Goal: Task Accomplishment & Management: Use online tool/utility

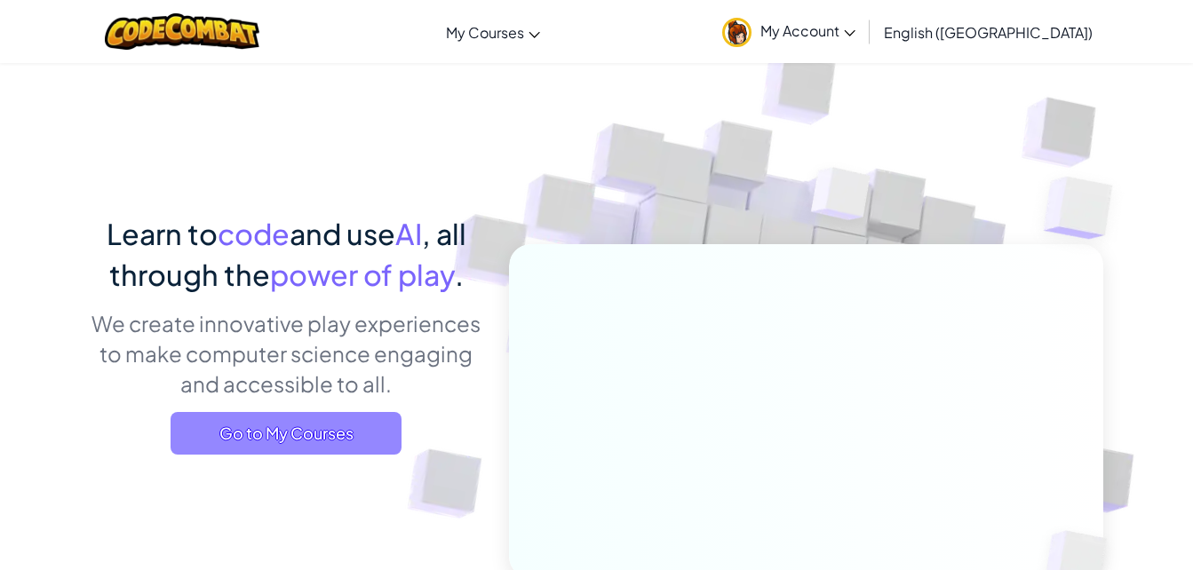
click at [283, 453] on span "Go to My Courses" at bounding box center [286, 433] width 231 height 43
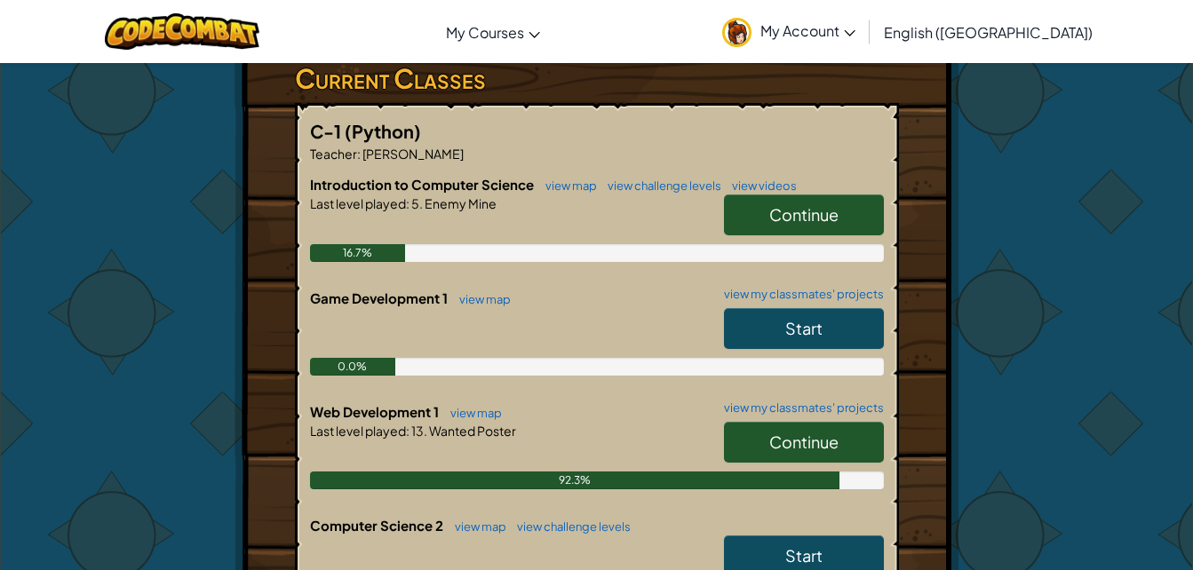
scroll to position [312, 0]
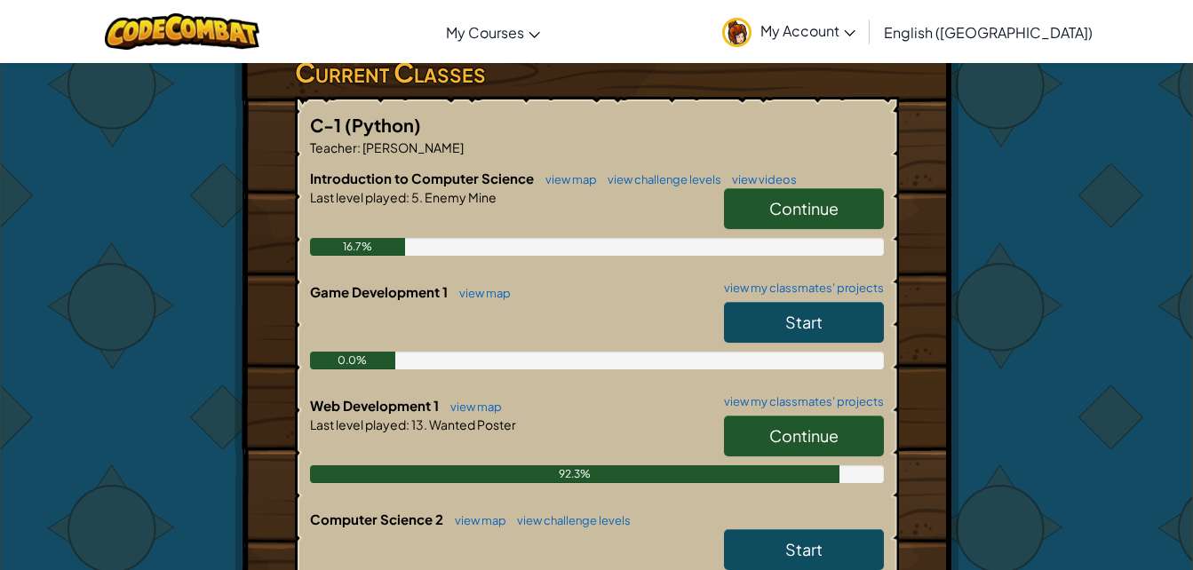
click at [840, 419] on link "Continue" at bounding box center [804, 436] width 160 height 41
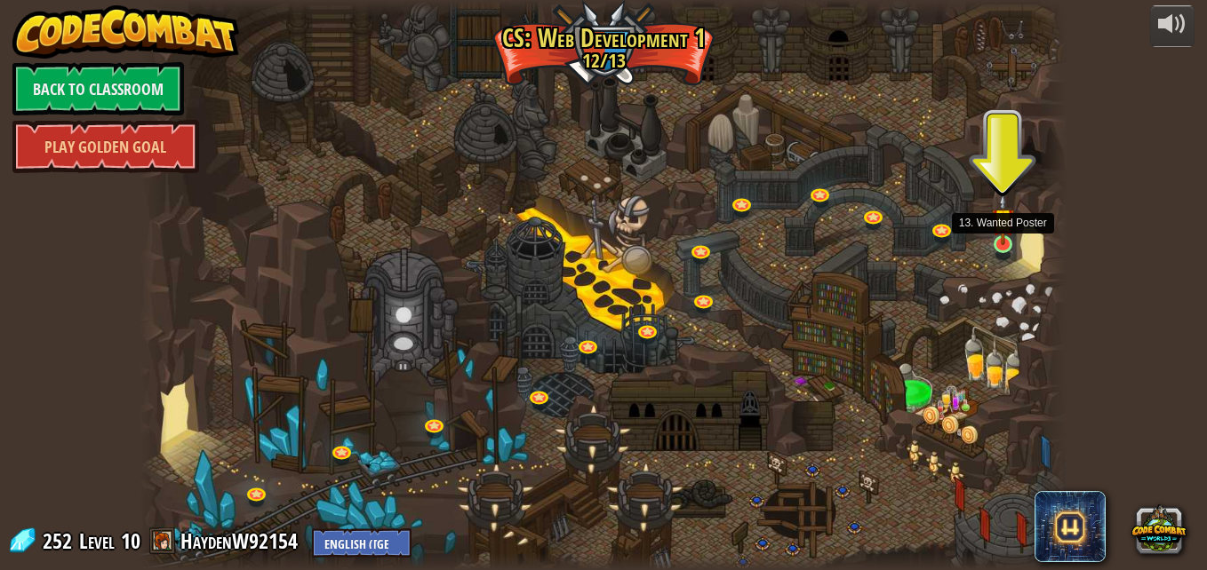
click at [1005, 235] on img at bounding box center [1003, 220] width 22 height 52
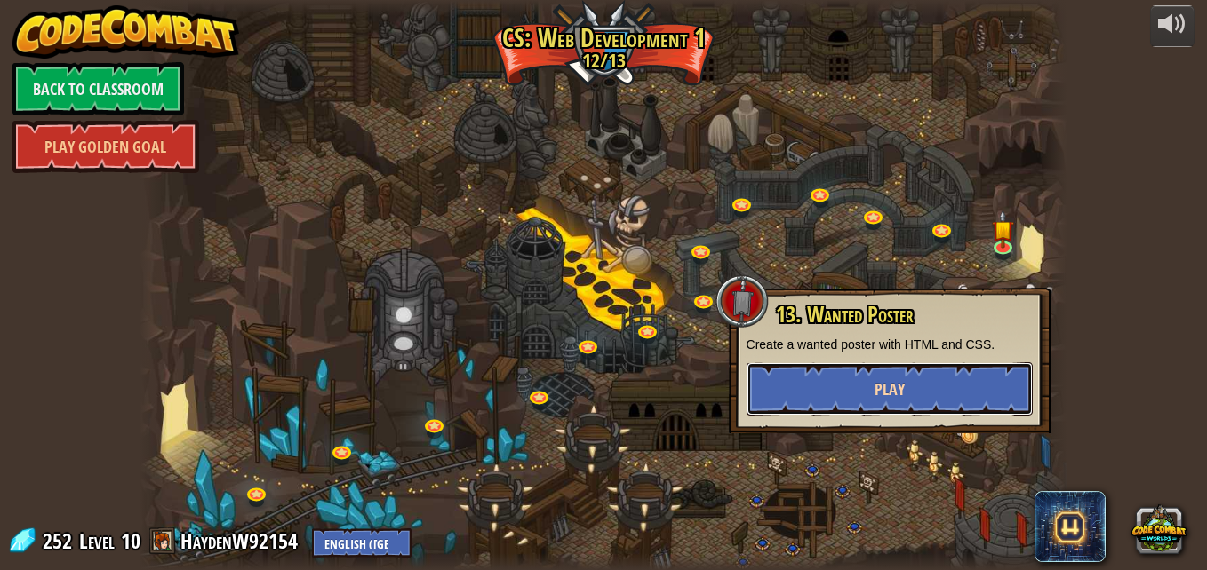
click at [901, 400] on span "Play" at bounding box center [889, 390] width 30 height 22
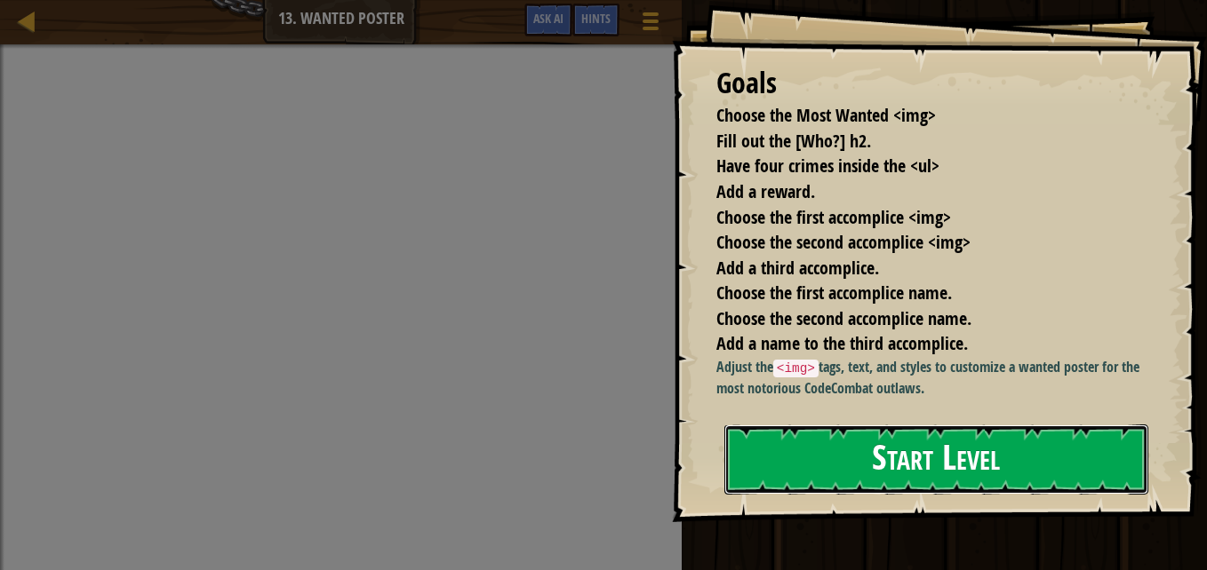
click at [786, 495] on button "Start Level" at bounding box center [936, 460] width 424 height 70
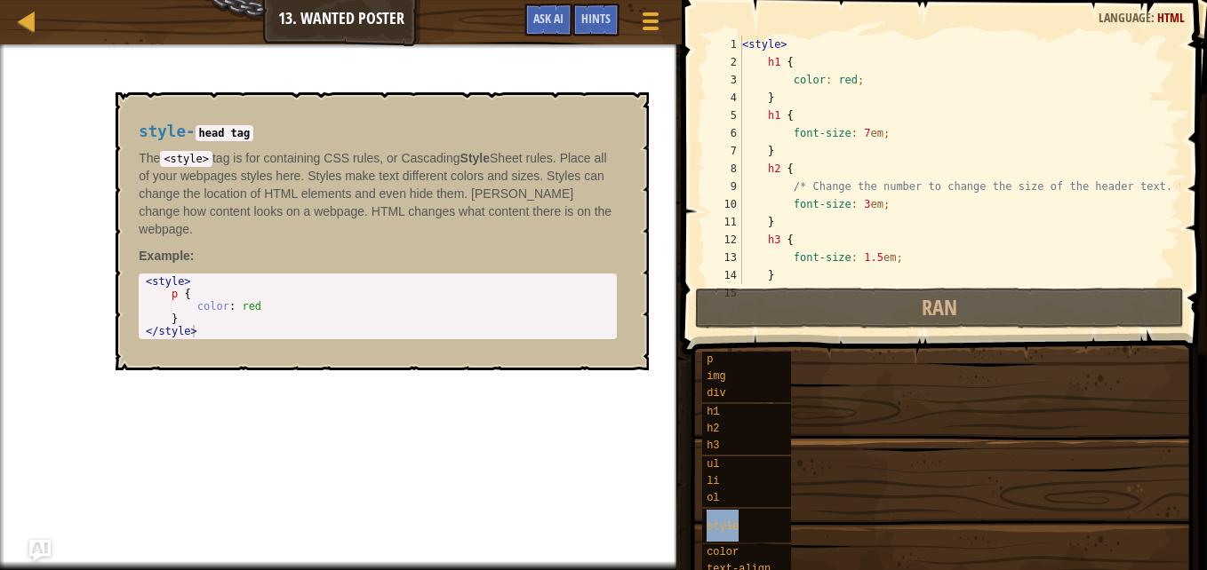
click at [786, 513] on div "style" at bounding box center [762, 526] width 121 height 34
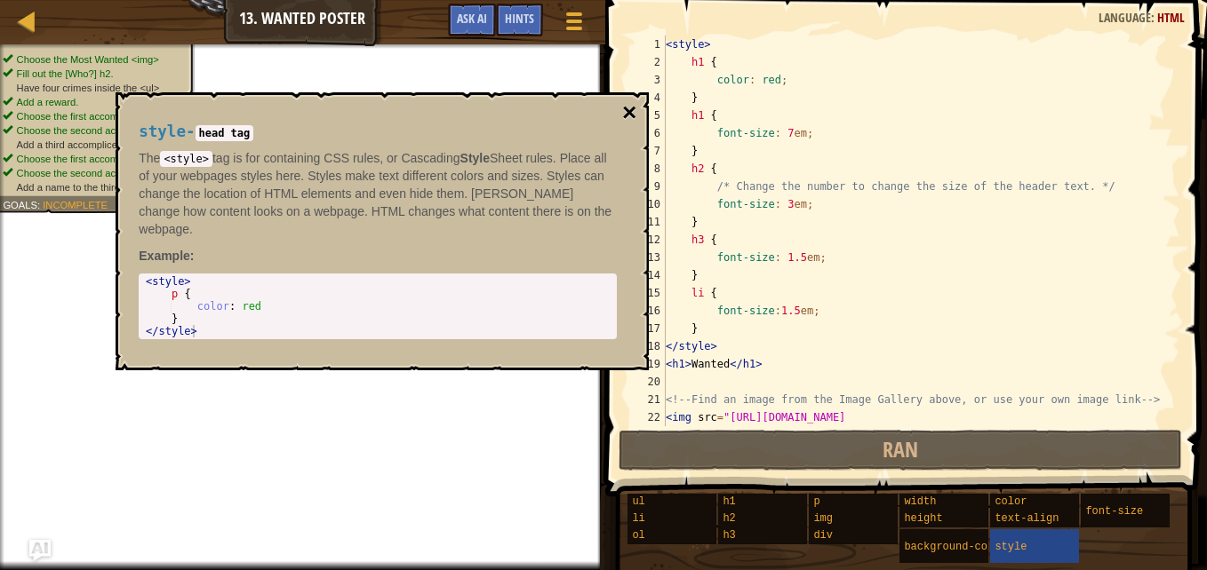
click at [622, 108] on button "×" at bounding box center [629, 112] width 14 height 25
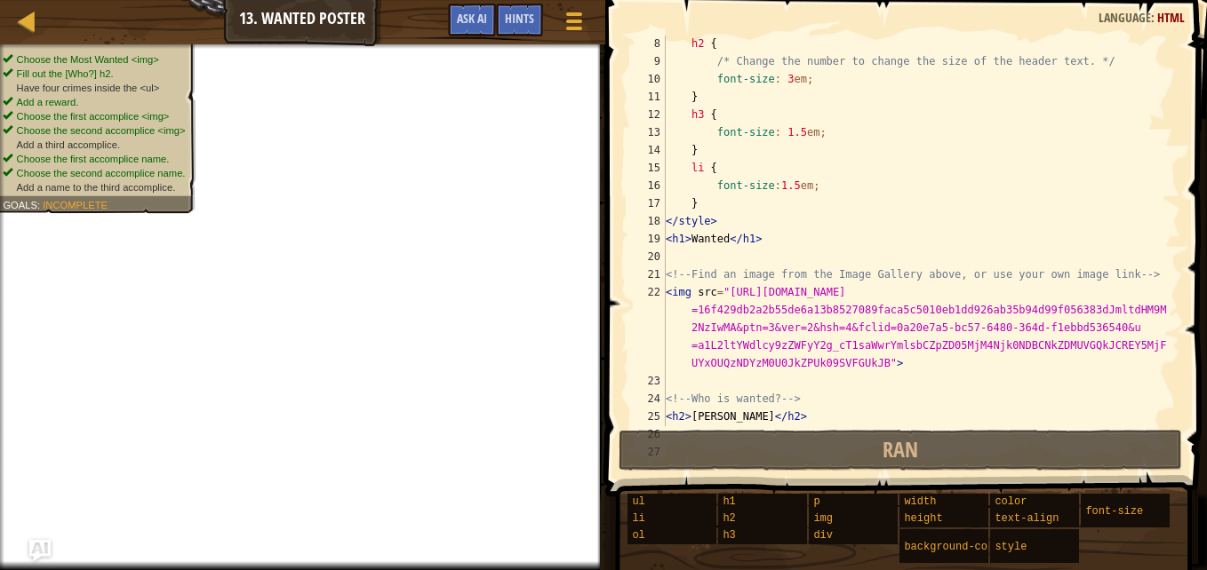
scroll to position [126, 0]
click at [44, 17] on div "Map Web Development 1 13. Wanted Poster Game Menu Done Hints Ask AI" at bounding box center [302, 22] width 605 height 44
click at [16, 17] on div at bounding box center [27, 21] width 22 height 22
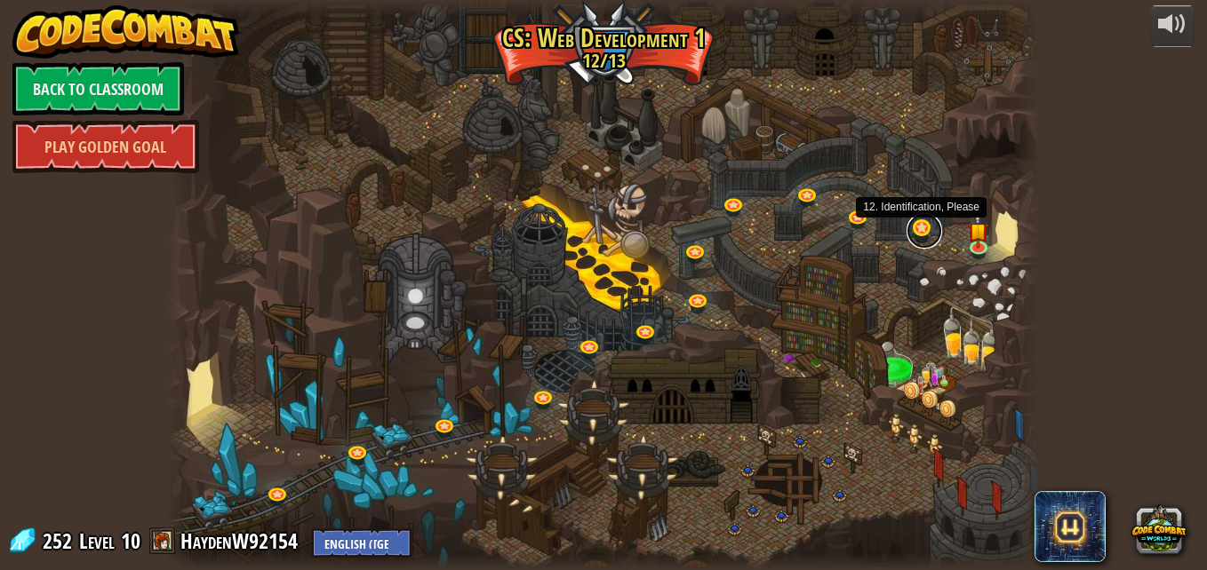
click at [914, 241] on link at bounding box center [924, 231] width 36 height 36
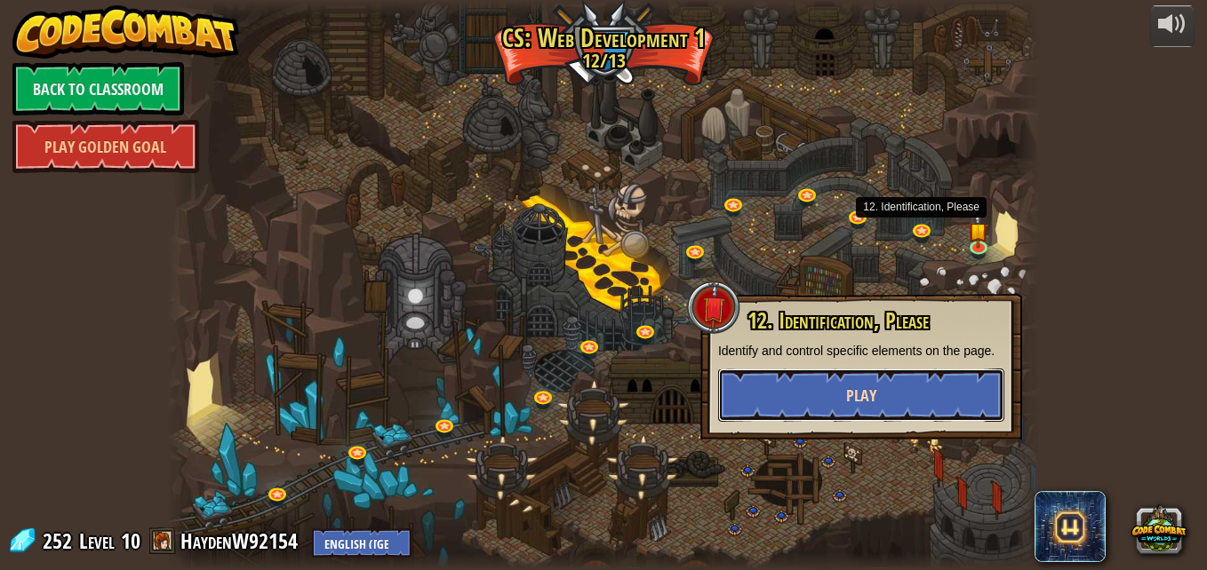
click at [899, 404] on button "Play" at bounding box center [861, 395] width 286 height 53
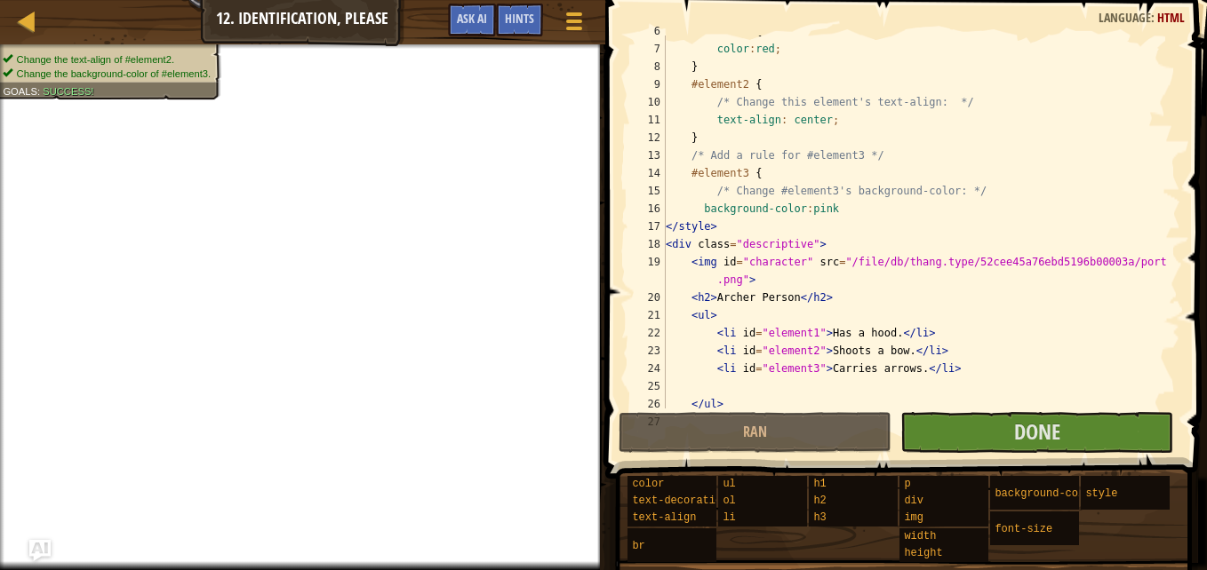
scroll to position [103, 0]
click at [1017, 453] on span at bounding box center [908, 213] width 616 height 531
click at [1017, 447] on button "Done" at bounding box center [1036, 432] width 273 height 41
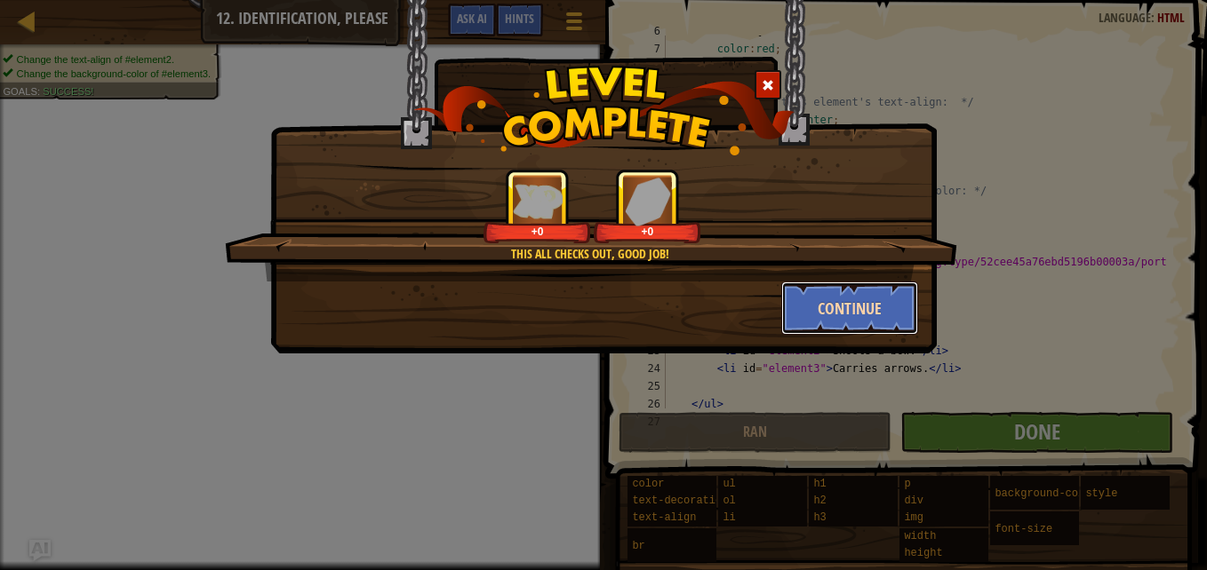
click at [859, 328] on button "Continue" at bounding box center [850, 308] width 138 height 53
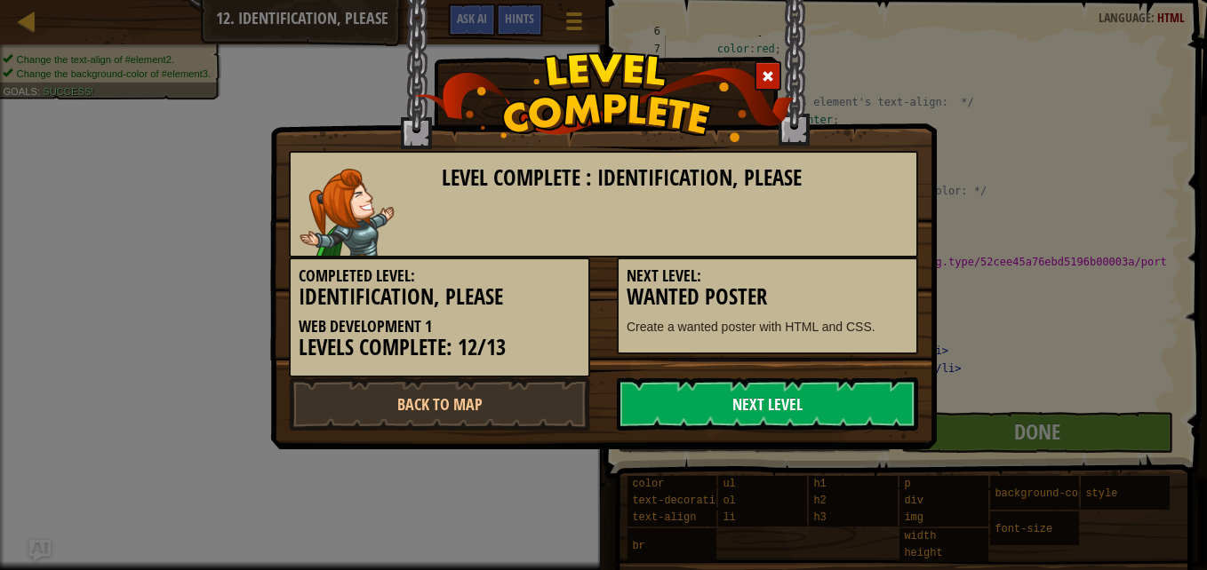
click at [801, 395] on link "Next Level" at bounding box center [767, 404] width 301 height 53
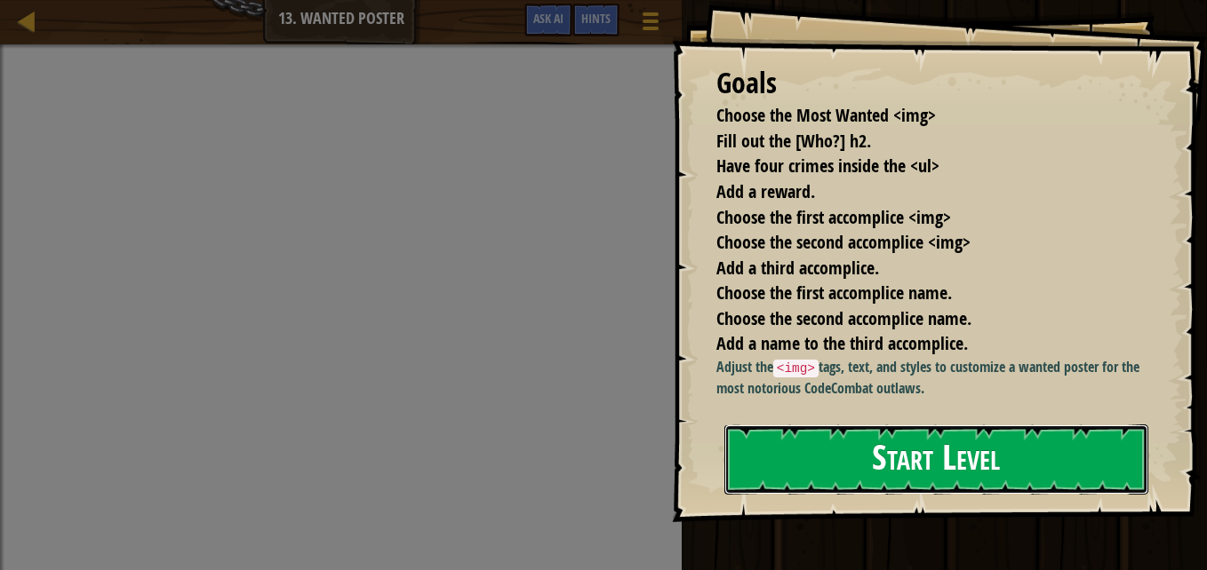
click at [977, 464] on button "Start Level" at bounding box center [936, 460] width 424 height 70
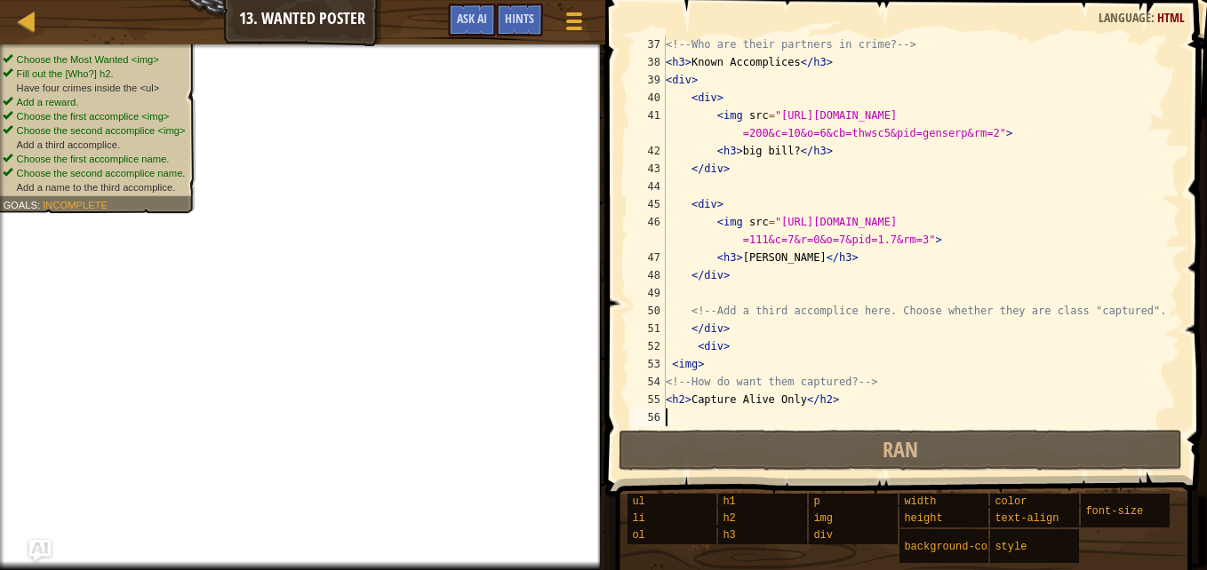
scroll to position [711, 0]
click at [466, 13] on span "Ask AI" at bounding box center [472, 18] width 30 height 17
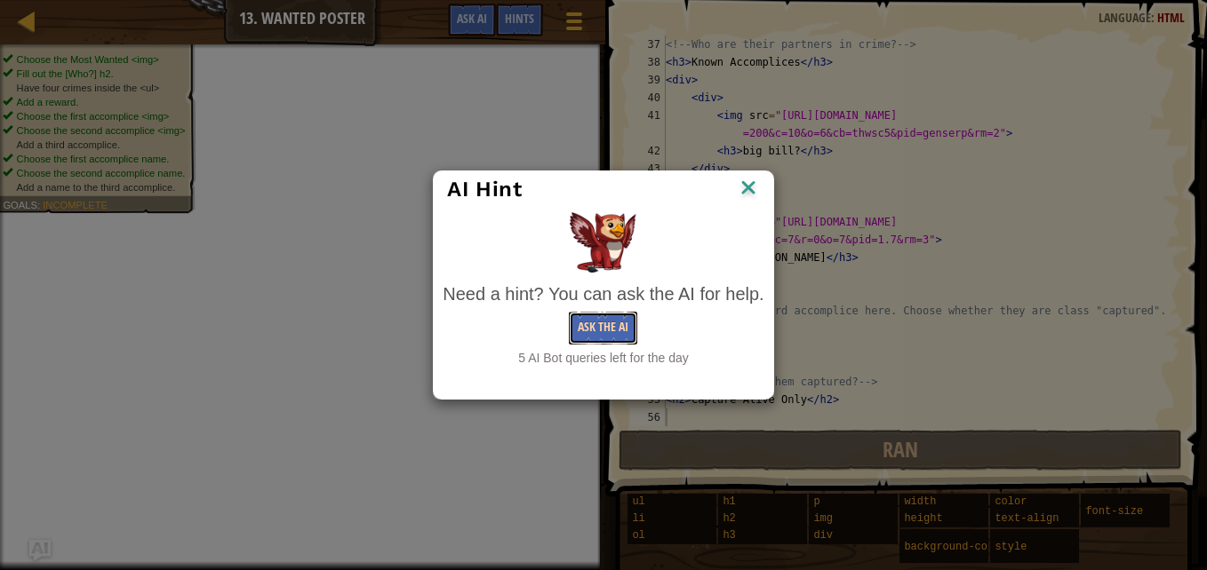
click at [614, 339] on button "Ask the AI" at bounding box center [603, 328] width 68 height 33
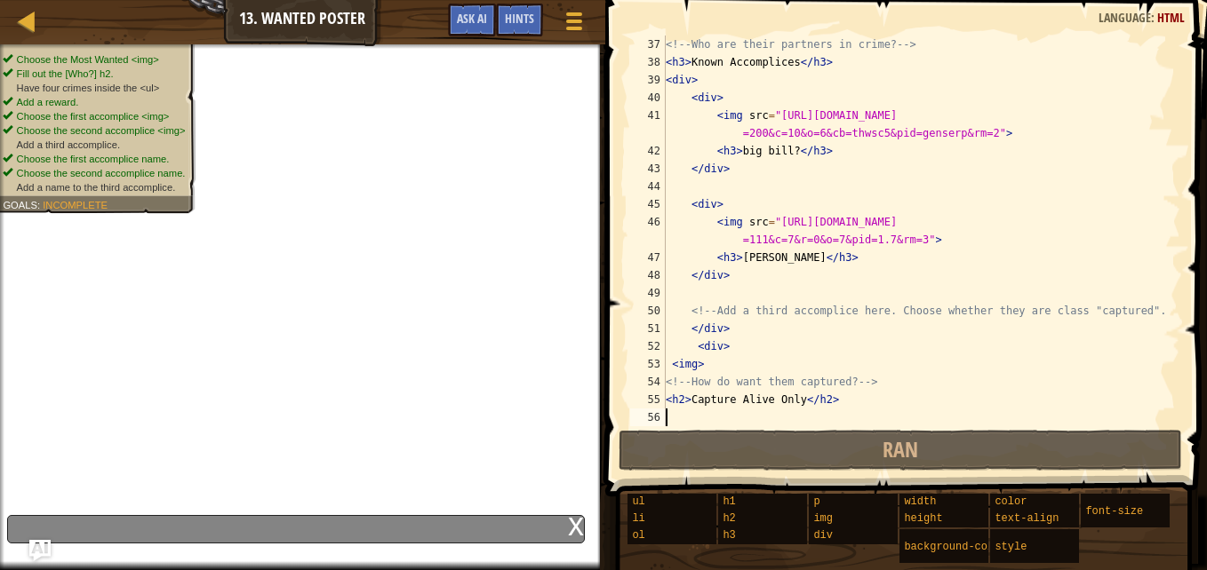
click at [493, 528] on div "x" at bounding box center [296, 529] width 578 height 28
click at [570, 527] on div "x" at bounding box center [576, 525] width 16 height 18
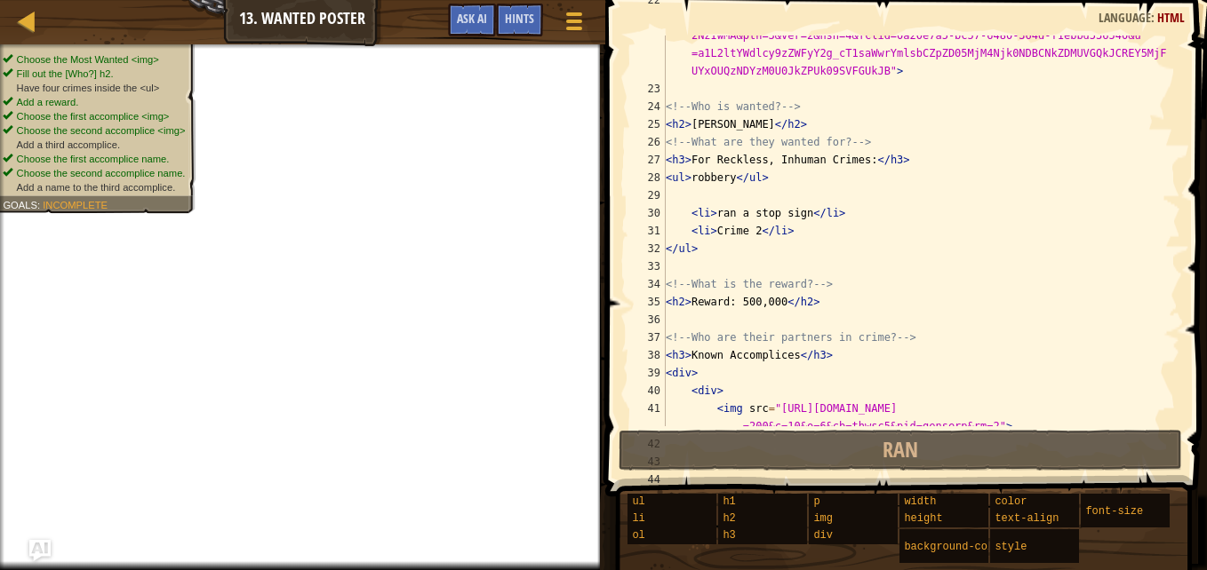
scroll to position [412, 0]
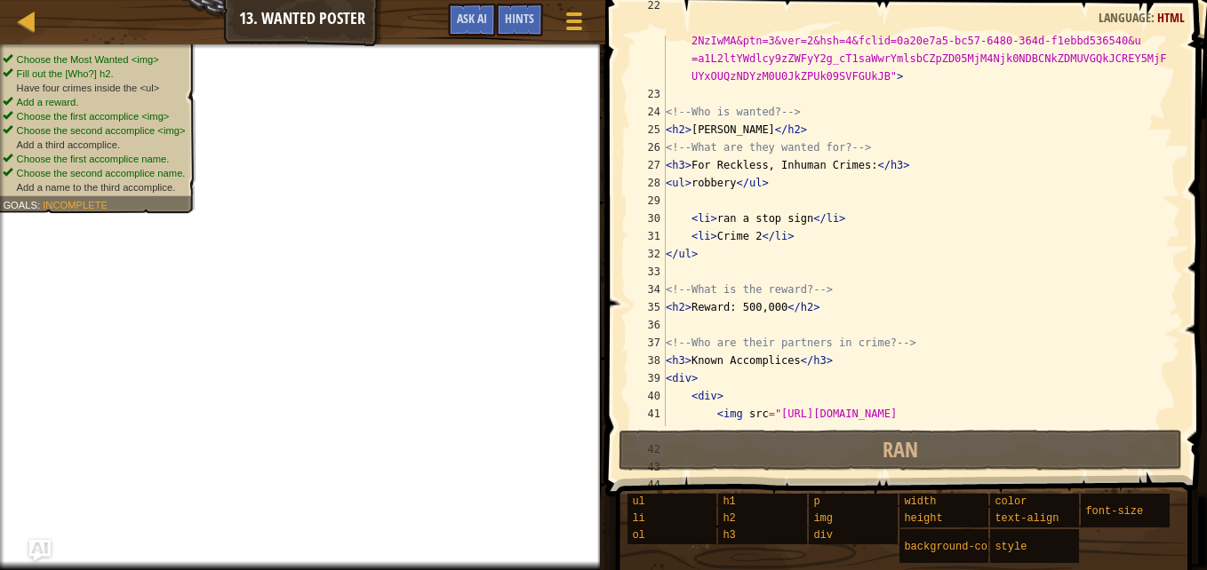
click at [786, 182] on div "< img src = "https://www.bing.com/ck/a?!&&p =16f429db2a2b55de6a13b8527089faca5c…" at bounding box center [914, 253] width 505 height 515
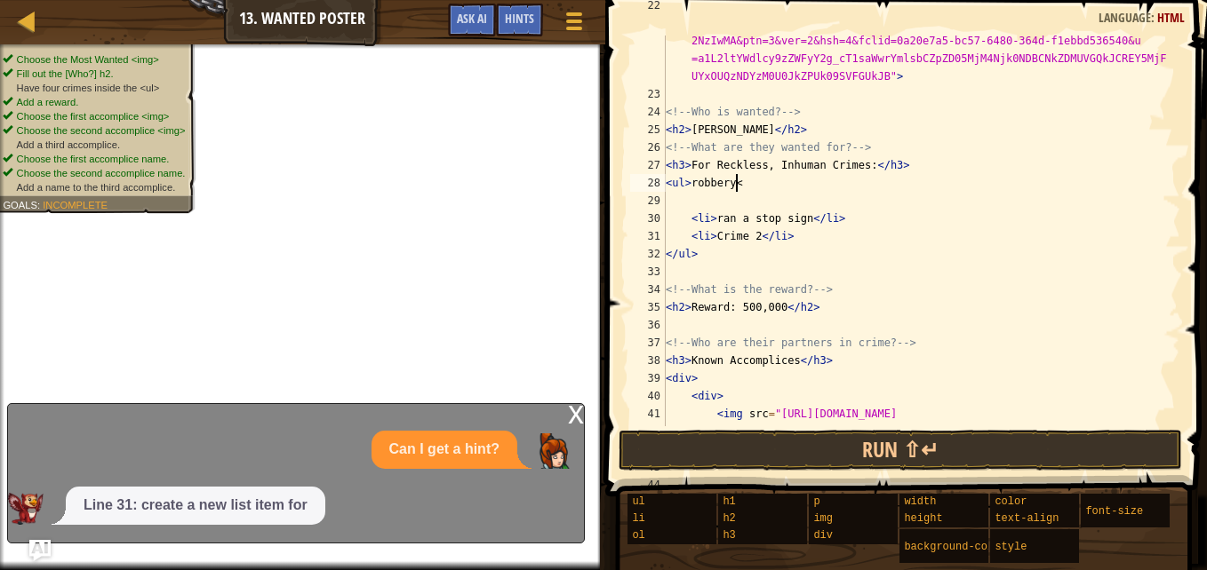
type textarea "<ul>robbery"
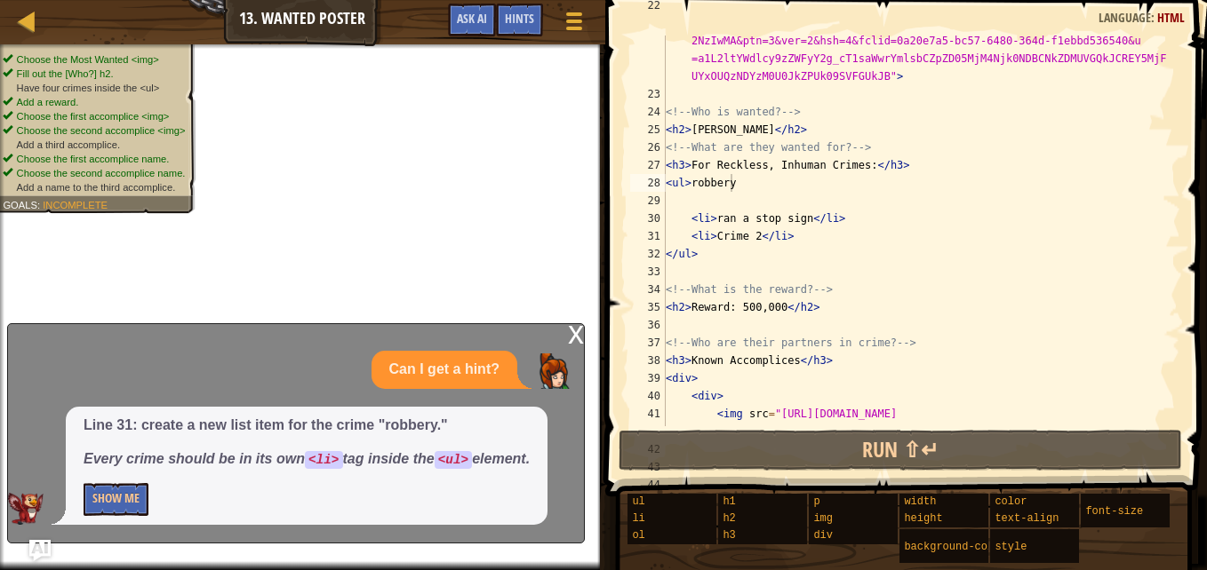
click at [567, 338] on div "x Can I get a hint? Line 31: create a new list item for the crime "robbery." Ev…" at bounding box center [296, 433] width 578 height 220
click at [570, 334] on div "x" at bounding box center [576, 333] width 16 height 18
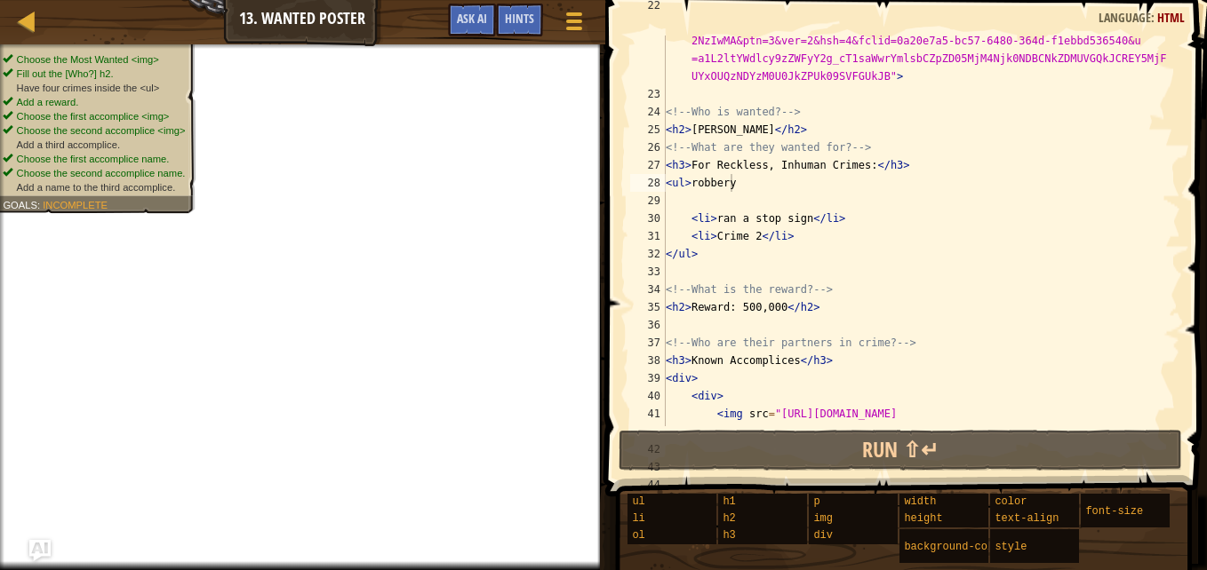
click at [691, 206] on div "< img src = "https://www.bing.com/ck/a?!&&p =16f429db2a2b55de6a13b8527089faca5c…" at bounding box center [914, 253] width 505 height 515
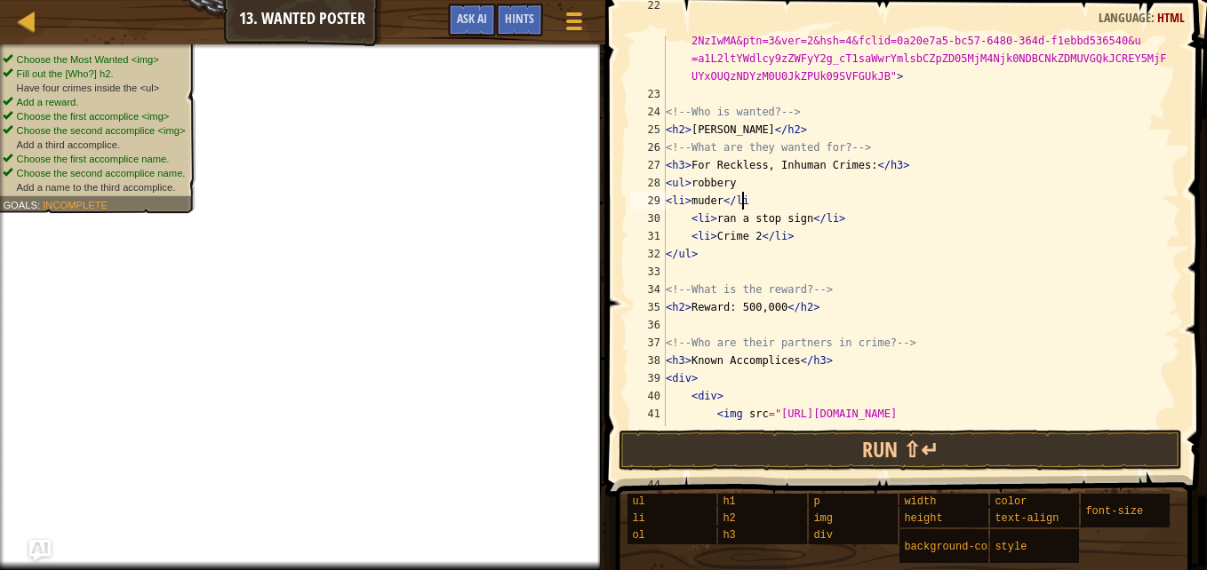
scroll to position [8, 5]
click at [728, 184] on div "< img src = "https://www.bing.com/ck/a?!&&p =16f429db2a2b55de6a13b8527089faca5c…" at bounding box center [914, 253] width 505 height 515
click at [763, 210] on div "< img src = "https://www.bing.com/ck/a?!&&p =16f429db2a2b55de6a13b8527089faca5c…" at bounding box center [914, 253] width 505 height 515
click at [788, 241] on div "< img src = "https://www.bing.com/ck/a?!&&p =16f429db2a2b55de6a13b8527089faca5c…" at bounding box center [914, 253] width 505 height 515
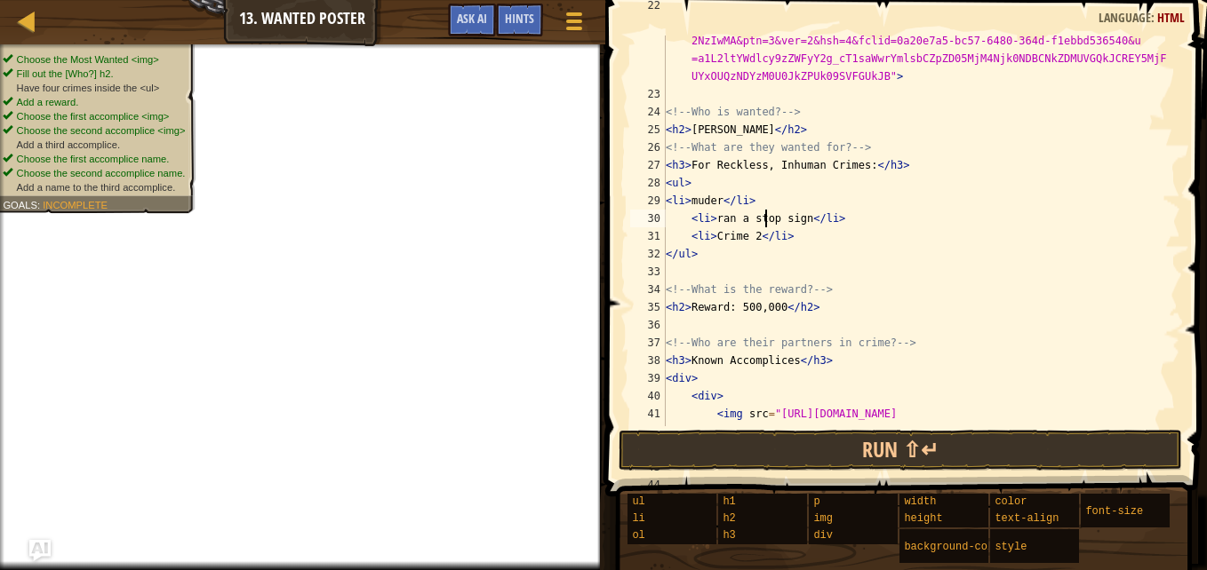
type textarea "<li>Crime 2</li>"
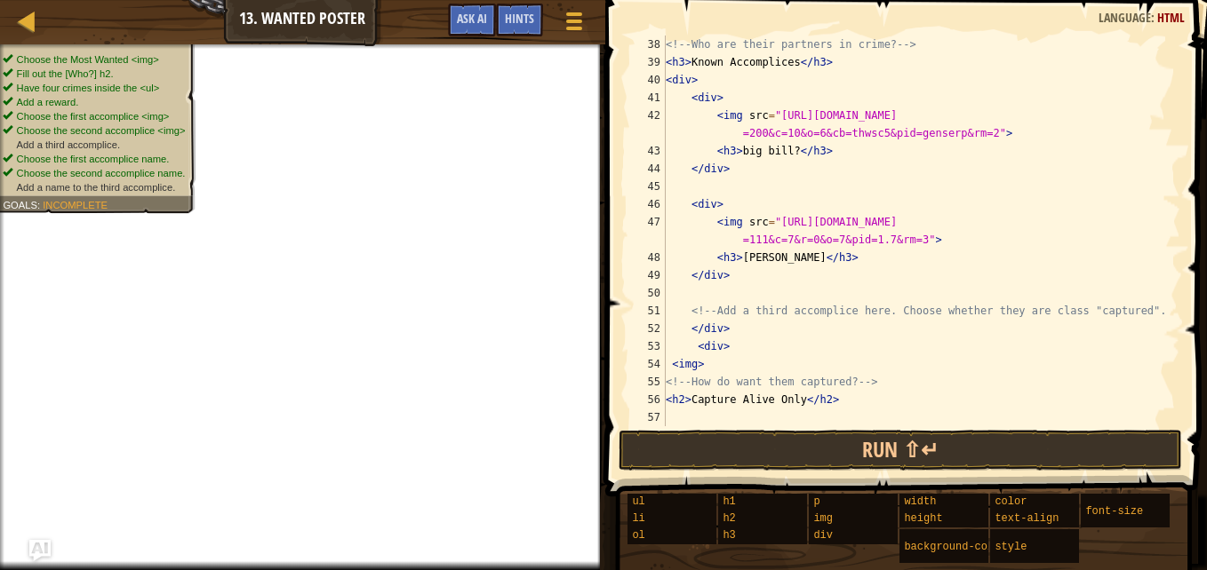
scroll to position [729, 0]
click at [779, 326] on div "<!-- Who are their partners in crime? --> < h3 > Known Accomplices </ h3 > < di…" at bounding box center [914, 232] width 505 height 427
click at [733, 349] on div "<!-- Who are their partners in crime? --> < h3 > Known Accomplices </ h3 > < di…" at bounding box center [914, 232] width 505 height 427
type textarea "<div>"
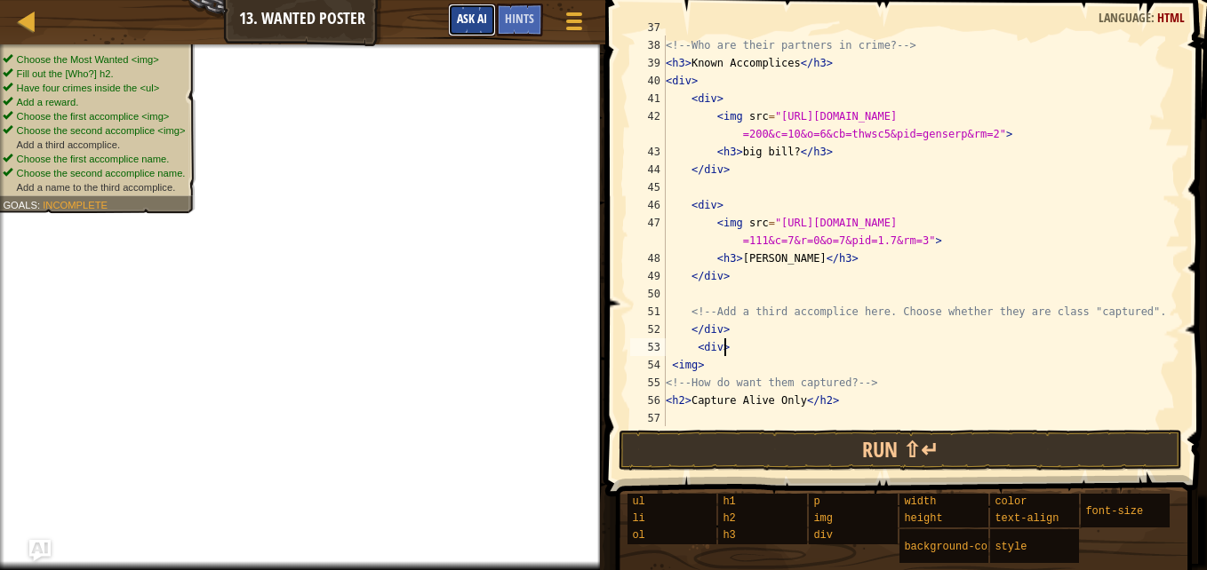
click at [485, 24] on span "Ask AI" at bounding box center [472, 18] width 30 height 17
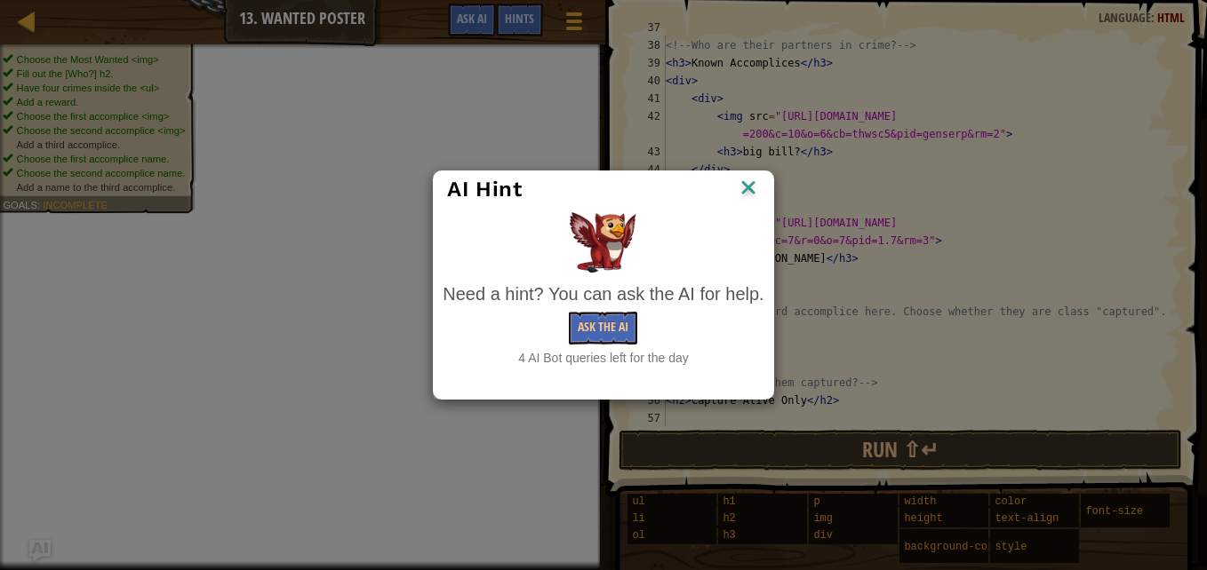
click at [576, 347] on div "Need a hint? You can ask the AI for help. Ask the AI 4 AI Bot queries left for …" at bounding box center [603, 324] width 321 height 85
click at [589, 309] on div "Need a hint? You can ask the AI for help. Ask the AI 4 AI Bot queries left for …" at bounding box center [603, 324] width 321 height 85
click at [596, 323] on button "Ask the AI" at bounding box center [603, 328] width 68 height 33
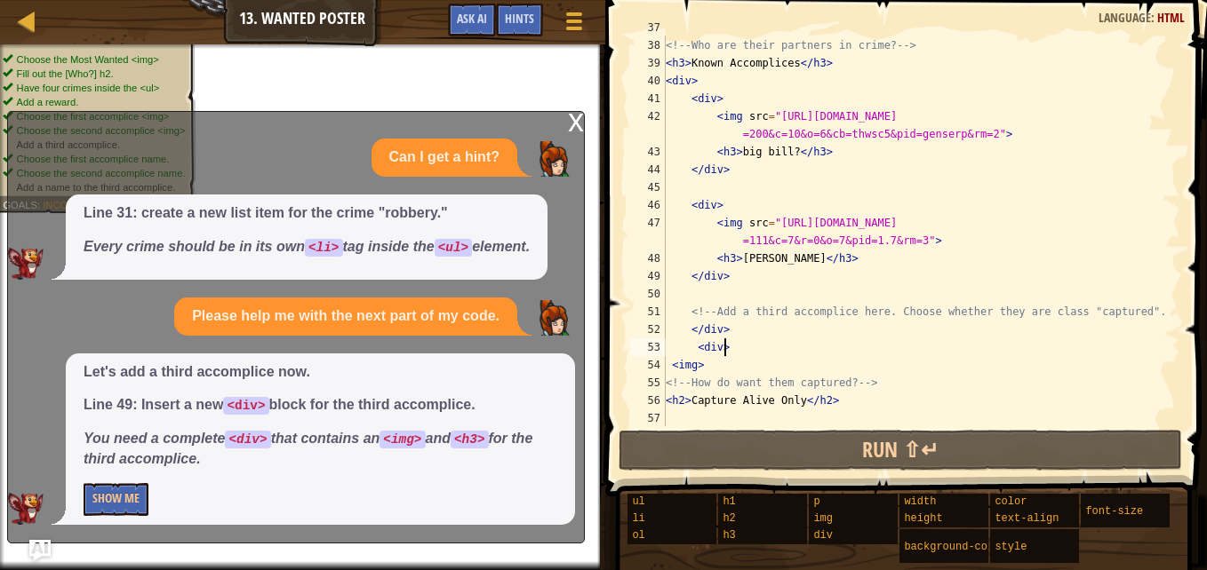
click at [136, 482] on div "Let's add a third accomplice now. Line 49: Insert a new <div> block for the thi…" at bounding box center [320, 439] width 509 height 171
click at [136, 487] on button "Show Me" at bounding box center [116, 499] width 65 height 33
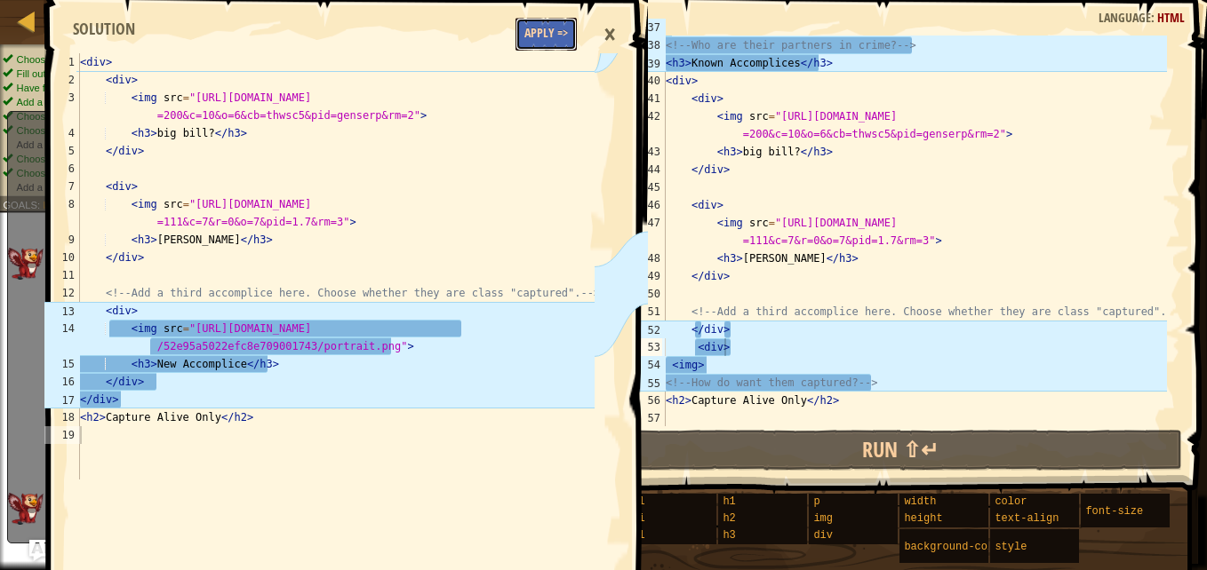
click at [530, 37] on button "Apply =>" at bounding box center [545, 34] width 61 height 33
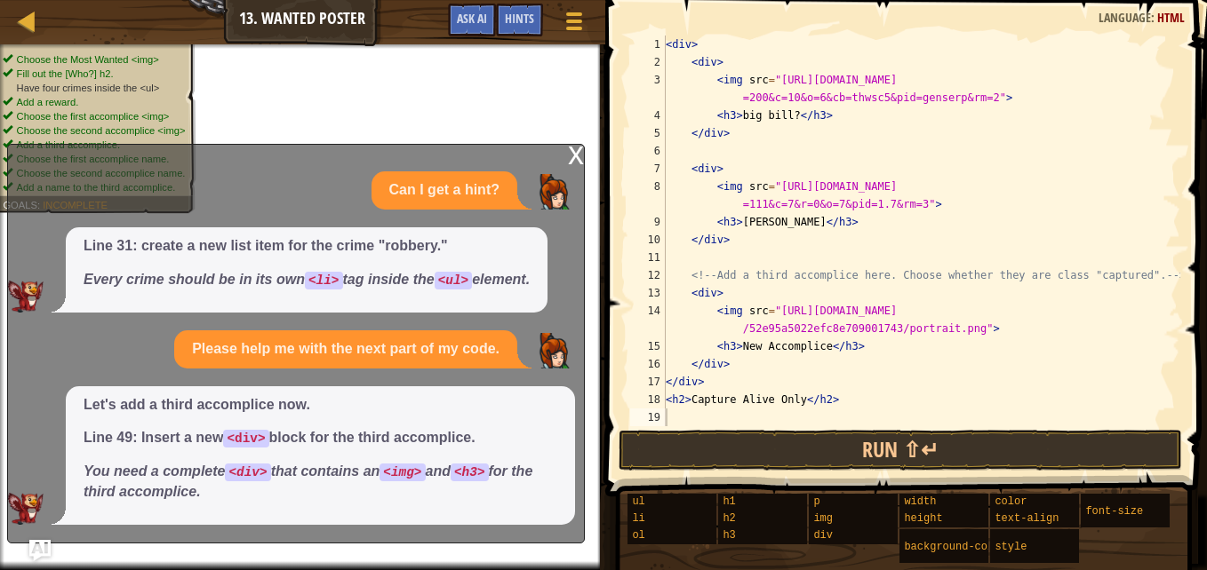
click at [578, 153] on div "x" at bounding box center [576, 154] width 16 height 18
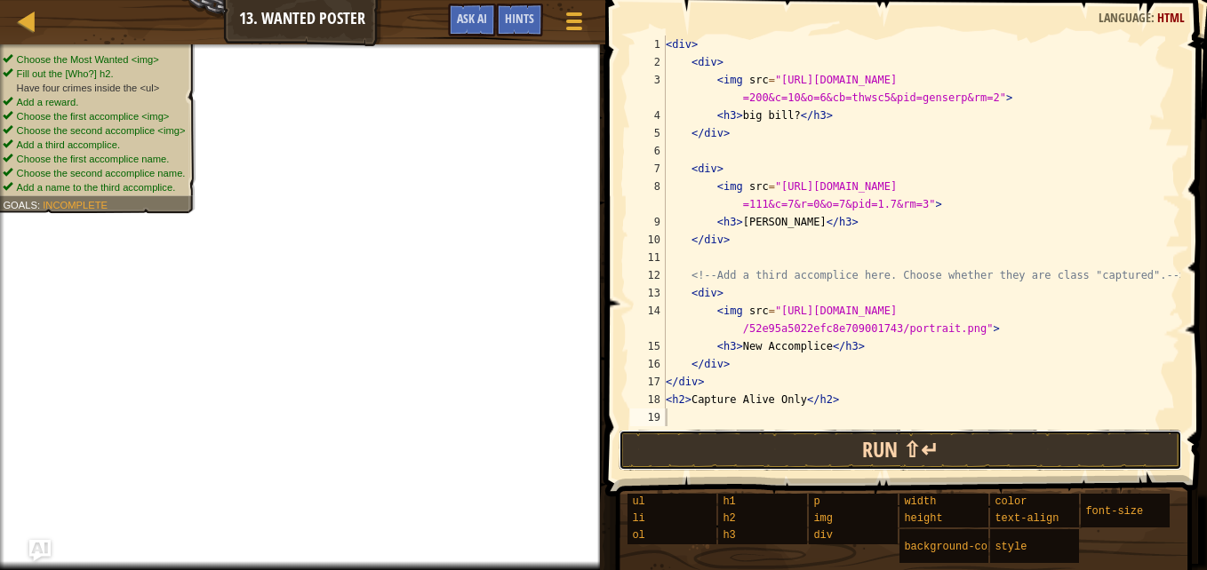
click at [857, 458] on button "Run ⇧↵" at bounding box center [899, 450] width 563 height 41
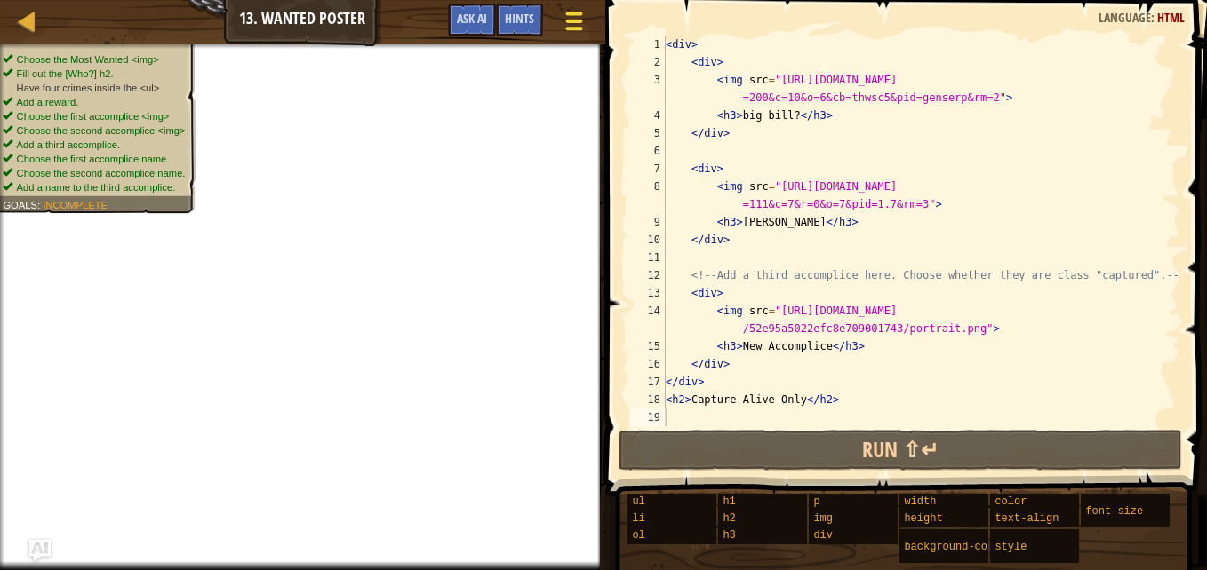
click at [574, 22] on span at bounding box center [573, 22] width 17 height 4
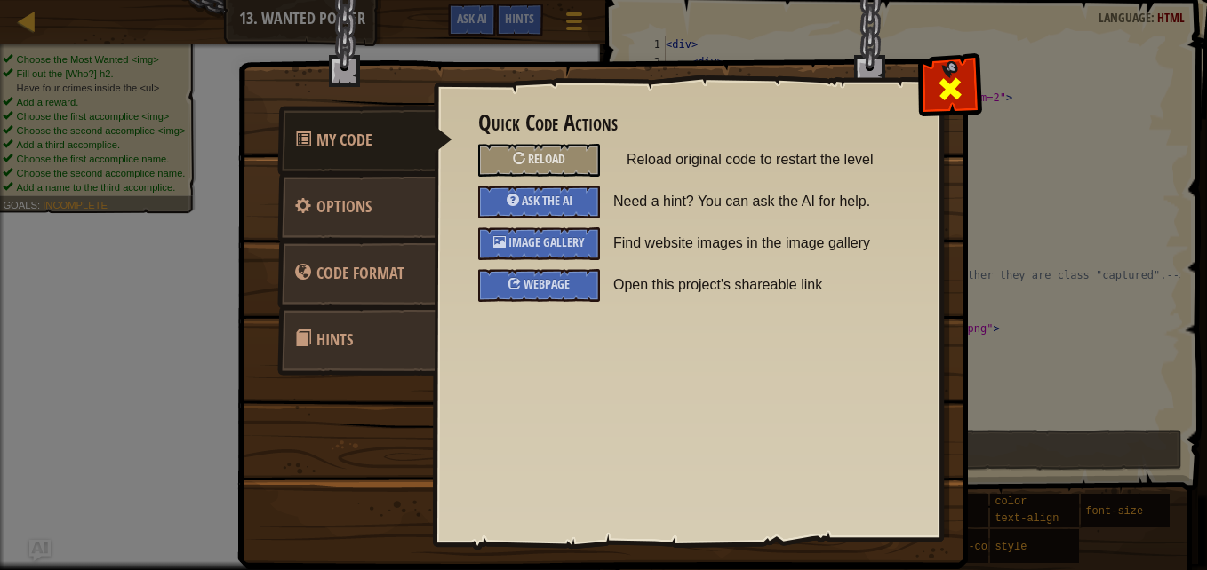
click at [961, 76] on span at bounding box center [950, 89] width 28 height 28
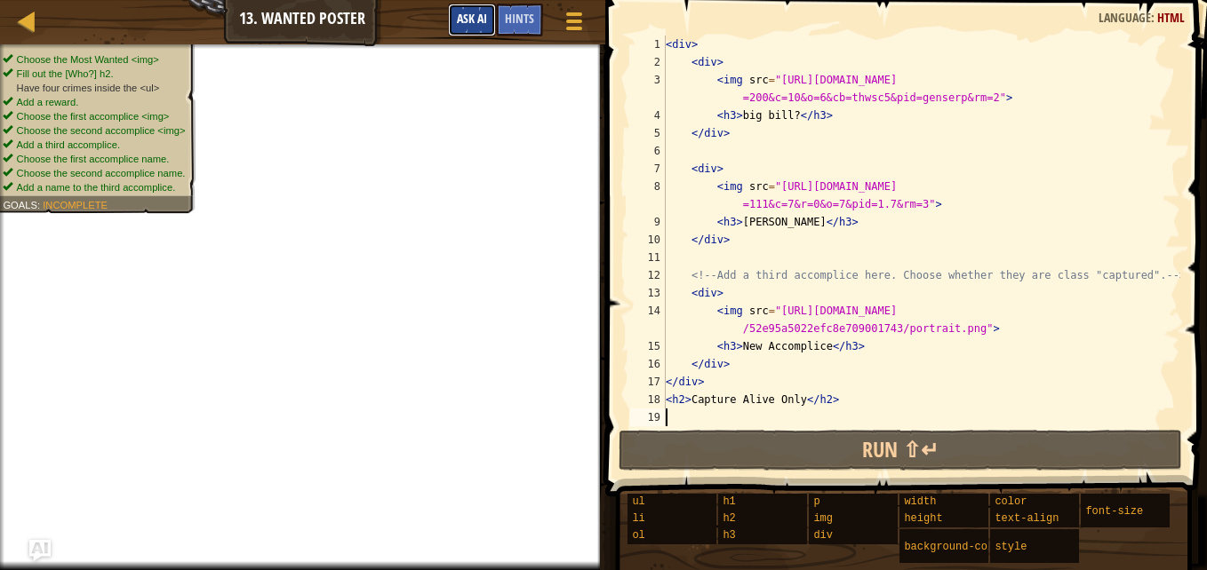
click at [472, 30] on button "Ask AI" at bounding box center [472, 20] width 48 height 33
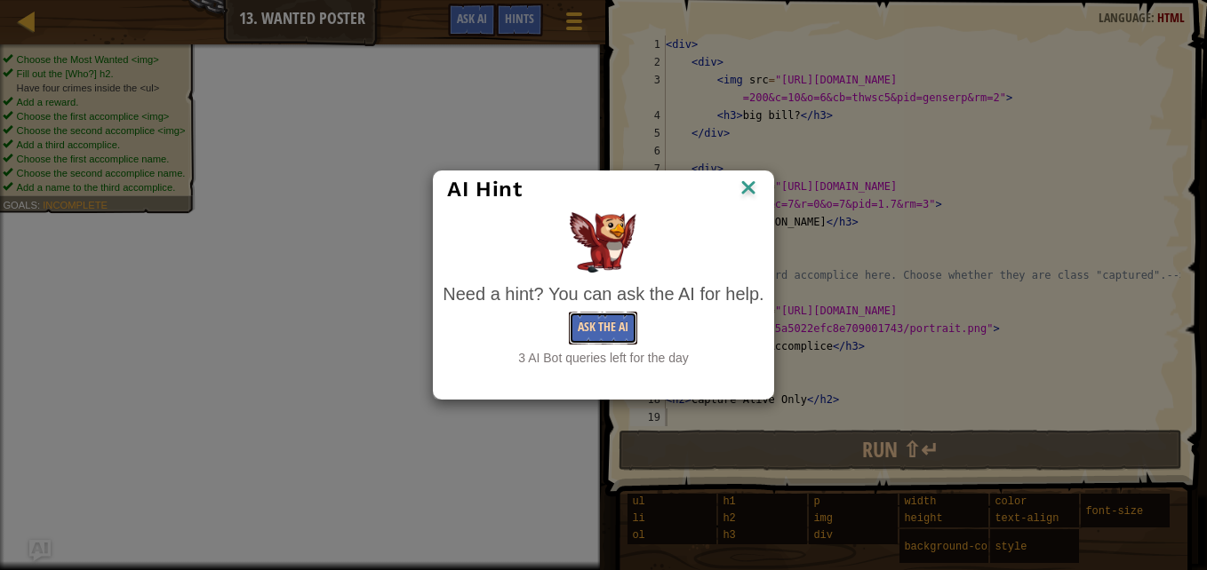
click at [591, 320] on button "Ask the AI" at bounding box center [603, 328] width 68 height 33
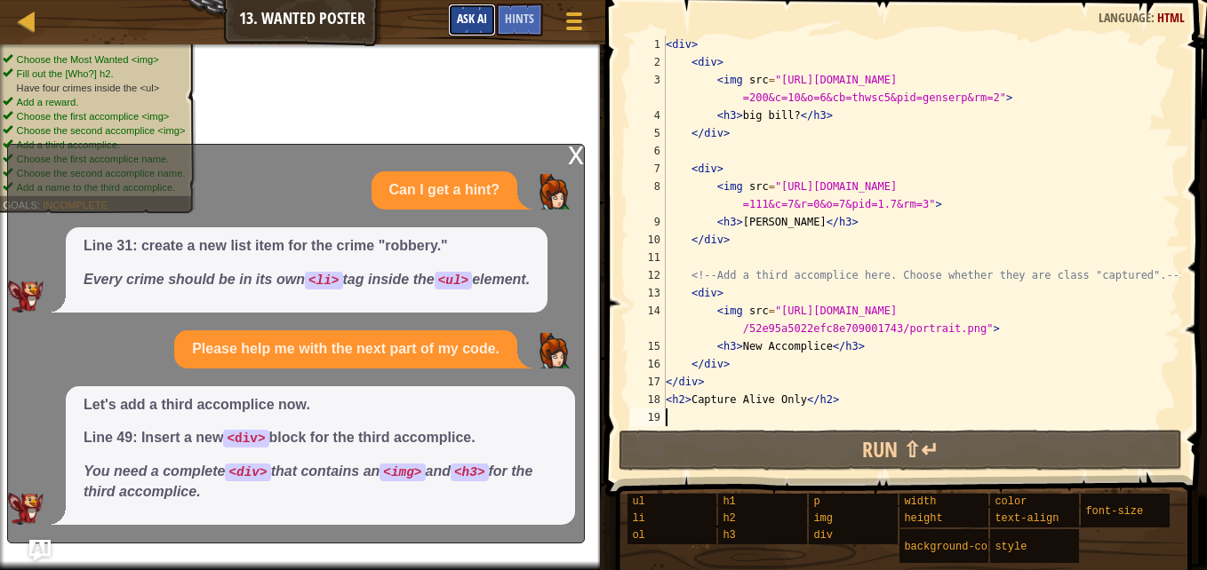
click at [483, 20] on span "Ask AI" at bounding box center [472, 18] width 30 height 17
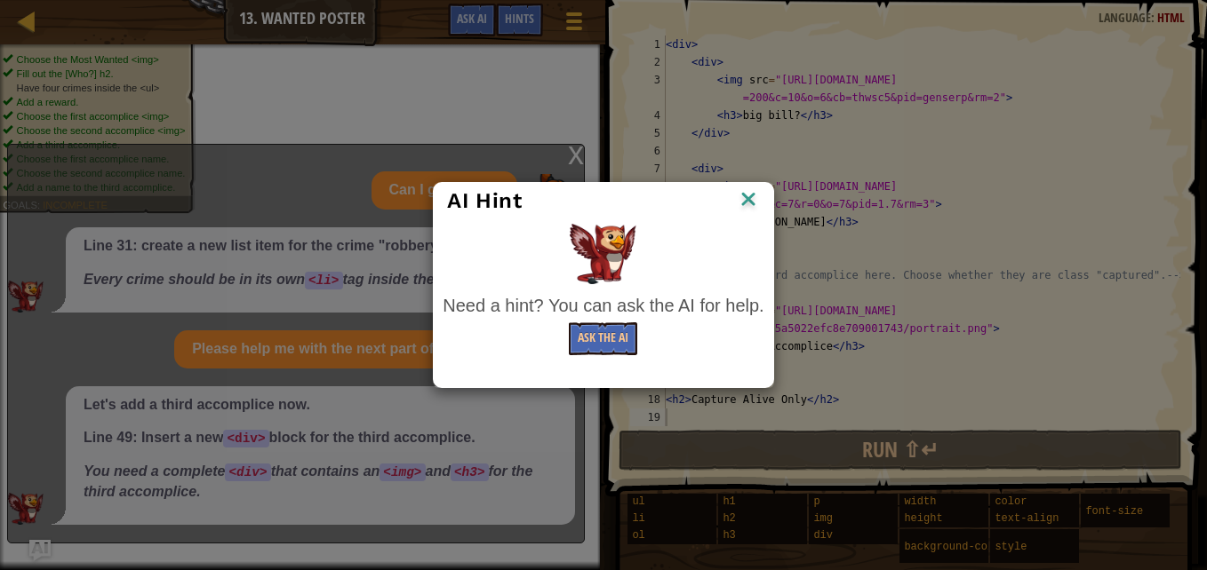
click at [626, 380] on div at bounding box center [603, 383] width 339 height 10
click at [610, 324] on button "Ask the AI" at bounding box center [603, 339] width 68 height 33
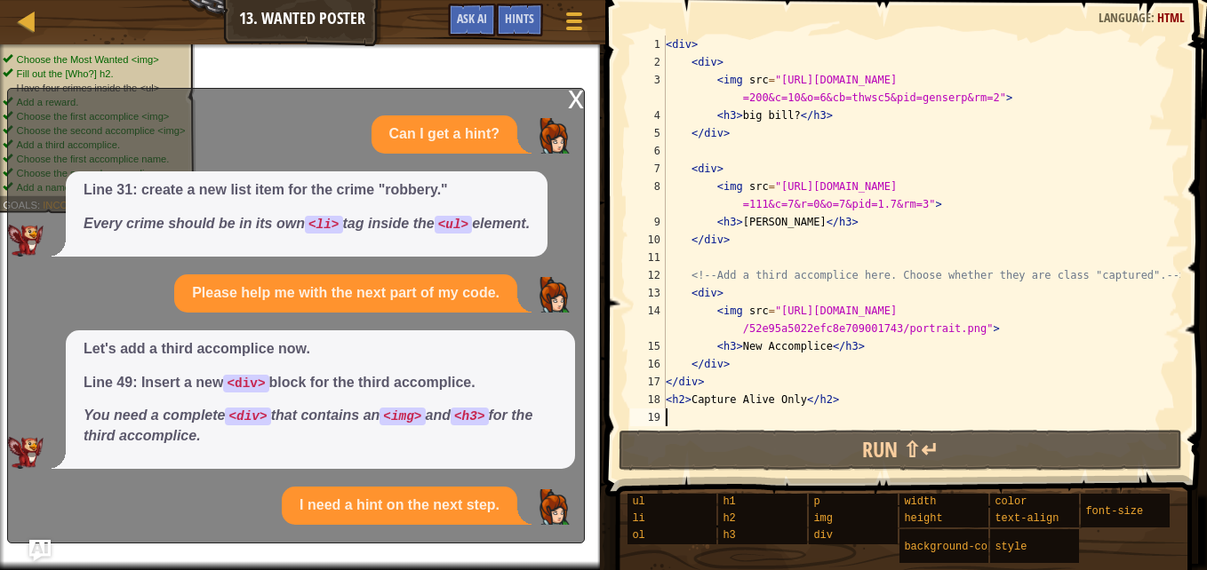
scroll to position [92, 0]
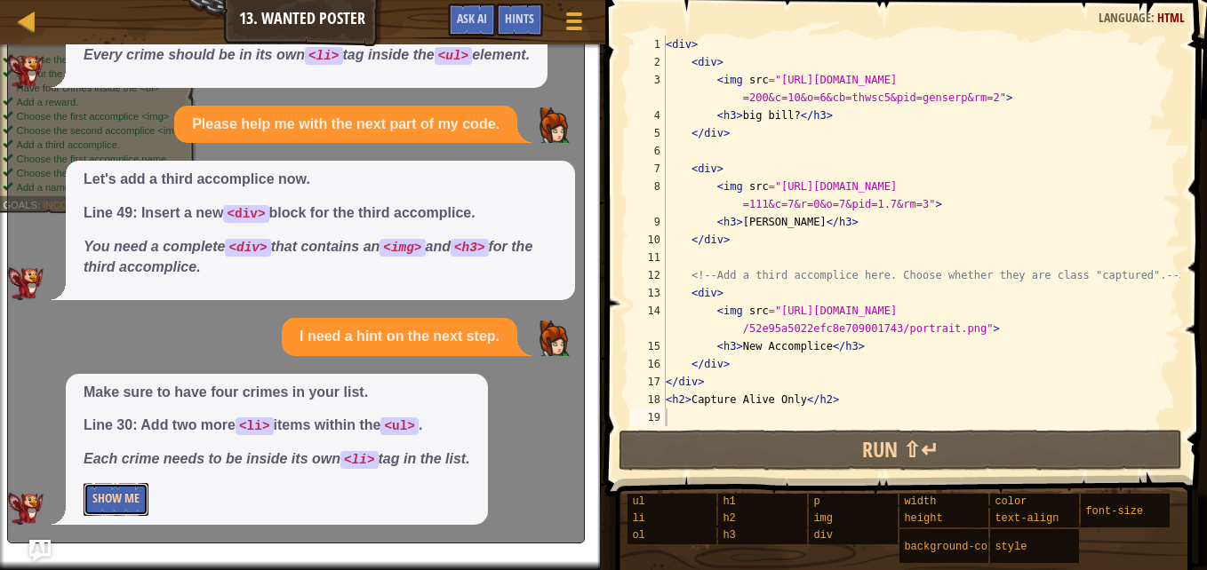
click at [123, 500] on button "Show Me" at bounding box center [116, 499] width 65 height 33
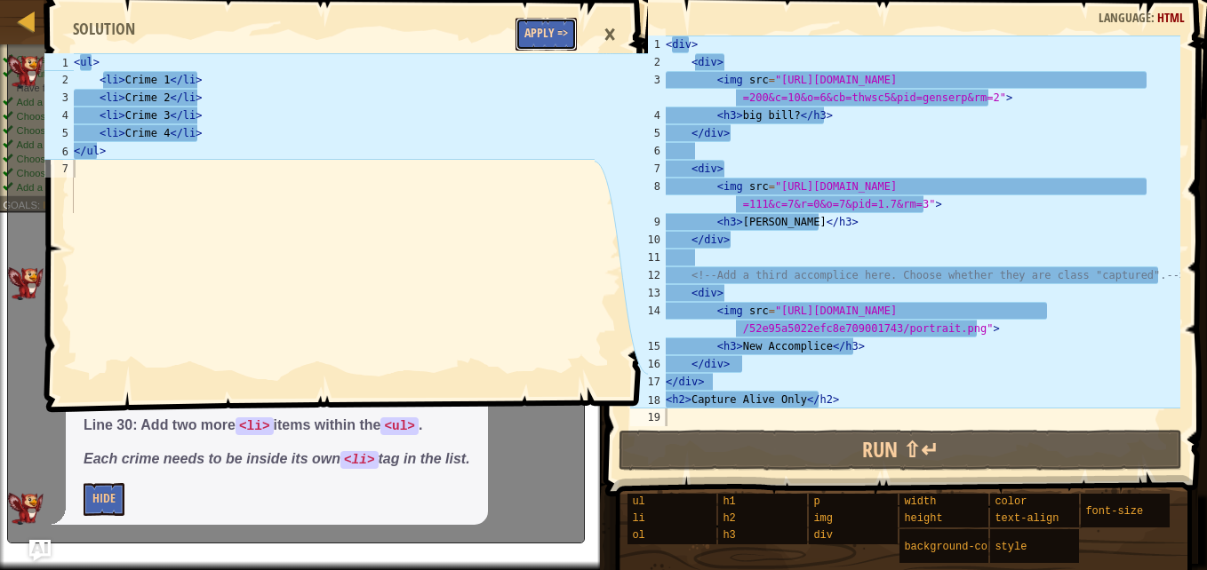
click at [561, 36] on button "Apply =>" at bounding box center [545, 34] width 61 height 33
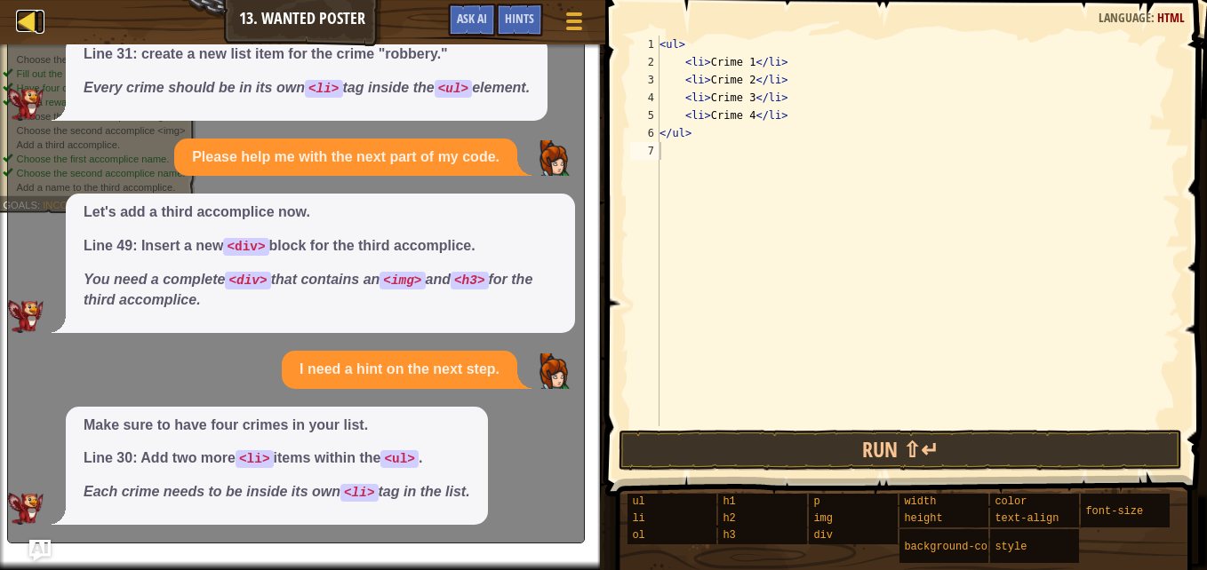
click at [44, 26] on link "Map" at bounding box center [40, 22] width 9 height 24
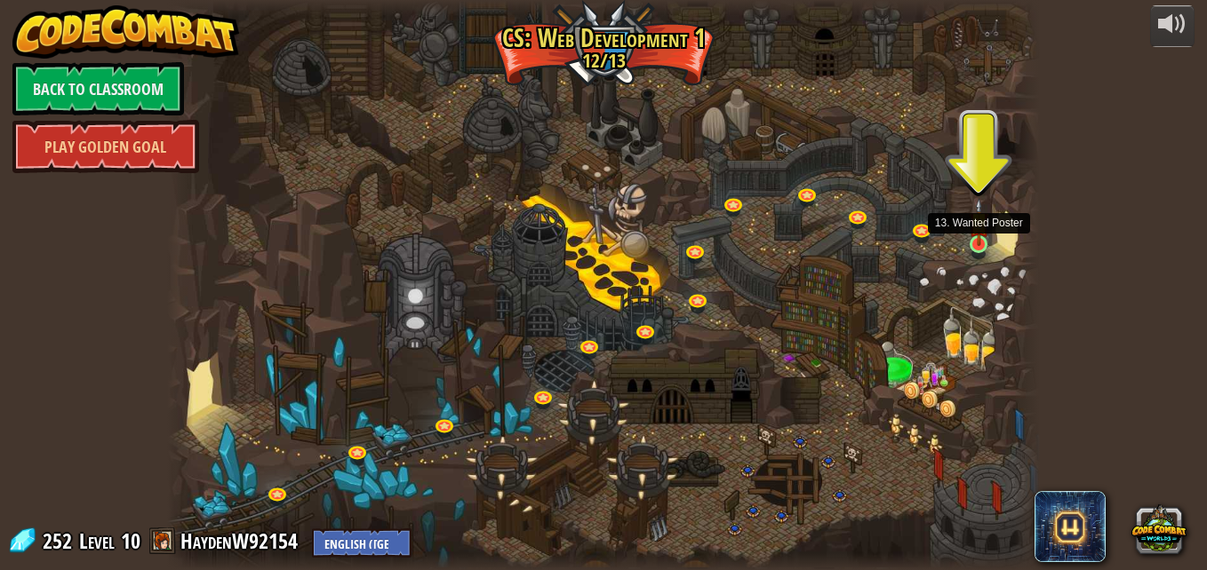
click at [977, 244] on img at bounding box center [979, 221] width 20 height 47
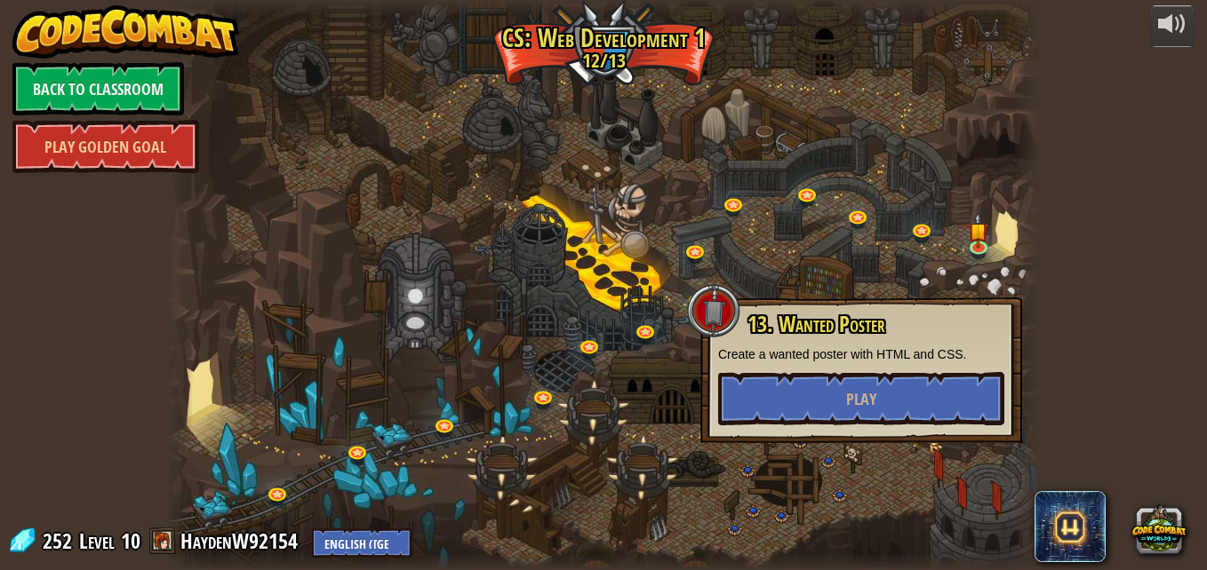
click at [932, 363] on p "Create a wanted poster with HTML and CSS." at bounding box center [861, 355] width 286 height 18
click at [938, 385] on button "Play" at bounding box center [861, 398] width 286 height 53
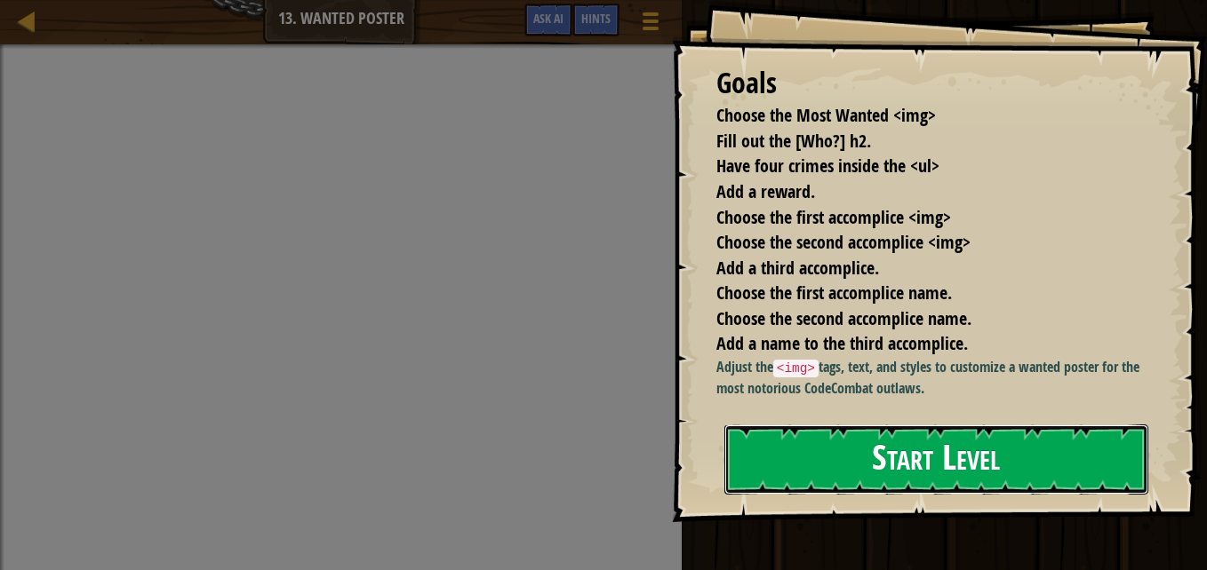
click at [906, 495] on button "Start Level" at bounding box center [936, 460] width 424 height 70
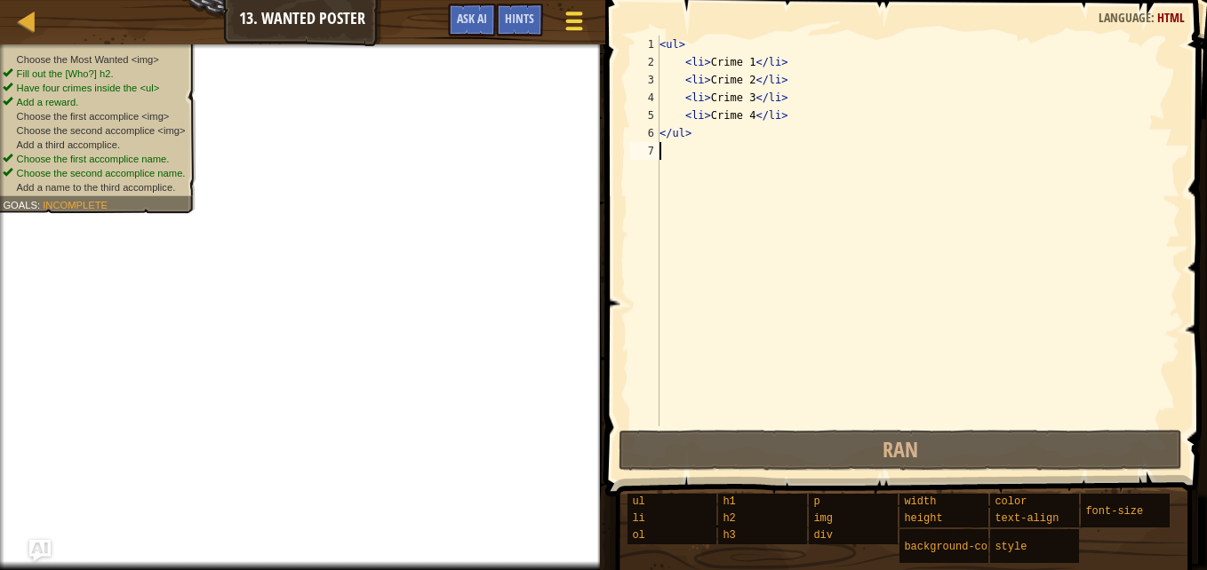
click at [568, 23] on div at bounding box center [574, 21] width 24 height 26
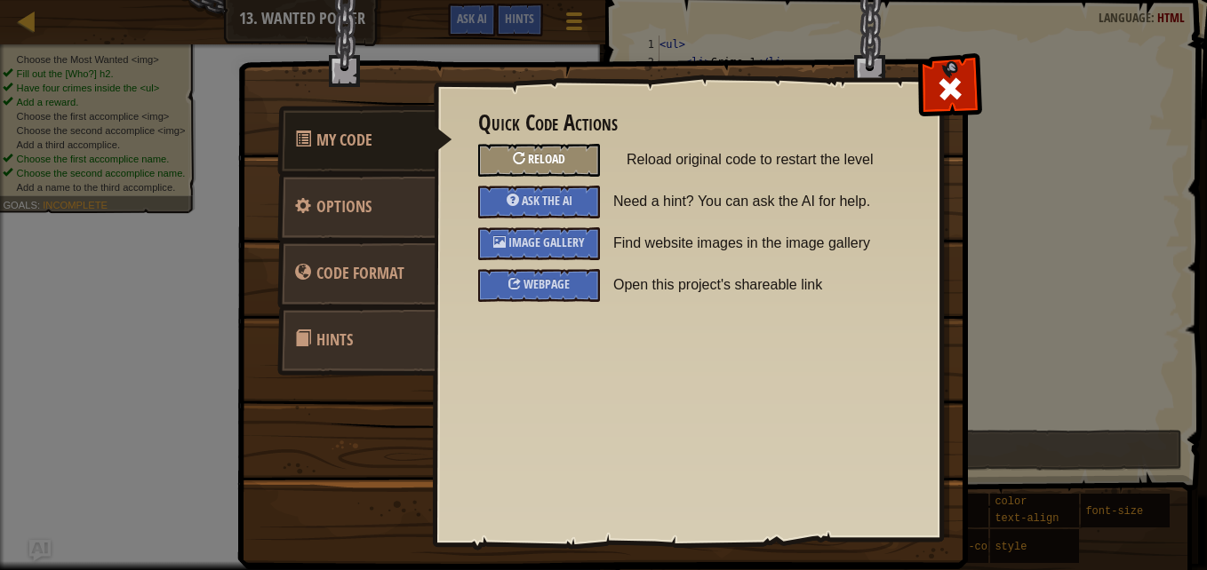
click at [555, 163] on span "Reload" at bounding box center [546, 158] width 37 height 17
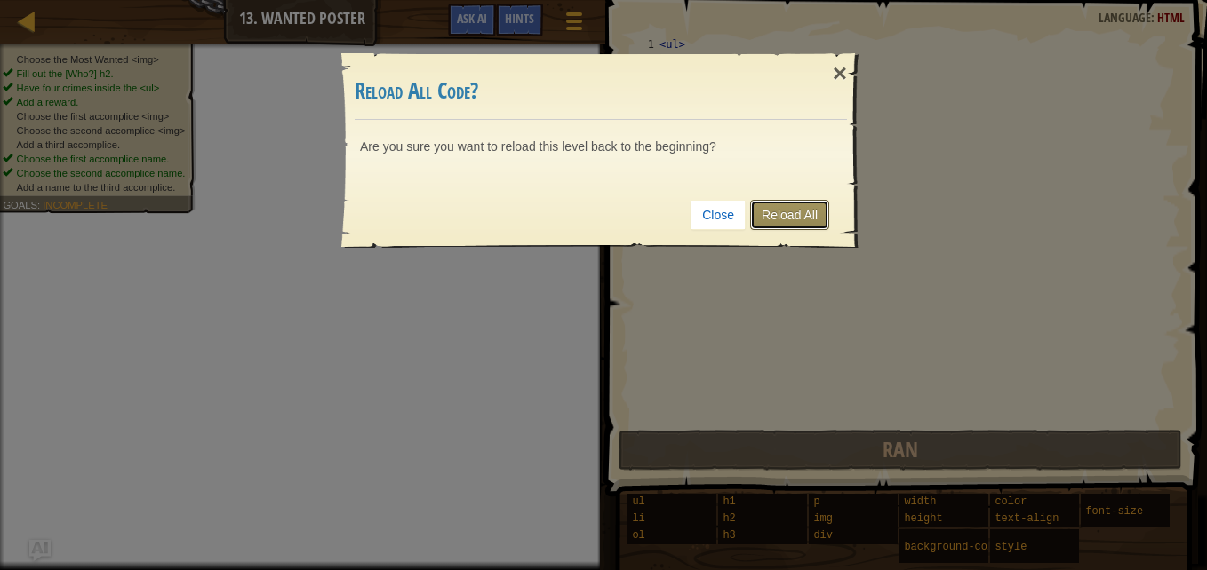
click at [783, 215] on link "Reload All" at bounding box center [789, 215] width 79 height 30
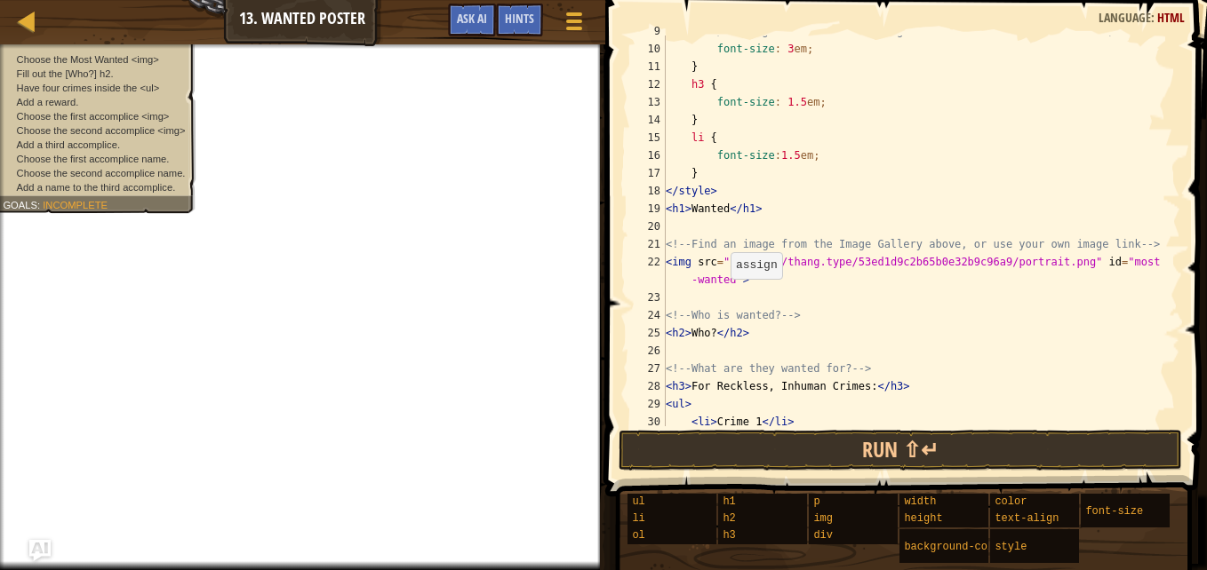
scroll to position [162, 0]
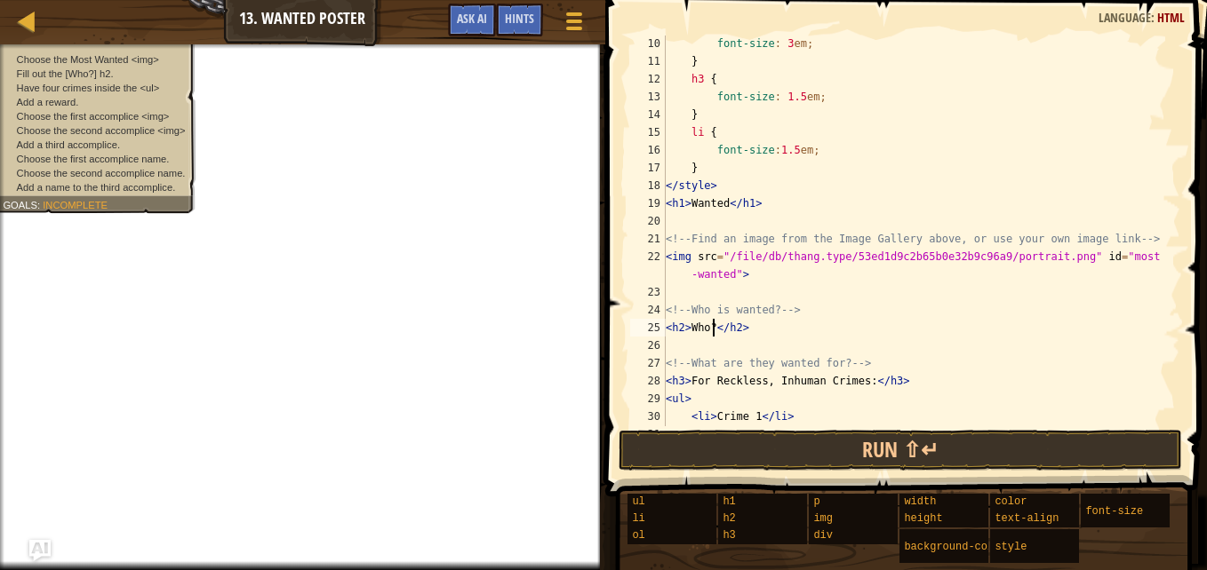
click at [713, 332] on div "font-size : 3 em ; } h3 { font-size : 1.5 em ; } li { font-size : 1.5 em ; } </…" at bounding box center [914, 248] width 505 height 427
type textarea "<h2>lil bill</h2>"
click at [780, 347] on div "font-size : 3 em ; } h3 { font-size : 1.5 em ; } li { font-size : 1.5 em ; } </…" at bounding box center [914, 248] width 505 height 427
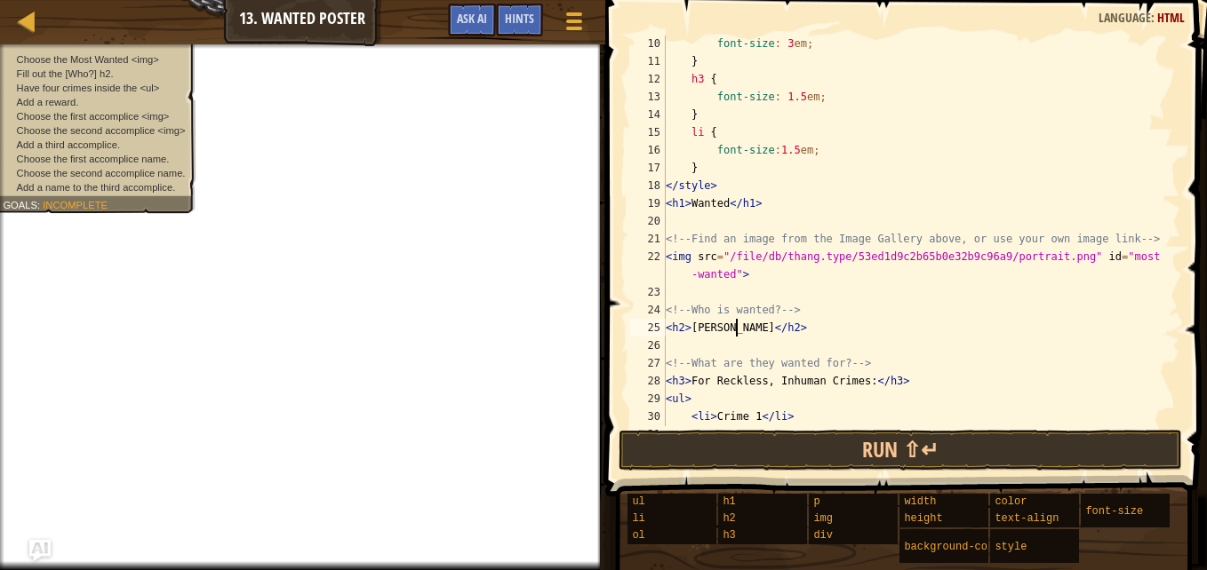
click at [735, 329] on div "font-size : 3 em ; } h3 { font-size : 1.5 em ; } li { font-size : 1.5 em ; } </…" at bounding box center [914, 248] width 505 height 427
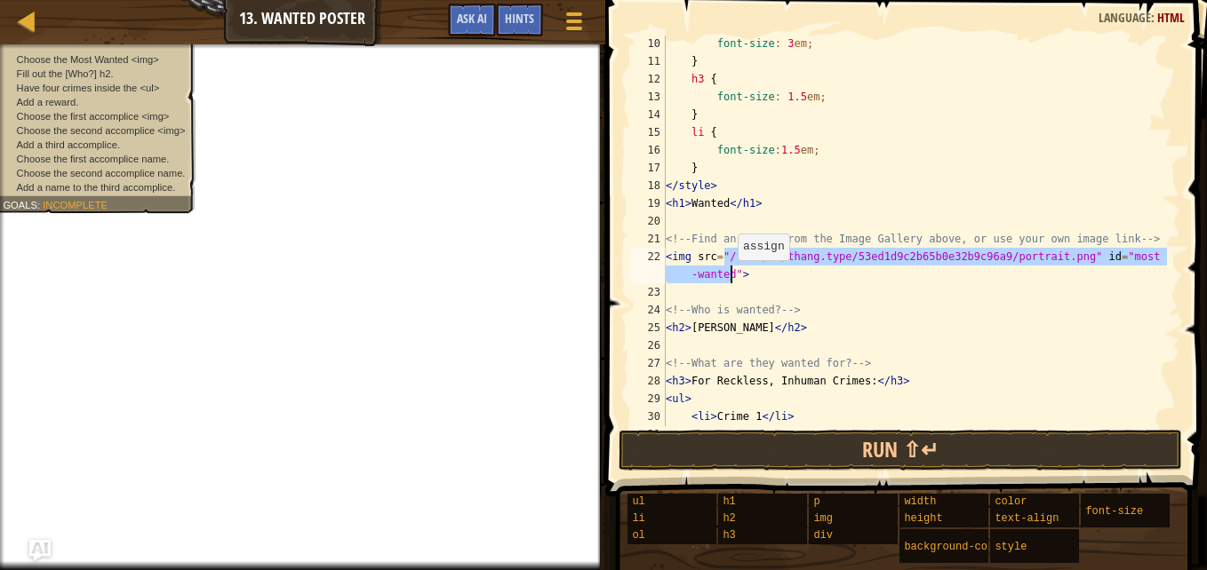
drag, startPoint x: 724, startPoint y: 248, endPoint x: 729, endPoint y: 277, distance: 29.7
click at [729, 277] on div "font-size : 3 em ; } h3 { font-size : 1.5 em ; } li { font-size : 1.5 em ; } </…" at bounding box center [914, 248] width 505 height 427
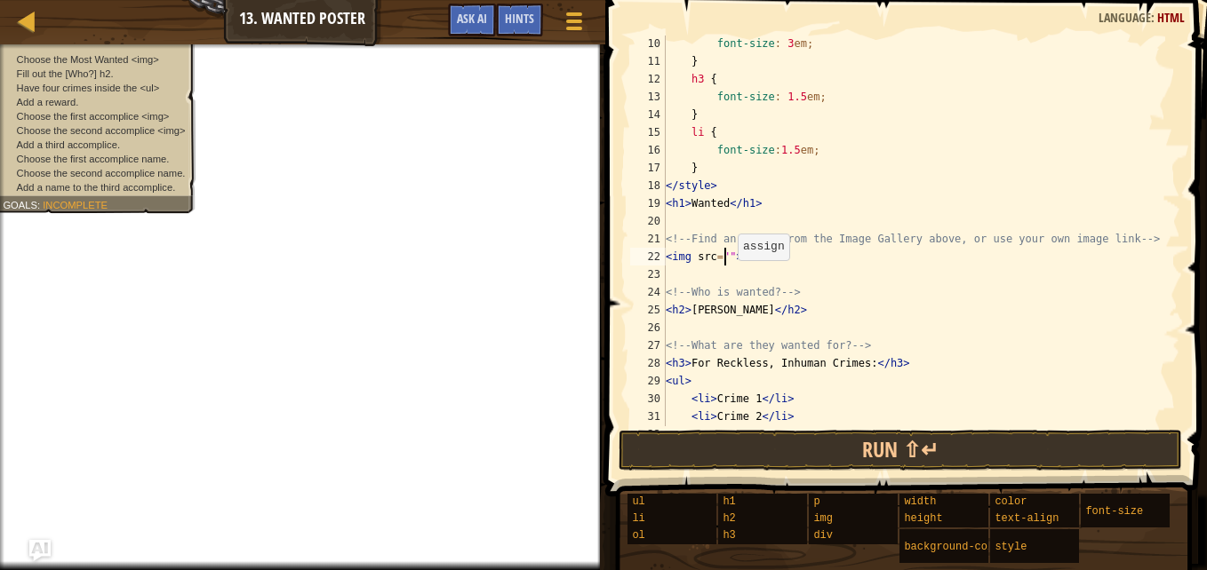
paste textarea "https://www.bing.com/ck/a?!&&p=c233998c13b7d45b7f2b47e81eee94178d5cdfbedd660e19…"
type textarea "<img src="[URL][DOMAIN_NAME]">"
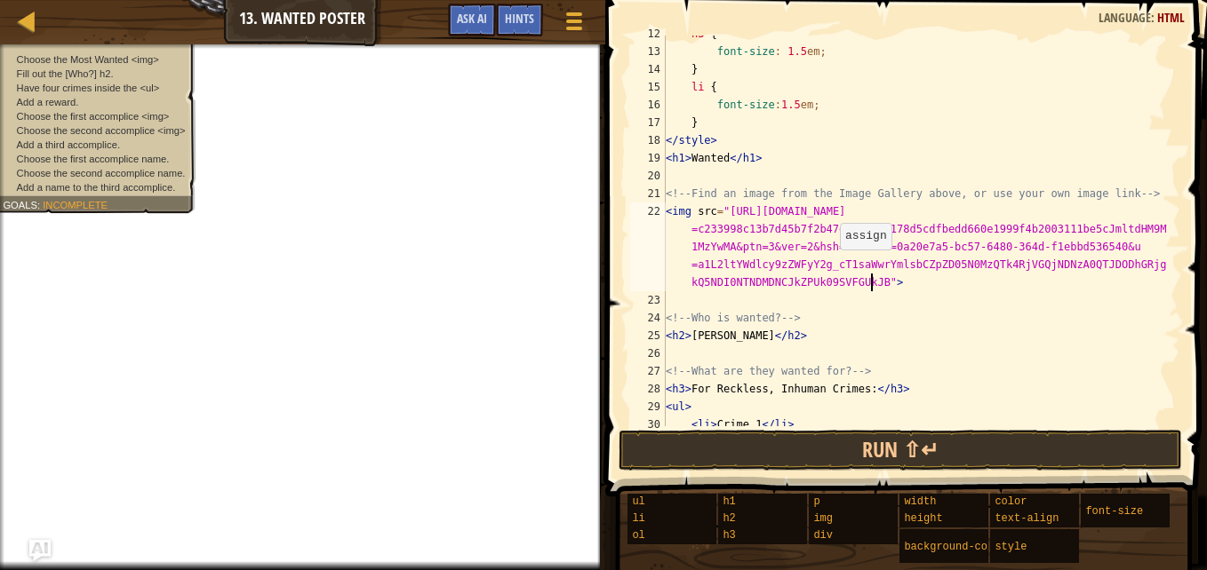
scroll to position [207, 0]
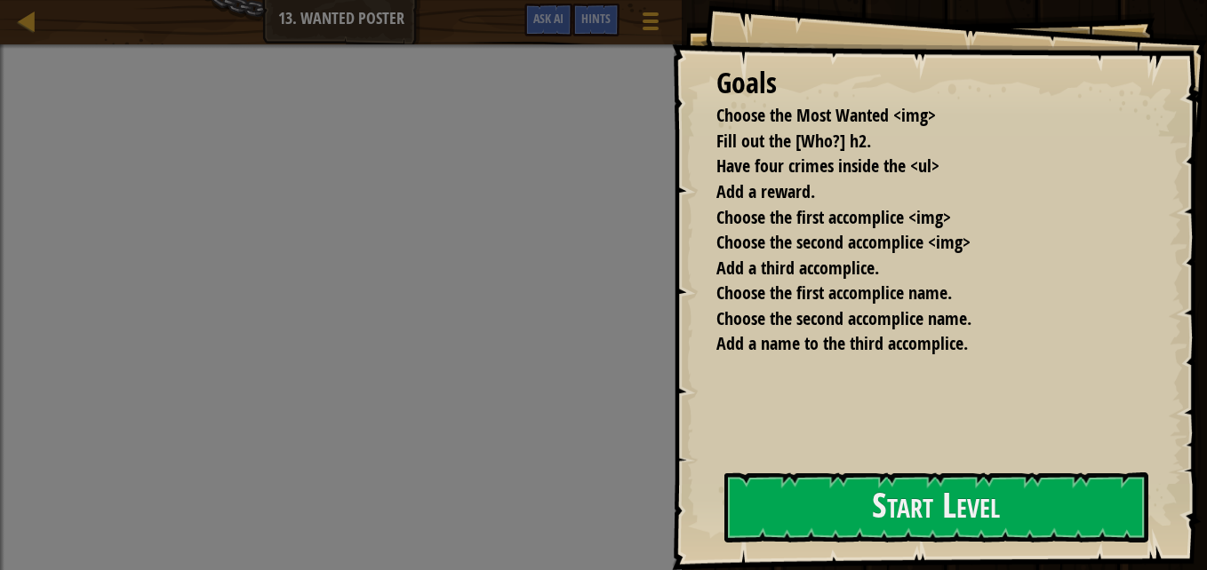
click at [775, 466] on div "Goals Choose the Most Wanted <img> Fill out the [Who?] h2. Have four crimes ins…" at bounding box center [939, 285] width 535 height 570
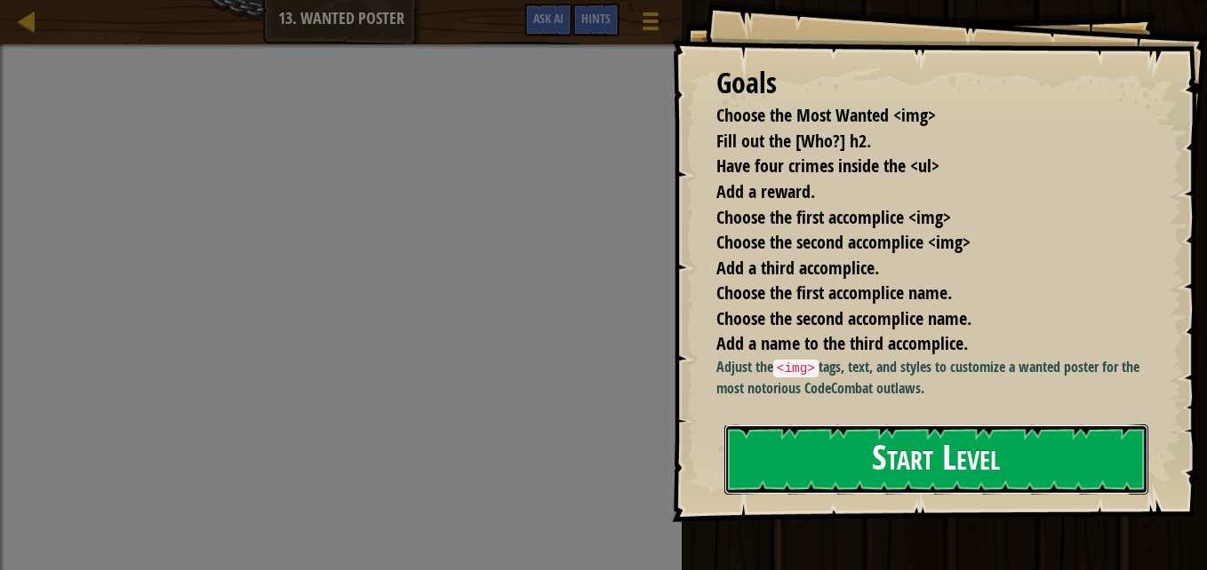
click at [783, 482] on button "Start Level" at bounding box center [936, 460] width 424 height 70
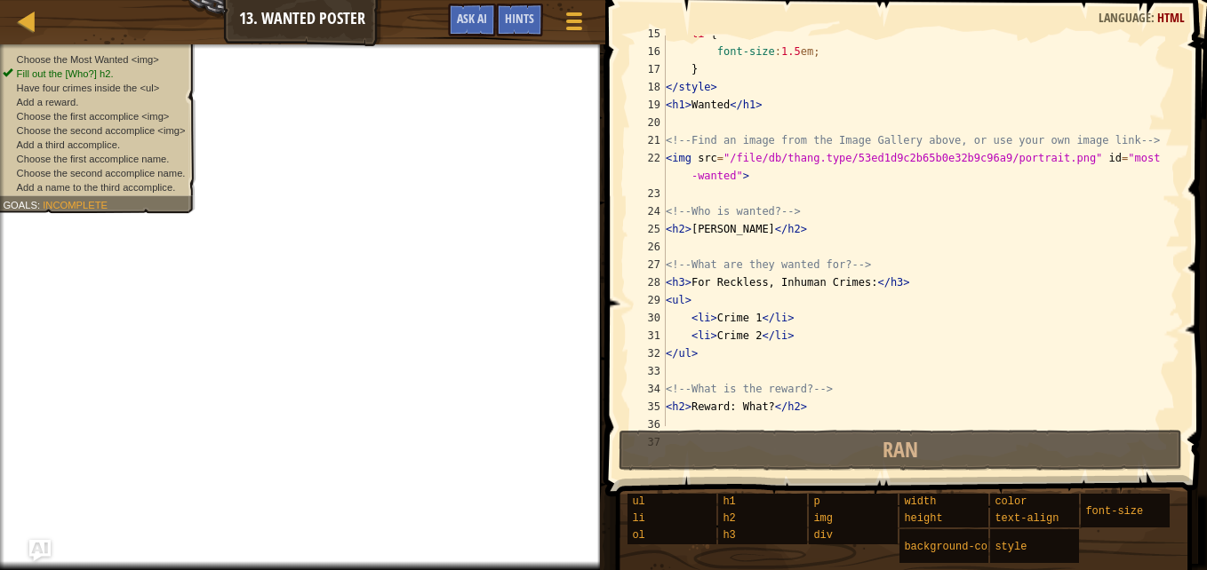
scroll to position [259, 0]
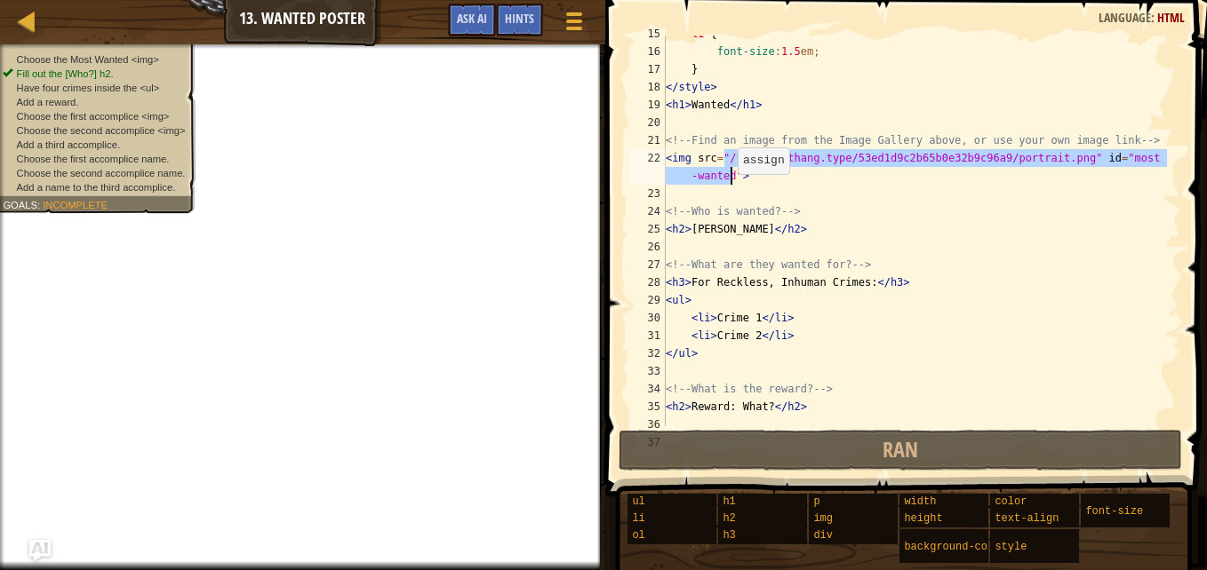
drag, startPoint x: 726, startPoint y: 160, endPoint x: 729, endPoint y: 181, distance: 21.5
click at [729, 181] on div "li { font-size : 1.5 em ; } </ style > < h1 > Wanted </ h1 > <!-- Find an image…" at bounding box center [914, 238] width 505 height 427
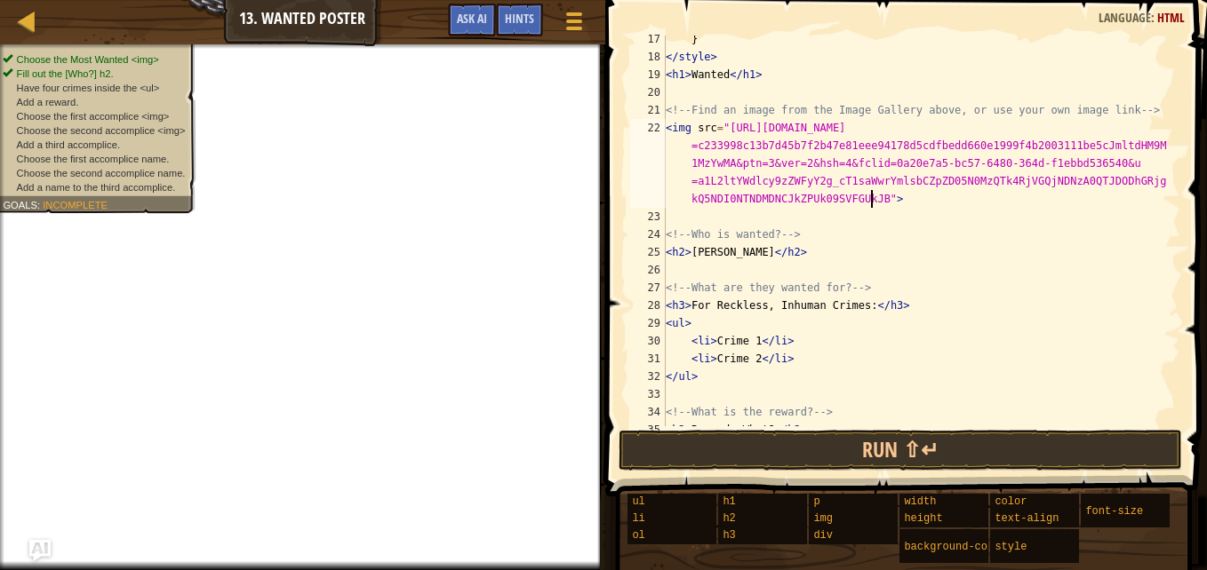
scroll to position [294, 0]
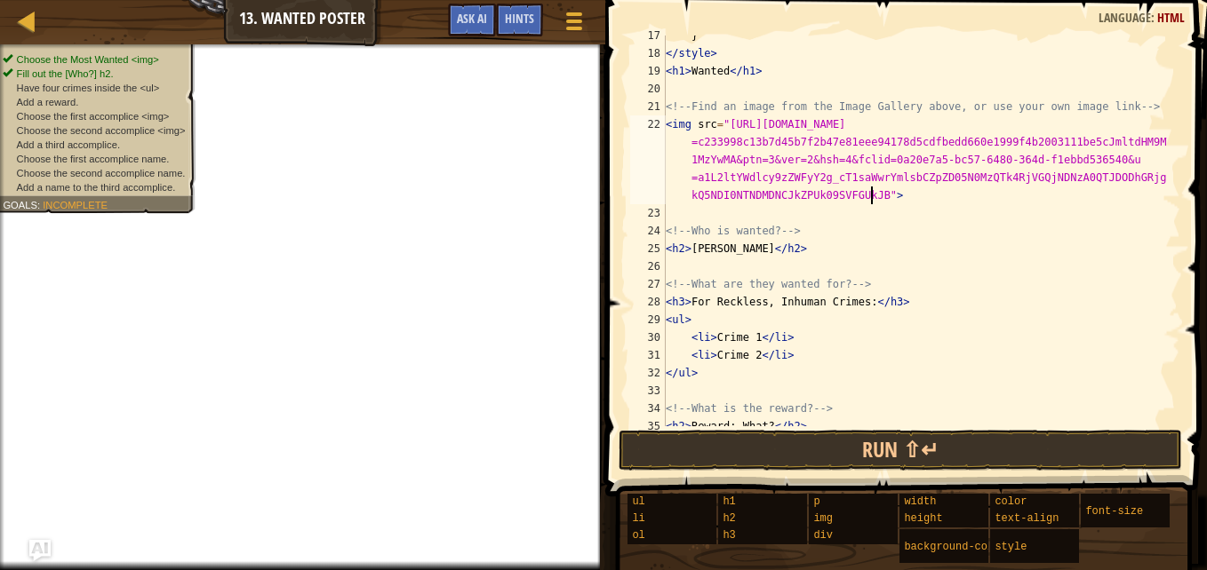
click at [716, 317] on div "} </ style > < h1 > Wanted </ h1 > <!-- Find an image from the Image Gallery ab…" at bounding box center [914, 240] width 505 height 427
type textarea "<ul>"
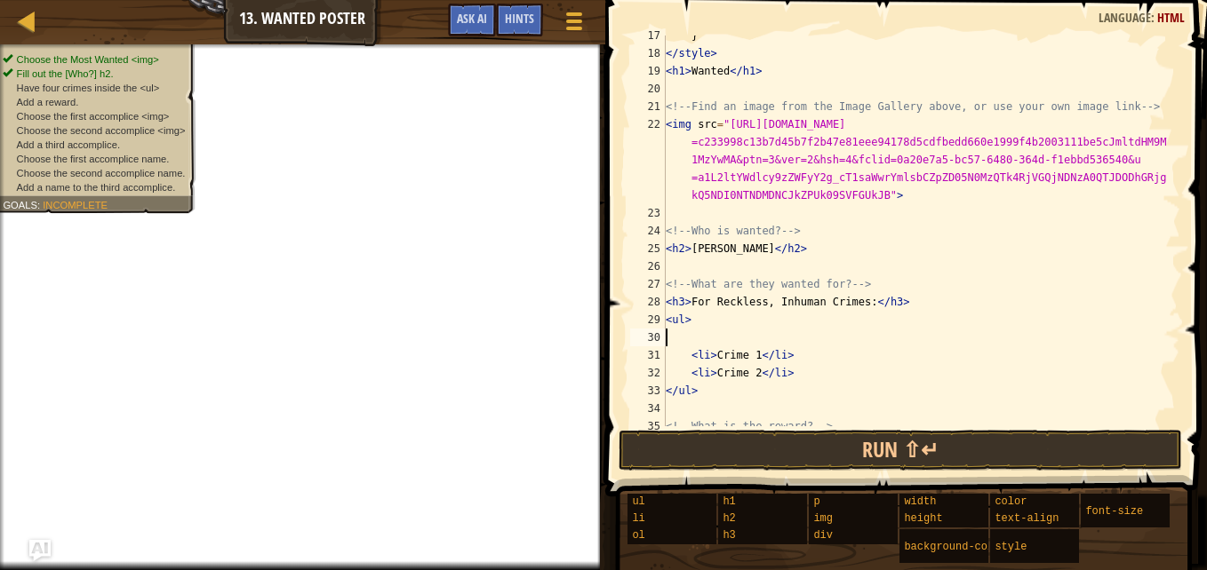
select select "ace/mode/html"
select select "ace/theme/textmate"
select select "markbegin"
select select "true"
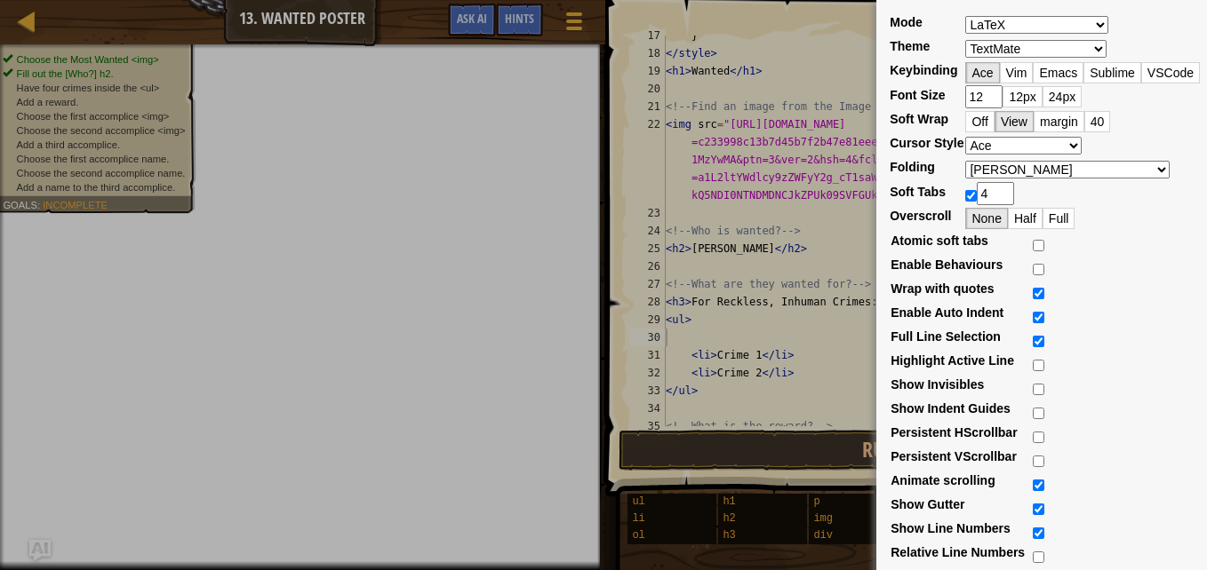
select select "ace/mode/liquid"
click at [784, 181] on div "Mode ABAP ABC ActionScript [PERSON_NAME] Apache Conf Apex AQL AsciiDoc ASL Asse…" at bounding box center [603, 285] width 1207 height 570
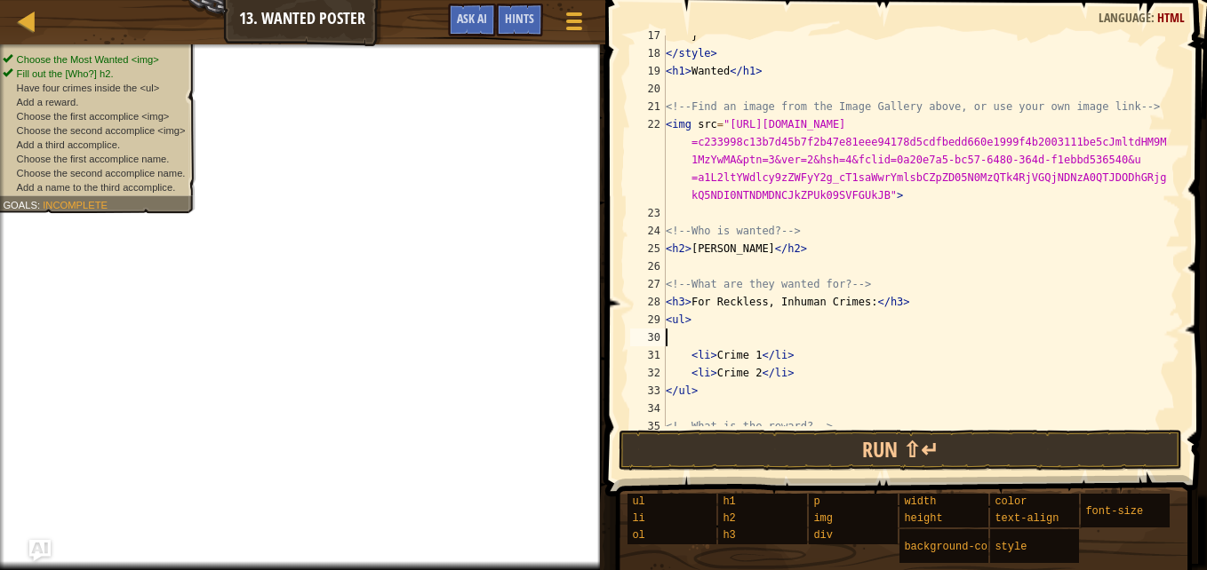
select select "ace/mode/liquid"
select select "ace/theme/textmate"
select select "markbegin"
select select "true"
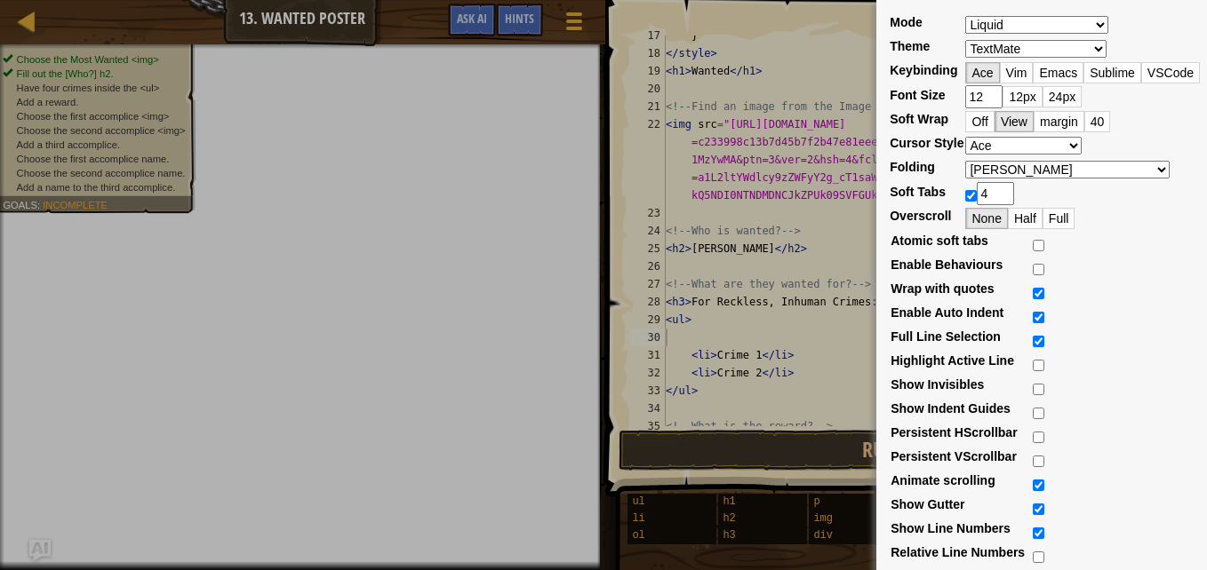
click at [692, 344] on div "Mode ABAP ABC ActionScript [PERSON_NAME] Apache Conf Apex AQL AsciiDoc ASL Asse…" at bounding box center [603, 285] width 1207 height 570
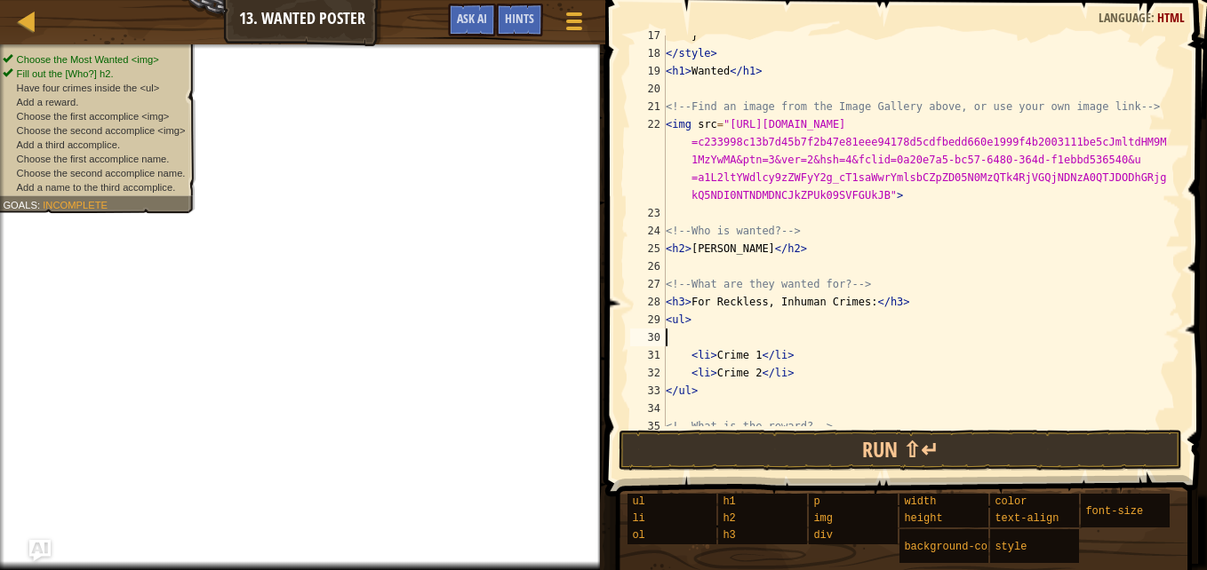
select select "ace/mode/liquid"
select select "ace/theme/textmate"
select select "markbegin"
select select "true"
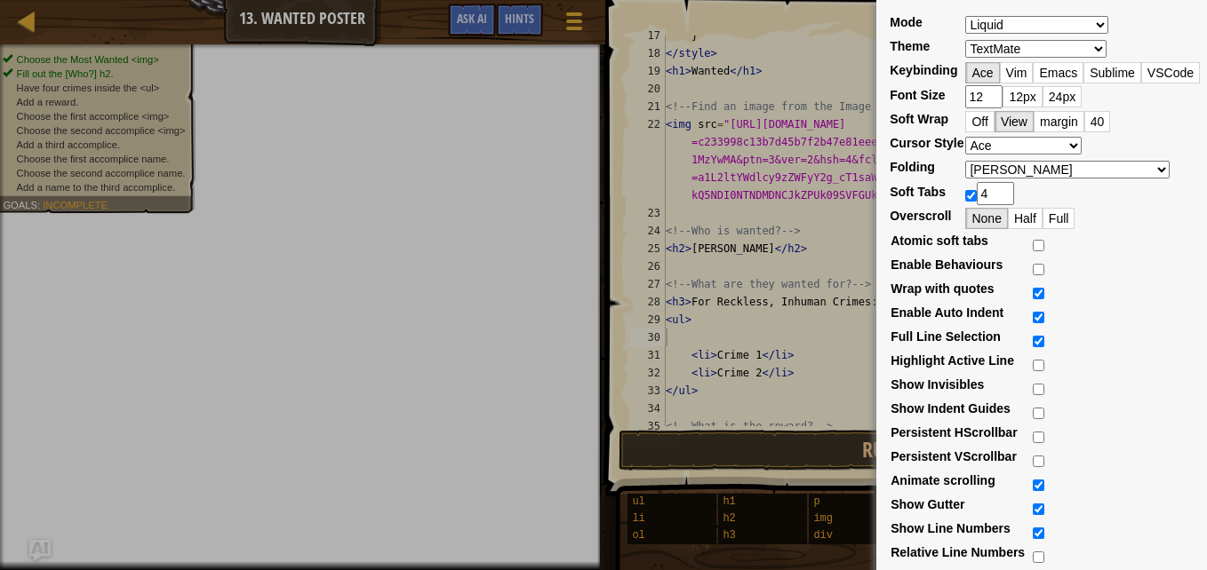
click at [721, 315] on div "Mode ABAP ABC ActionScript [PERSON_NAME] Apache Conf Apex AQL AsciiDoc ASL Asse…" at bounding box center [603, 285] width 1207 height 570
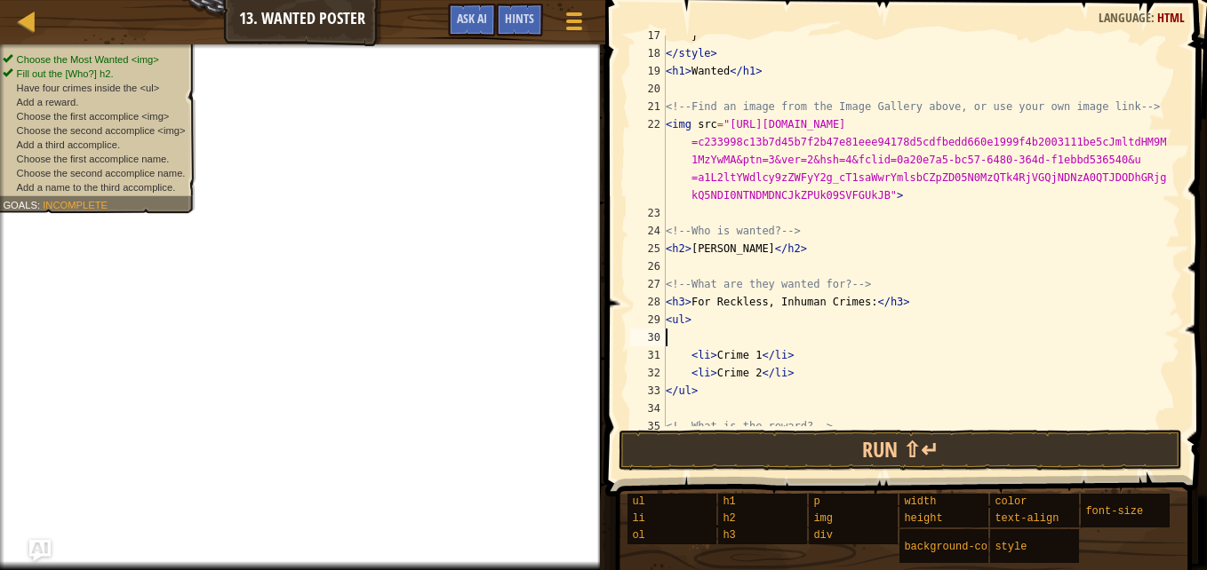
click at [696, 334] on div "} </ style > < h1 > Wanted </ h1 > <!-- Find an image from the Image Gallery ab…" at bounding box center [914, 240] width 505 height 427
select select "ace/mode/liquid"
select select "ace/theme/textmate"
select select "markbegin"
select select "true"
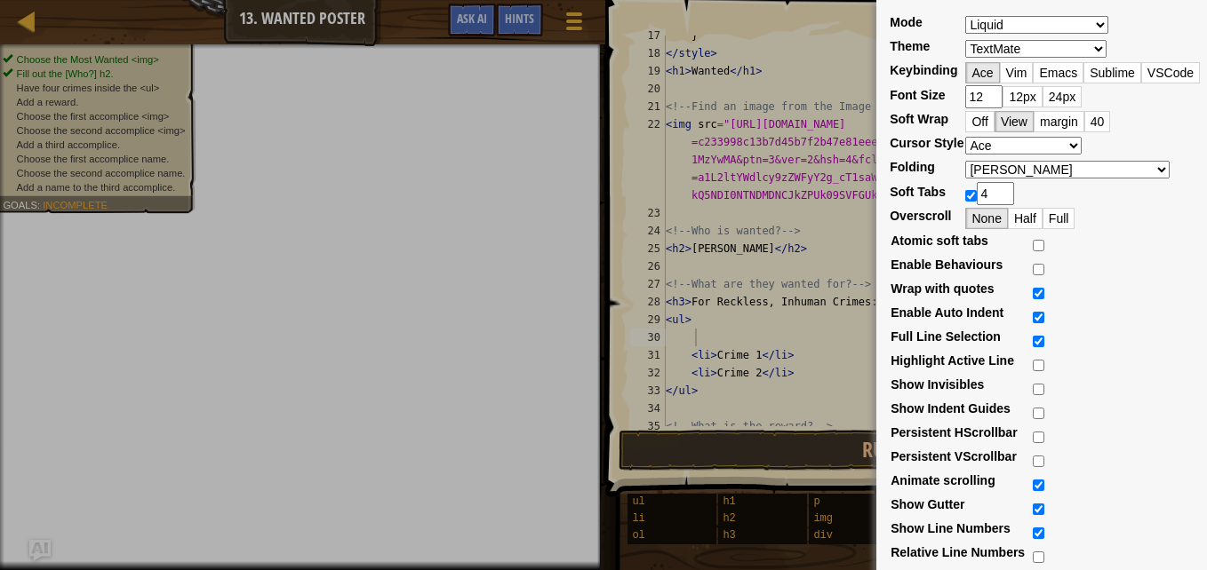
click at [797, 318] on div "Mode ABAP ABC ActionScript [PERSON_NAME] Apache Conf Apex AQL AsciiDoc ASL Asse…" at bounding box center [603, 285] width 1207 height 570
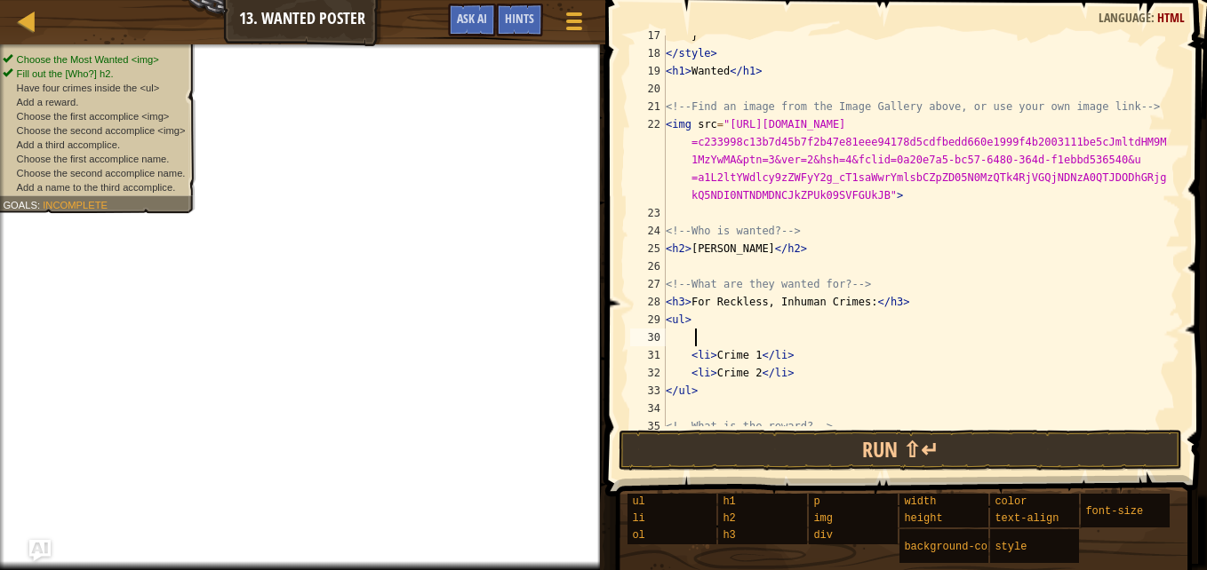
select select "ace/mode/liquid"
select select "ace/theme/textmate"
select select "markbegin"
select select "true"
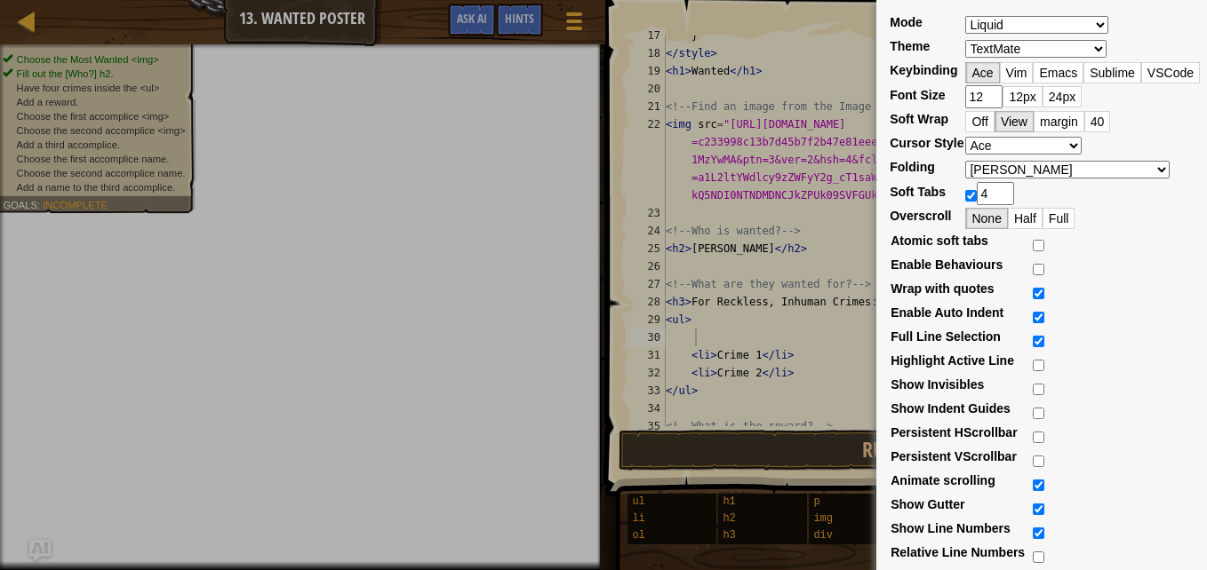
click at [721, 348] on div "Mode ABAP ABC ActionScript [PERSON_NAME] Apache Conf Apex AQL AsciiDoc ASL Asse…" at bounding box center [603, 285] width 1207 height 570
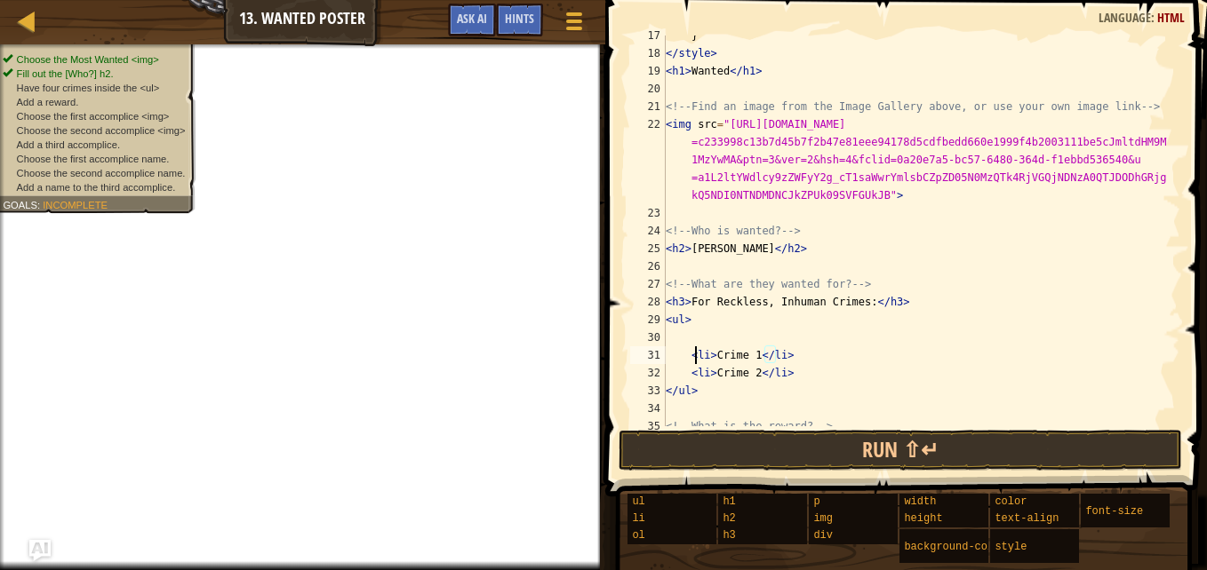
click at [693, 354] on div "} </ style > < h1 > Wanted </ h1 > <!-- Find an image from the Image Gallery ab…" at bounding box center [914, 240] width 505 height 427
type textarea "li>Crime 1</li>"
select select "ace/mode/liquid"
select select "ace/theme/textmate"
select select "markbegin"
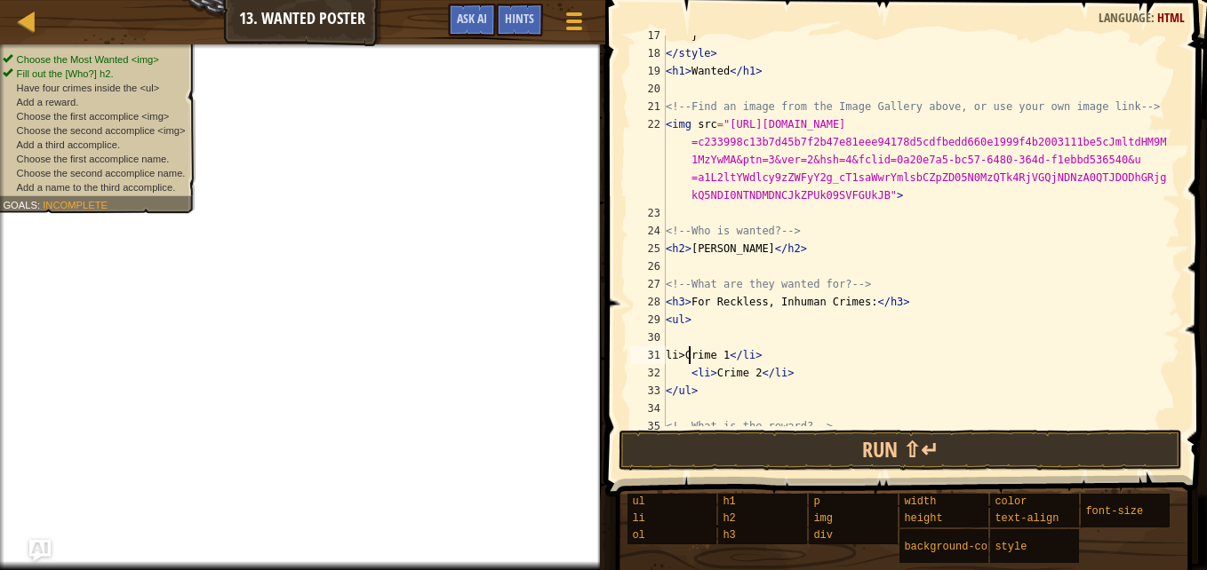
select select "true"
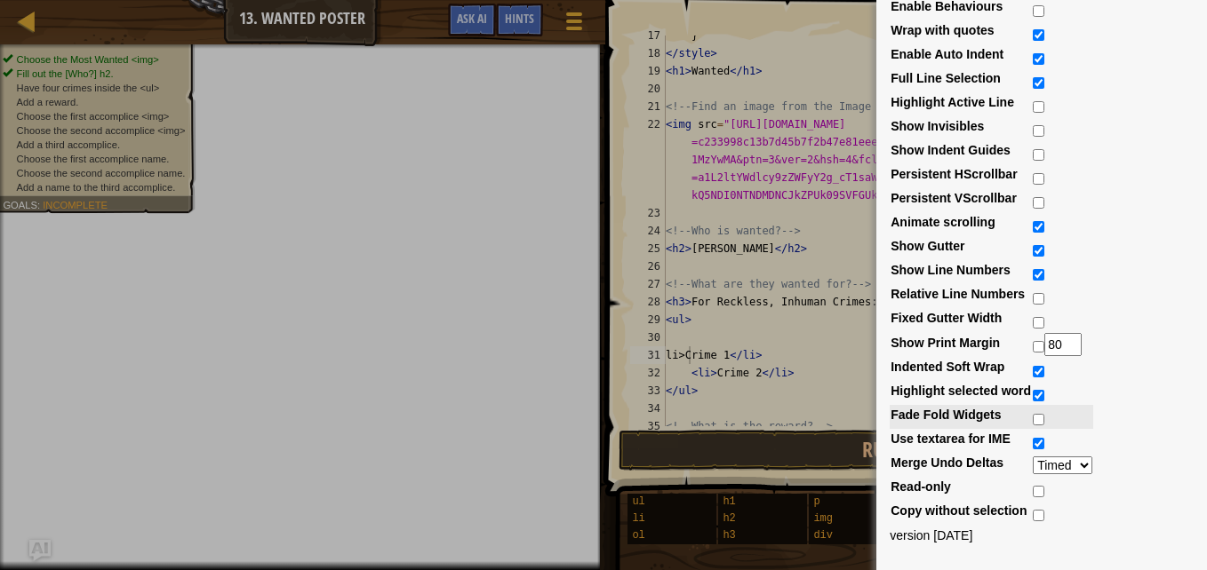
scroll to position [0, 0]
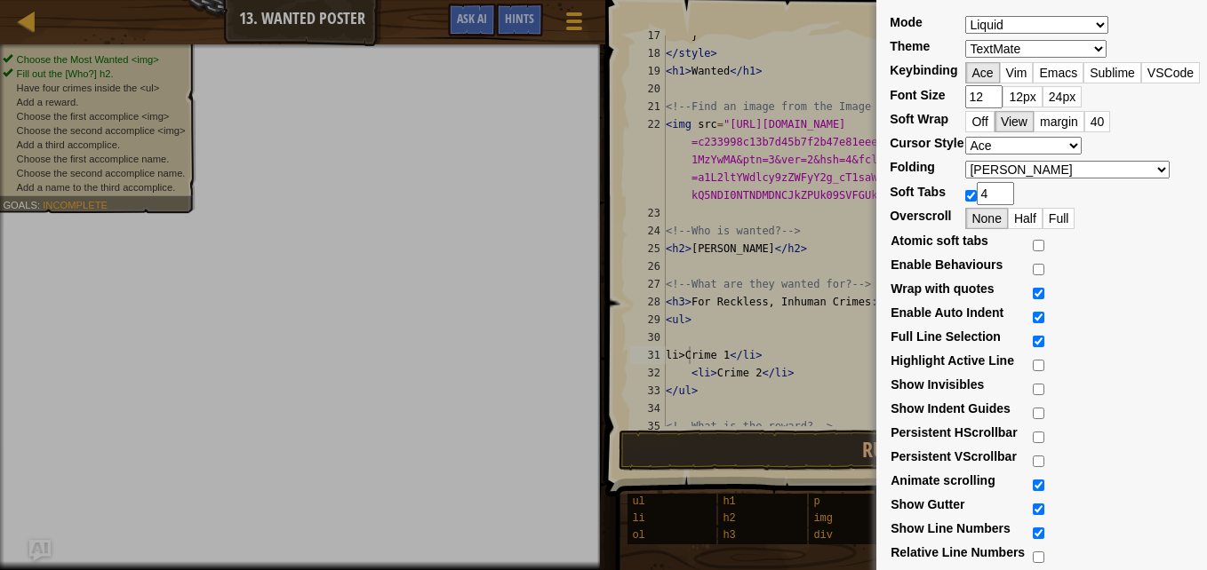
click at [810, 211] on div "Mode ABAP ABC ActionScript [PERSON_NAME] Apache Conf Apex AQL AsciiDoc ASL Asse…" at bounding box center [603, 285] width 1207 height 570
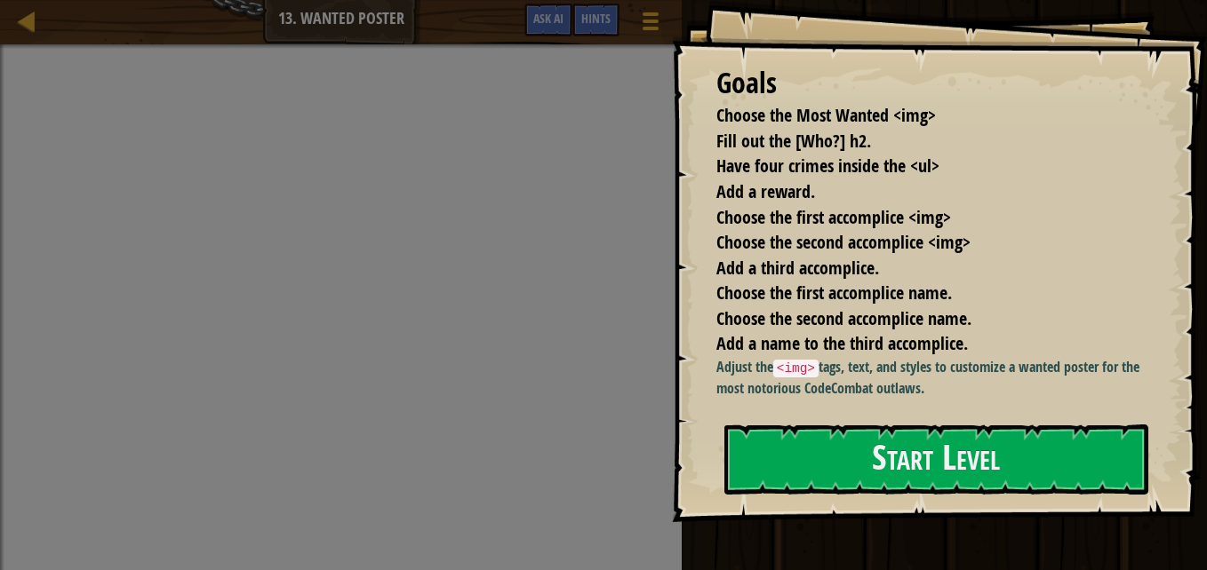
click at [895, 404] on div "Adjust the <img> tags, text, and styles to customize a wanted poster for the mo…" at bounding box center [937, 382] width 442 height 50
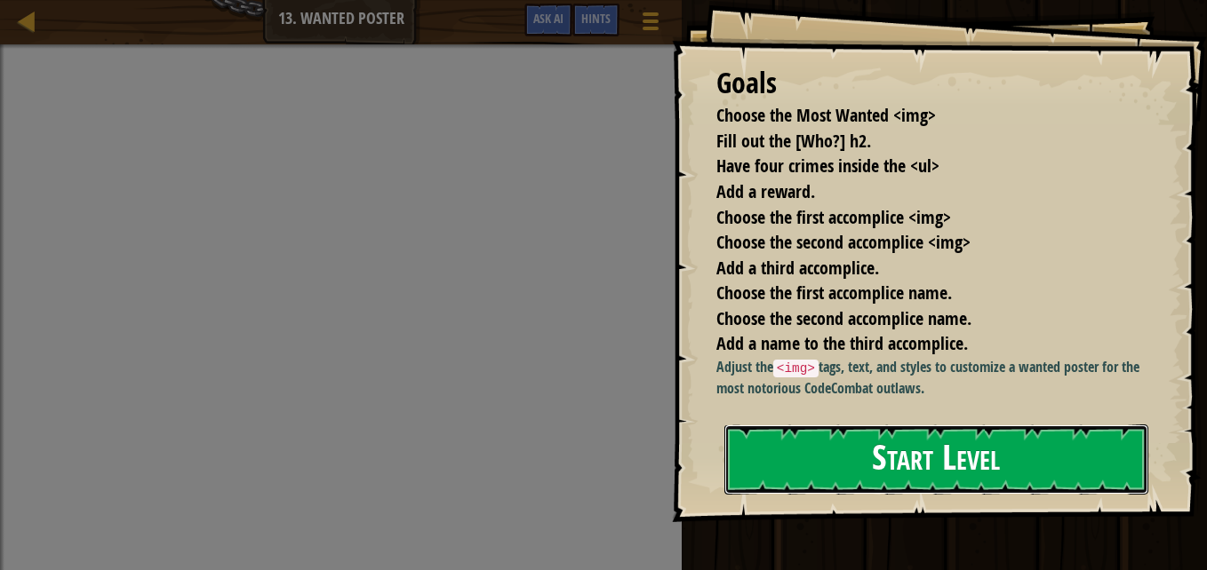
click at [902, 428] on button "Start Level" at bounding box center [936, 460] width 424 height 70
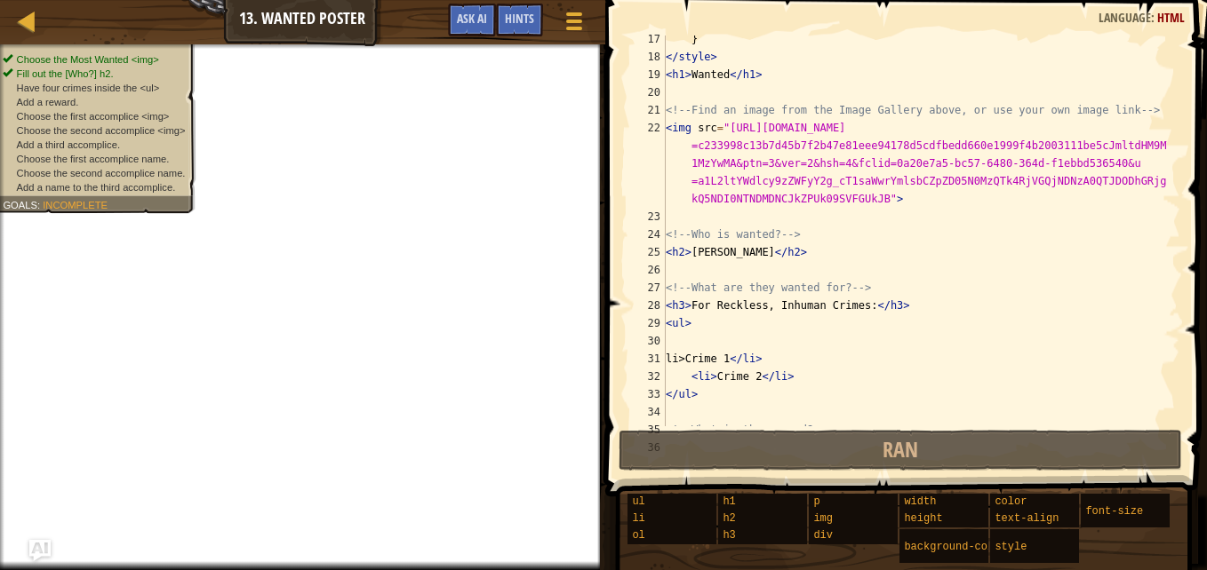
scroll to position [289, 0]
click at [719, 324] on div "} </ style > < h1 > Wanted </ h1 > <!-- Find an image from the Image Gallery ab…" at bounding box center [914, 244] width 505 height 427
type textarea "<ul>"
click at [706, 348] on div "} </ style > < h1 > Wanted </ h1 > <!-- Find an image from the Image Gallery ab…" at bounding box center [914, 244] width 505 height 427
select select "ace/mode/html"
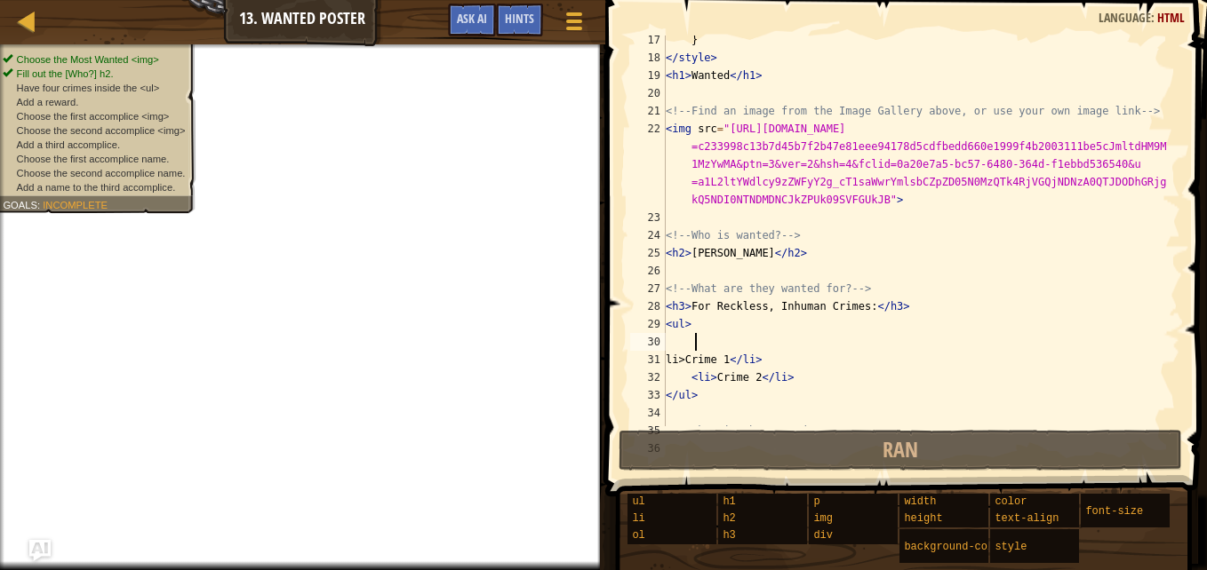
select select "ace/theme/textmate"
select select "markbegin"
select select "true"
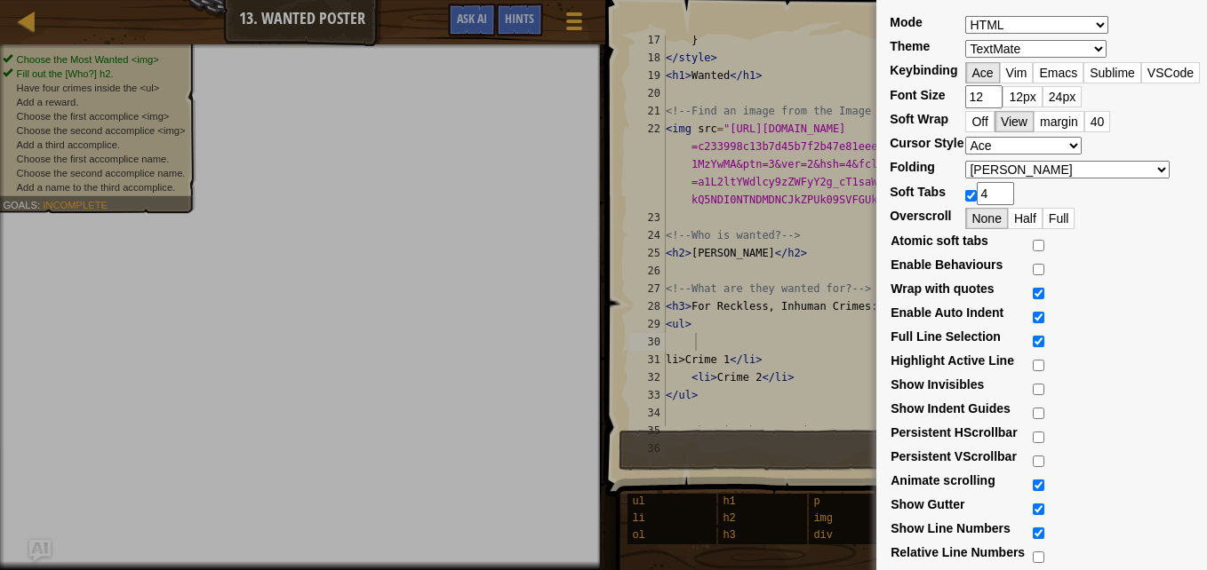
click at [706, 348] on div "Mode ABAP ABC ActionScript ADA Alda Apache Conf Apex AQL AsciiDoc ASL Assembly …" at bounding box center [603, 285] width 1207 height 570
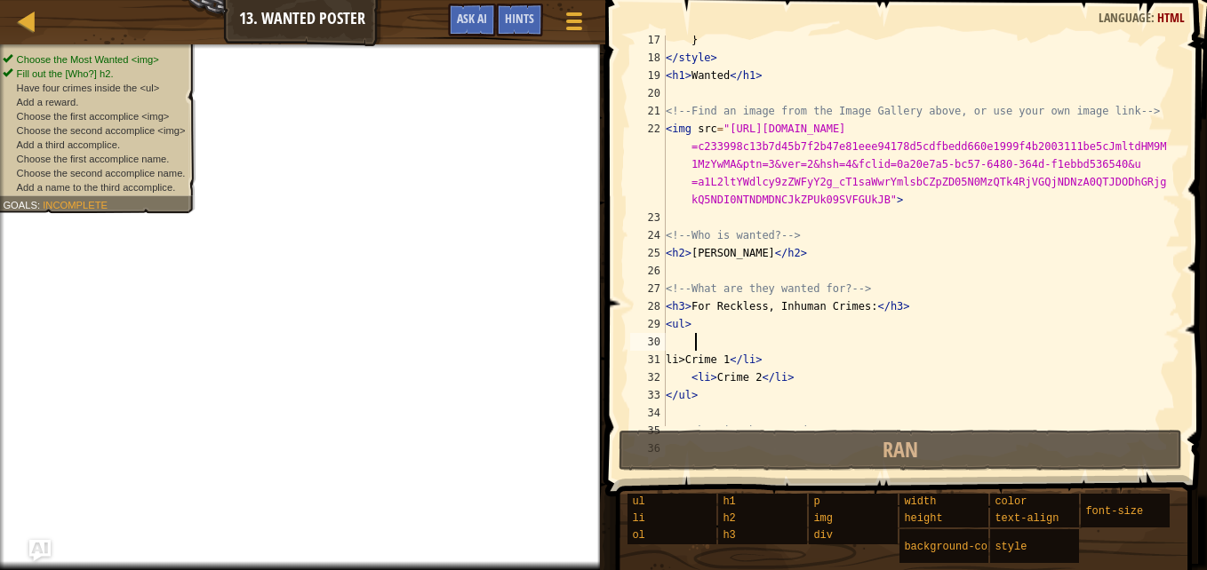
select select "ace/mode/html"
select select "ace/theme/textmate"
select select "markbegin"
select select "true"
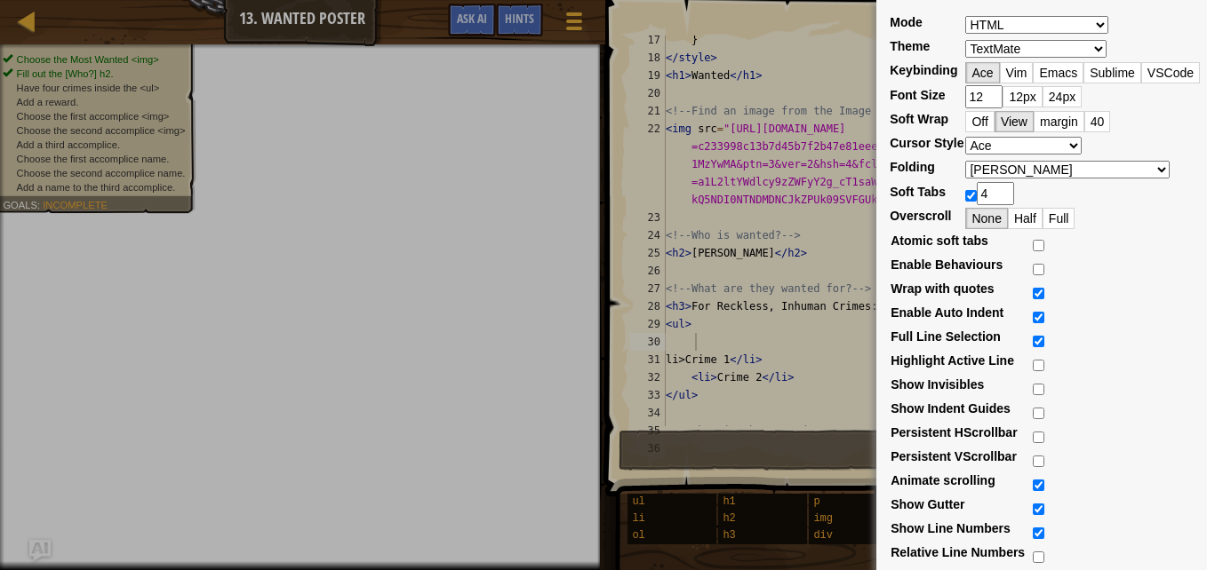
click at [710, 349] on div "Mode ABAP ABC ActionScript ADA Alda Apache Conf Apex AQL AsciiDoc ASL Assembly …" at bounding box center [603, 285] width 1207 height 570
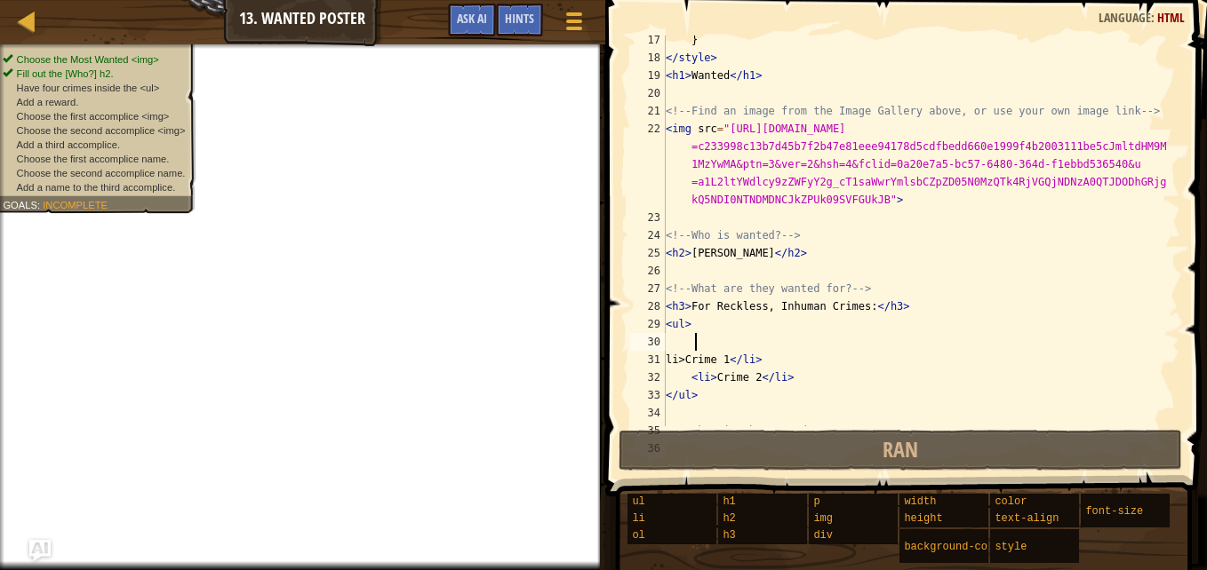
click at [761, 404] on div "} </ style > < h1 > Wanted </ h1 > <!-- Find an image from the Image Gallery ab…" at bounding box center [914, 244] width 505 height 427
click at [682, 348] on div "} </ style > < h1 > Wanted </ h1 > <!-- Find an image from the Image Gallery ab…" at bounding box center [914, 244] width 505 height 427
click at [694, 357] on div "} </ style > < h1 > Wanted </ h1 > <!-- Find an image from the Image Gallery ab…" at bounding box center [914, 244] width 505 height 427
type textarea "li>Crime 1</li>"
click at [694, 350] on div "} </ style > < h1 > Wanted </ h1 > <!-- Find an image from the Image Gallery ab…" at bounding box center [914, 244] width 505 height 427
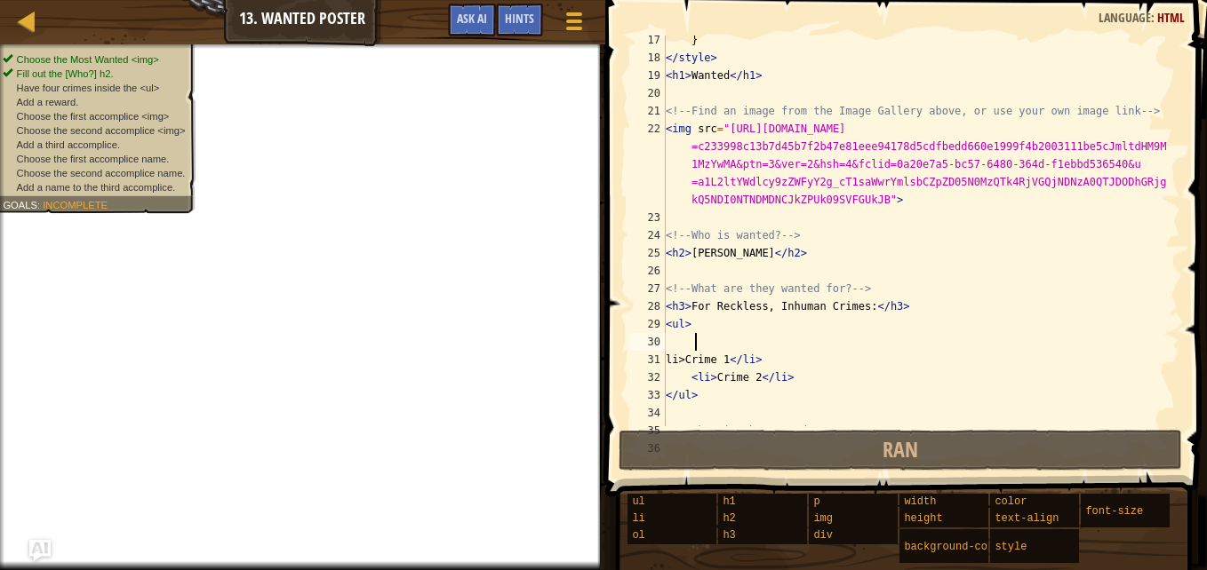
type textarea ">"
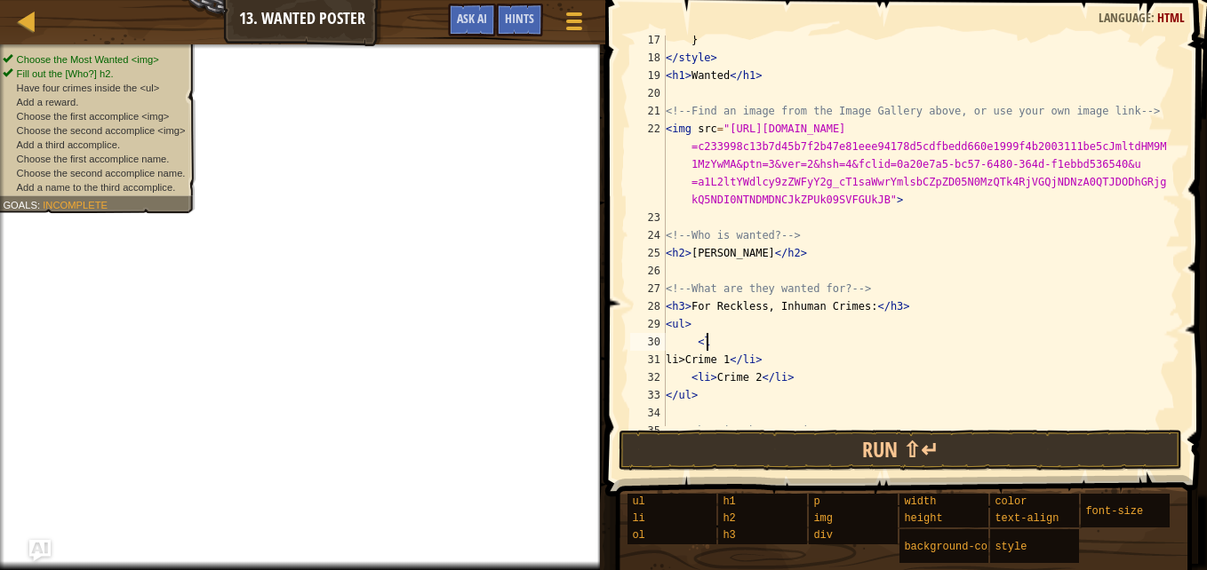
scroll to position [8, 3]
click at [687, 359] on div "} </ style > < h1 > Wanted </ h1 > <!-- Find an image from the Image Gallery ab…" at bounding box center [914, 244] width 505 height 427
click at [722, 344] on div "} </ style > < h1 > Wanted </ h1 > <!-- Find an image from the Image Gallery ab…" at bounding box center [914, 244] width 505 height 427
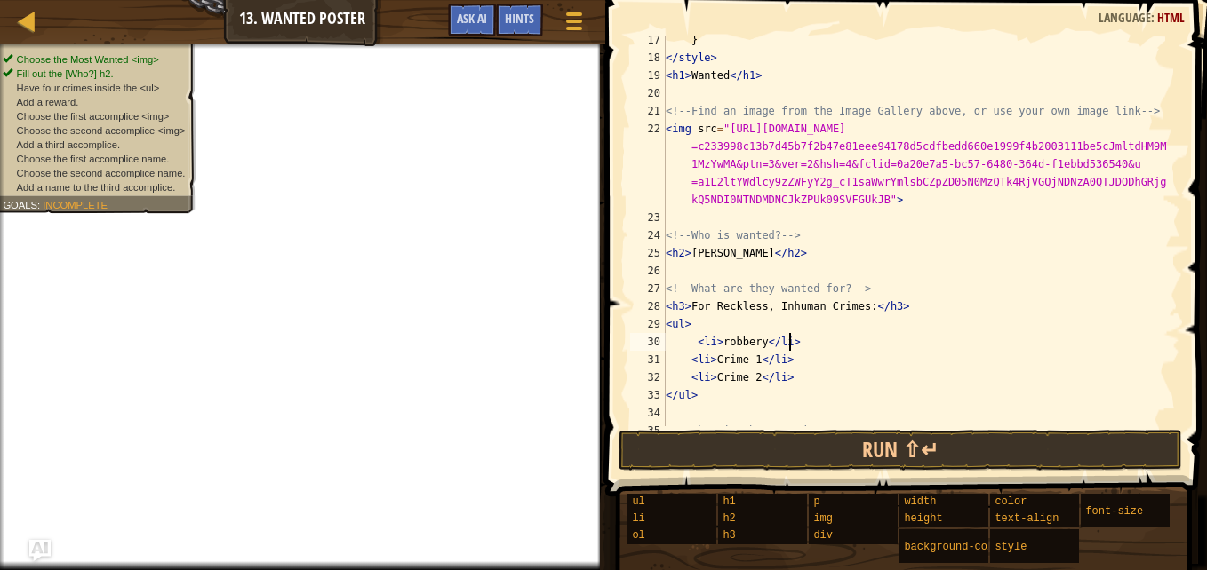
click at [756, 362] on div "} </ style > < h1 > Wanted </ h1 > <!-- Find an image from the Image Gallery ab…" at bounding box center [914, 244] width 505 height 427
click at [756, 379] on div "} </ style > < h1 > Wanted </ h1 > <!-- Find an image from the Image Gallery ab…" at bounding box center [914, 244] width 505 height 427
type textarea "<li>hit and run</li>"
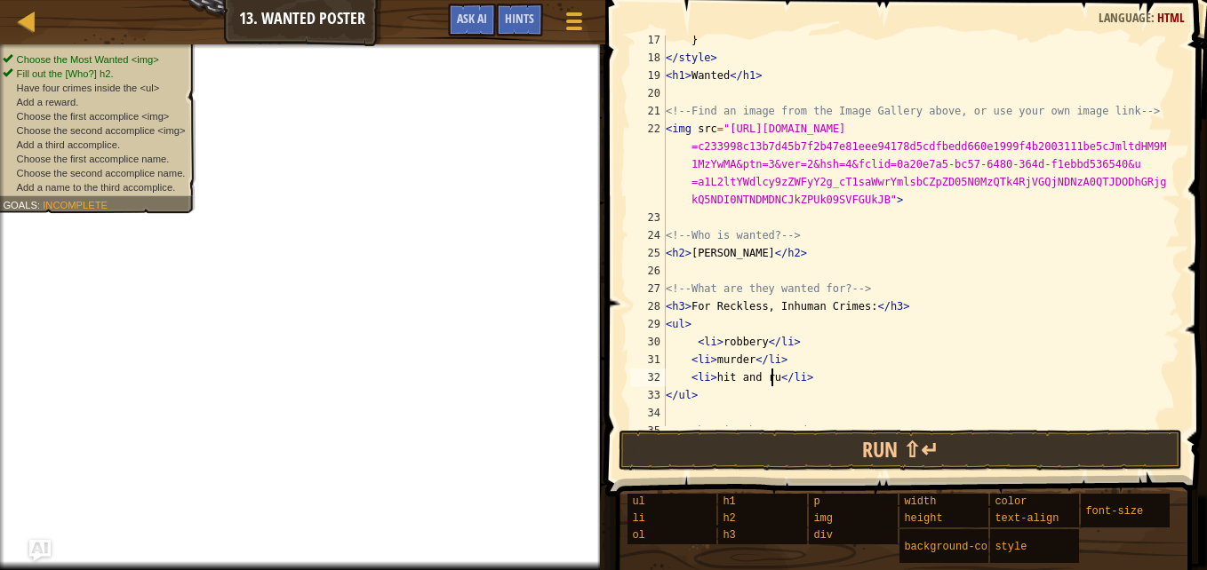
scroll to position [8, 9]
click at [829, 386] on div "} </ style > < h1 > Wanted </ h1 > <!-- Find an image from the Image Gallery ab…" at bounding box center [914, 244] width 505 height 427
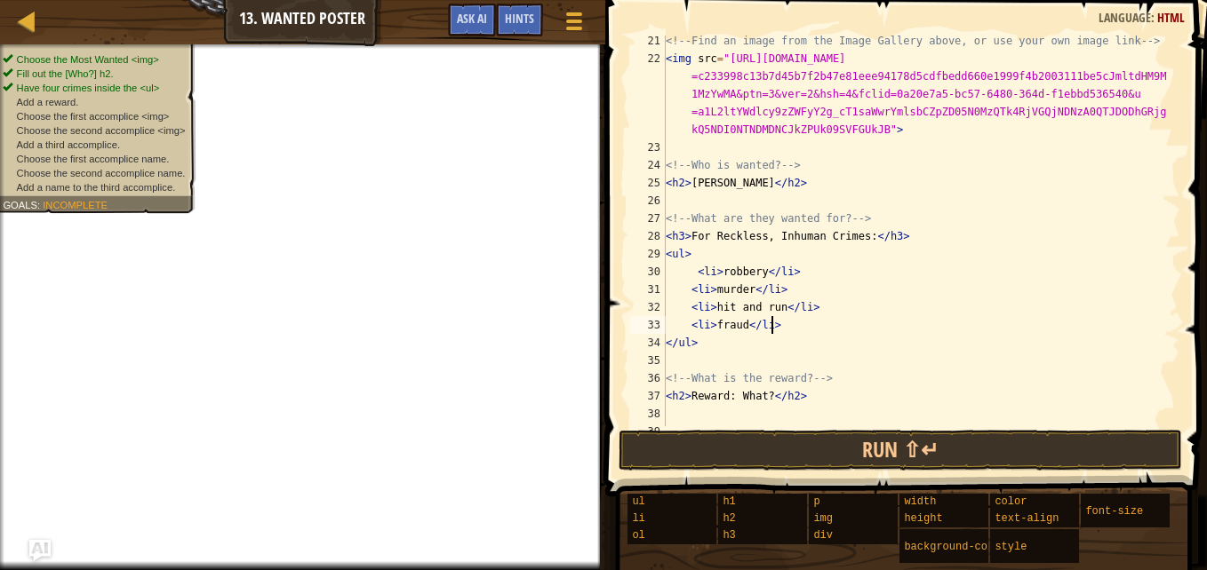
scroll to position [360, 0]
click at [758, 396] on div "<!-- Find an image from the Image Gallery above, or use your own image link -->…" at bounding box center [914, 244] width 505 height 427
click at [764, 398] on div "<!-- Find an image from the Image Gallery above, or use your own image link -->…" at bounding box center [914, 244] width 505 height 427
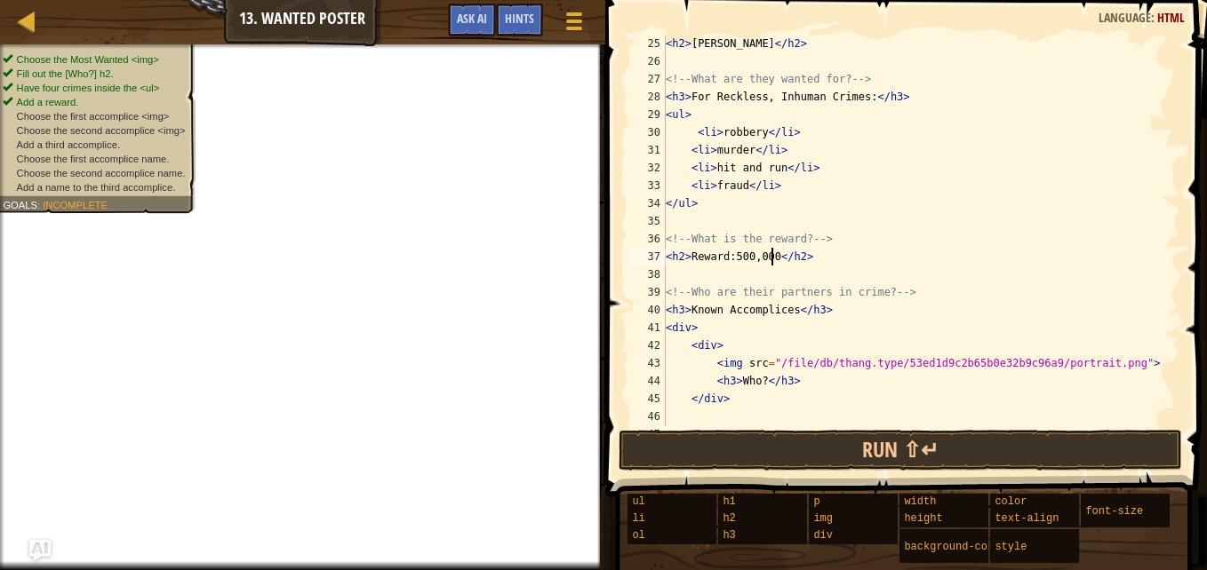
scroll to position [499, 0]
click at [757, 379] on div "< h2 > lil bill </ h2 > <!-- What are they wanted for? --> < h3 > For Reckless,…" at bounding box center [914, 247] width 505 height 427
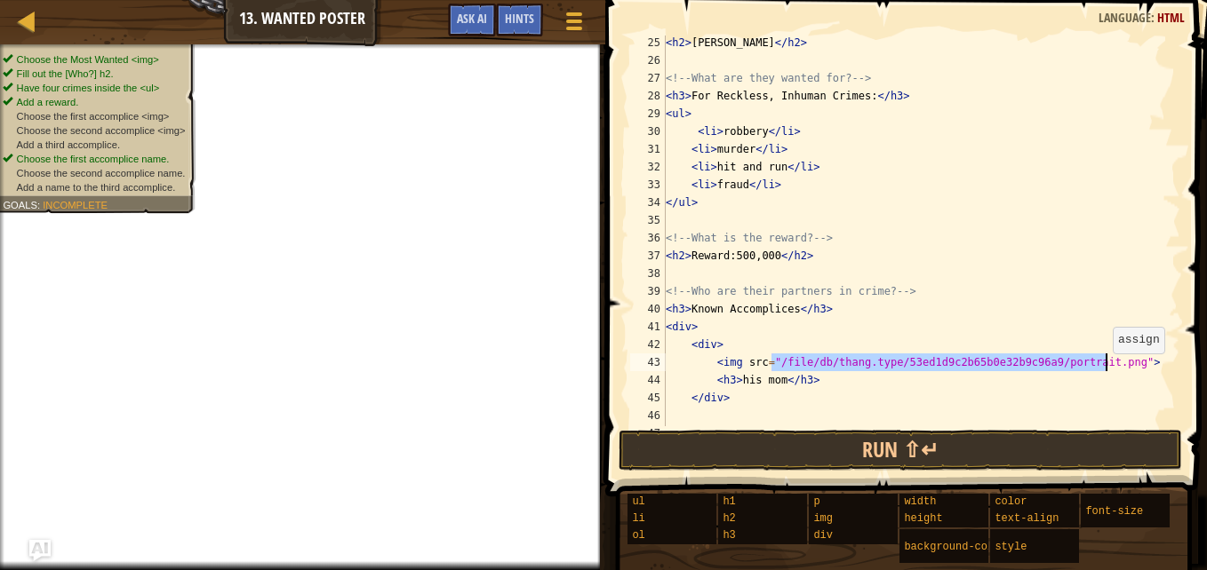
drag, startPoint x: 770, startPoint y: 361, endPoint x: 1104, endPoint y: 370, distance: 333.3
click at [1104, 370] on div "< h2 > lil bill </ h2 > <!-- What are they wanted for? --> < h3 > For Reckless,…" at bounding box center [914, 247] width 505 height 427
type textarea "<img src="">"
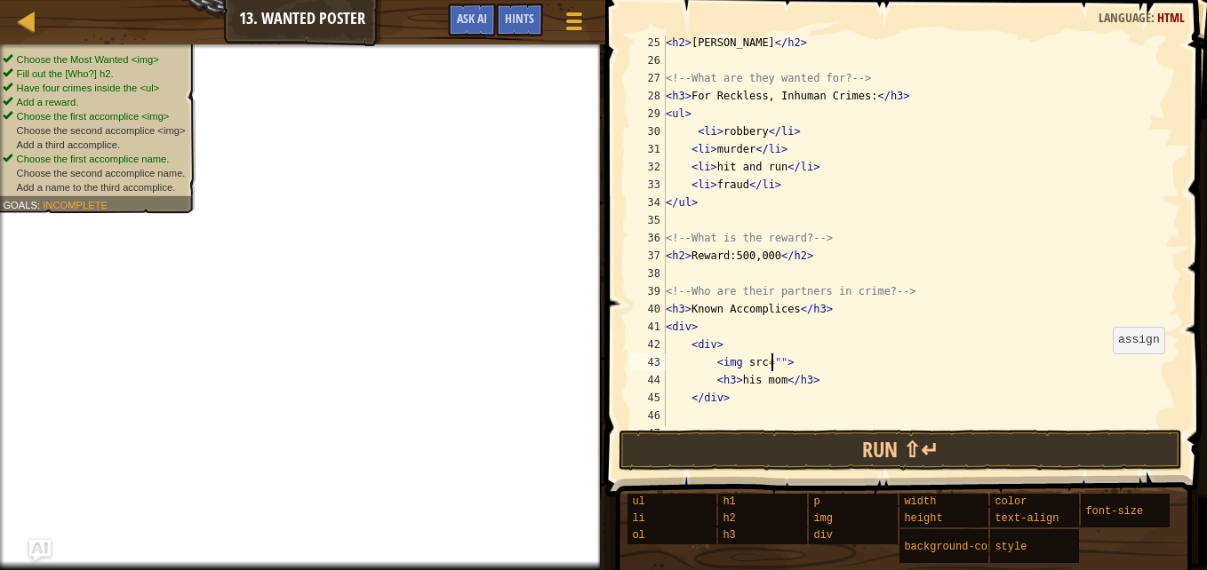
paste textarea
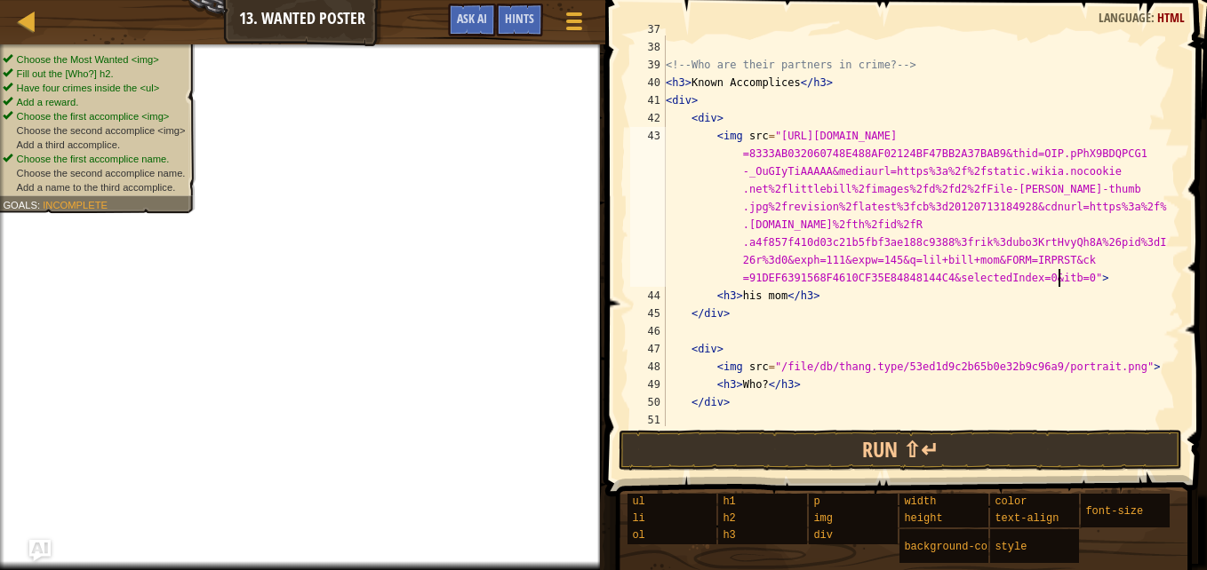
scroll to position [736, 0]
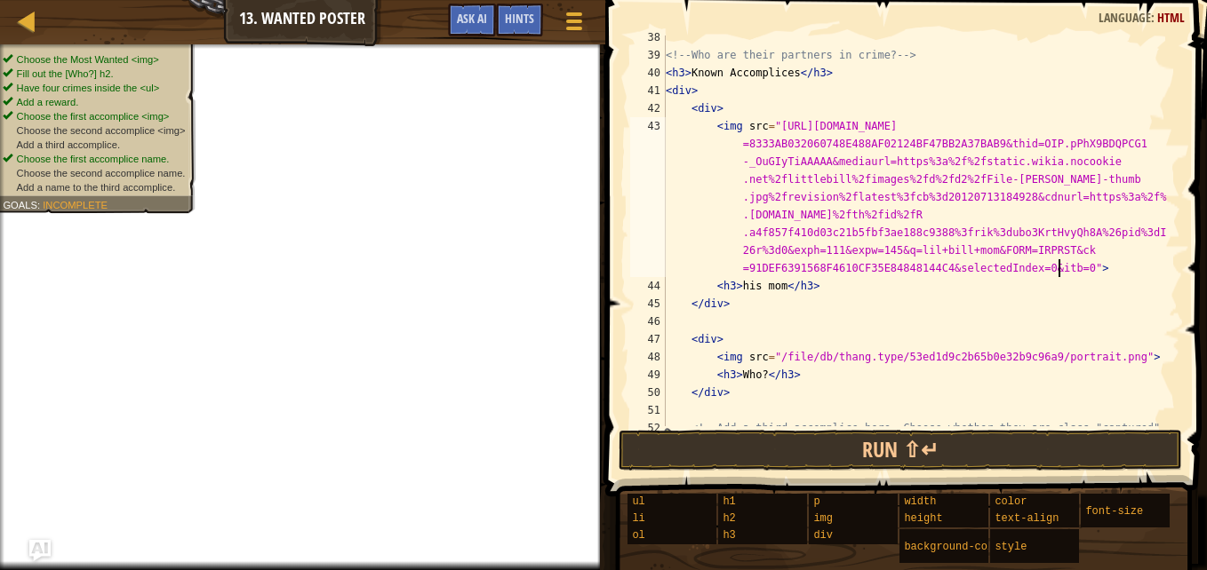
click at [759, 376] on div "<!-- Who are their partners in crime? --> < h3 > Known Accomplices </ h3 > < di…" at bounding box center [914, 241] width 505 height 427
click at [777, 357] on div "<!-- Who are their partners in crime? --> < h3 > Known Accomplices </ h3 > < di…" at bounding box center [914, 241] width 505 height 427
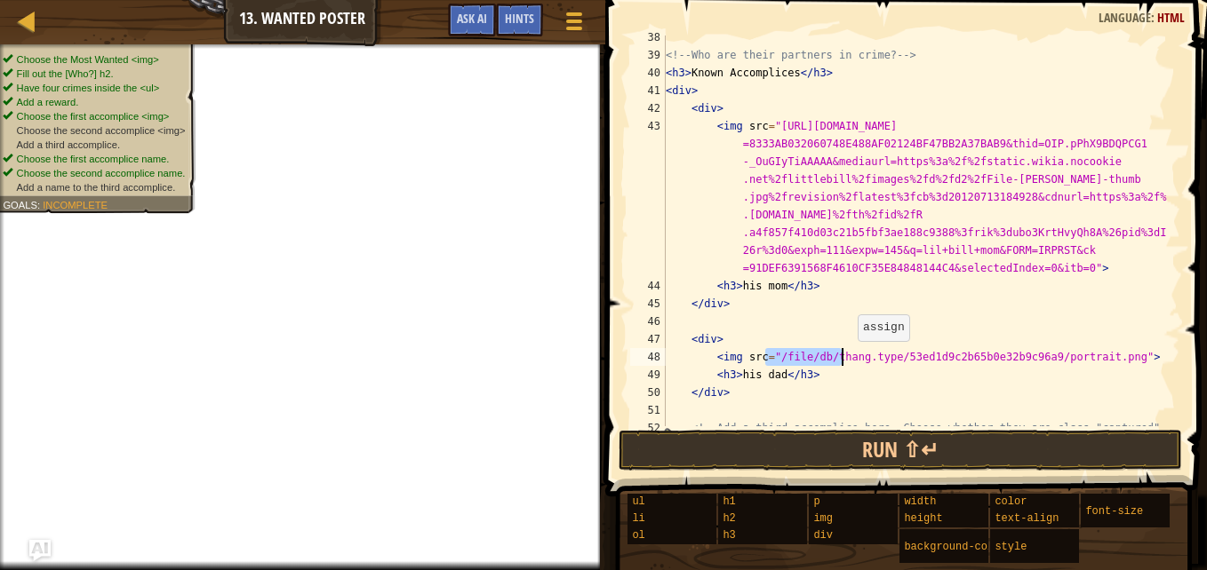
drag, startPoint x: 768, startPoint y: 357, endPoint x: 850, endPoint y: 347, distance: 83.2
click at [850, 347] on div "<!-- Who are their partners in crime? --> < h3 > Known Accomplices </ h3 > < di…" at bounding box center [914, 241] width 505 height 427
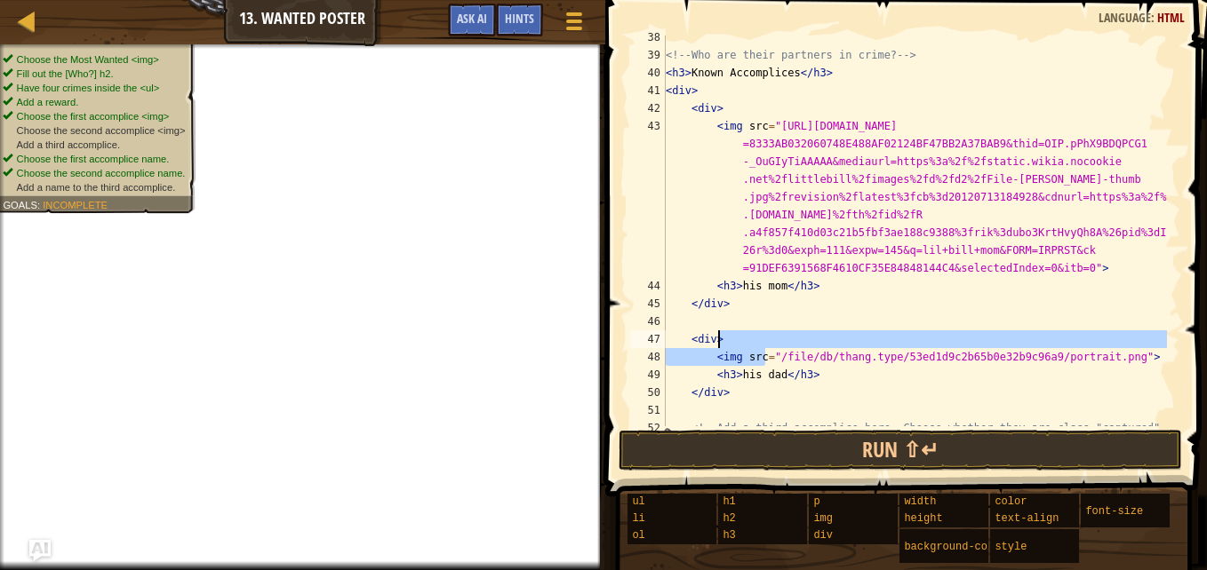
click at [814, 298] on div "<!-- Who are their partners in crime? --> < h3 > Known Accomplices </ h3 > < di…" at bounding box center [914, 241] width 505 height 427
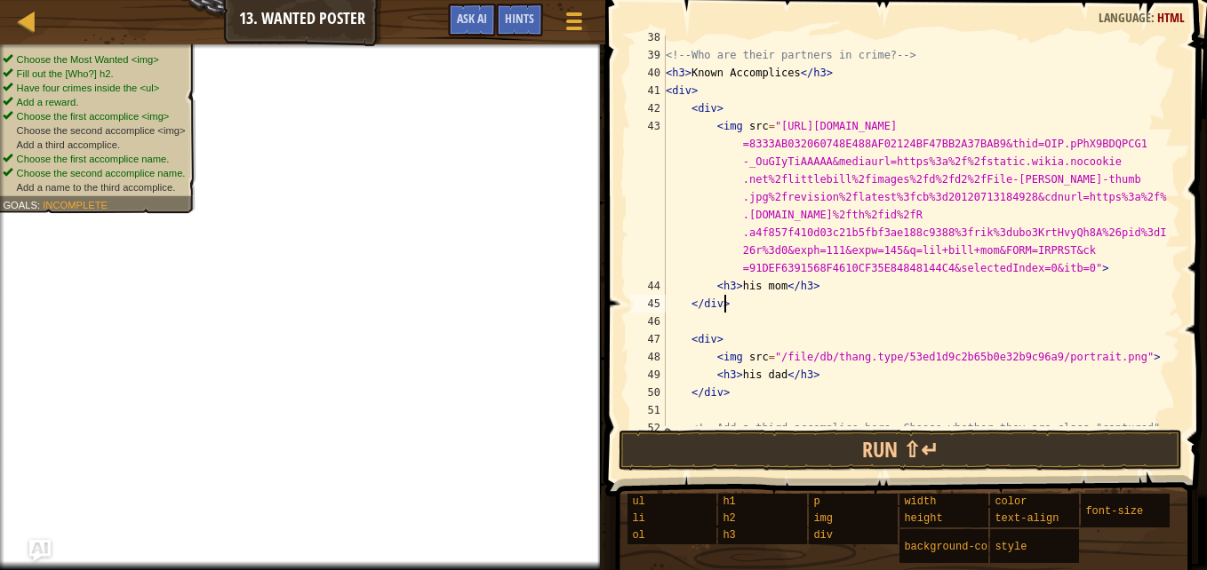
scroll to position [8, 4]
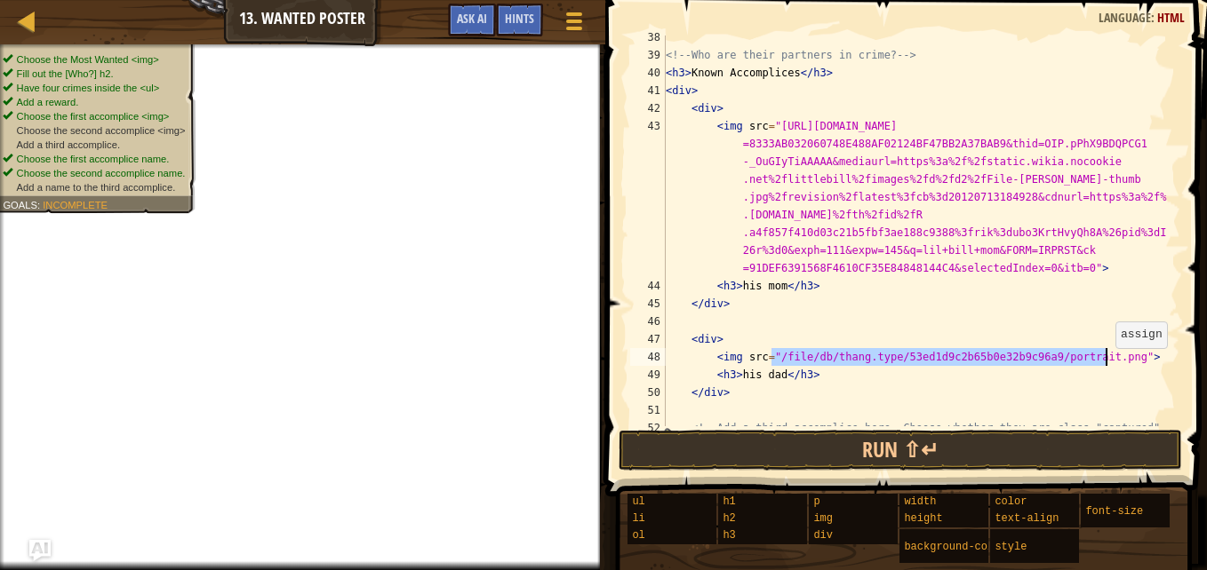
drag, startPoint x: 771, startPoint y: 353, endPoint x: 1106, endPoint y: 359, distance: 335.0
click at [1106, 359] on div "<!-- Who are their partners in crime? --> < h3 > Known Accomplices </ h3 > < di…" at bounding box center [914, 241] width 505 height 427
paste textarea "https://th.bing.com/th/id/OIP.4MkdMq9JchjDni6I6eXV0gHaEK?w=284&h=180&c=7&r=0&o=…"
type textarea "<img src="https://th.bing.com/th/id/OIP.4MkdMq9JchjDni6I6eXV0gHaEK?w=284&h=180&…"
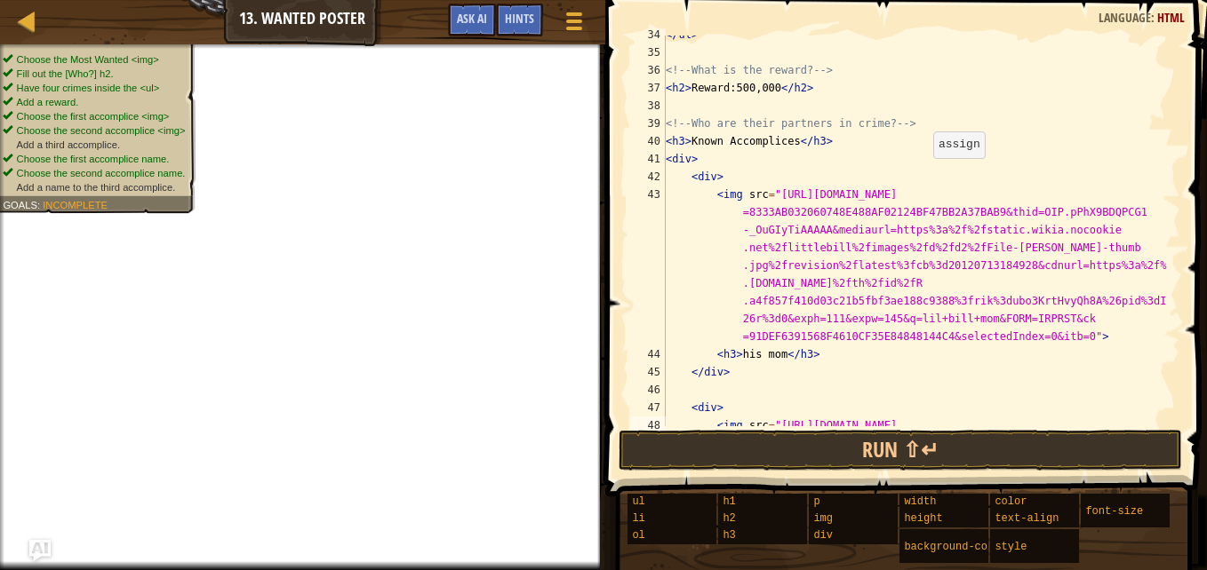
scroll to position [667, 0]
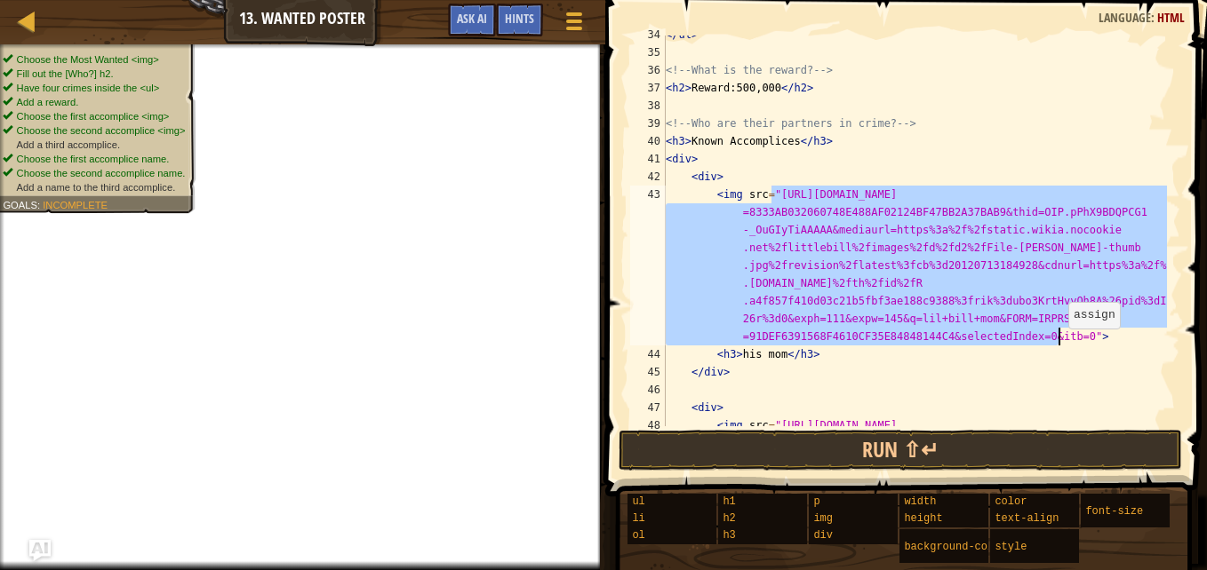
drag, startPoint x: 771, startPoint y: 195, endPoint x: 1059, endPoint y: 337, distance: 320.7
click at [1059, 337] on div "</ ul > <!-- What is the reward? --> < h2 > Reward:500,000 </ h2 > <!-- Who are…" at bounding box center [914, 248] width 505 height 444
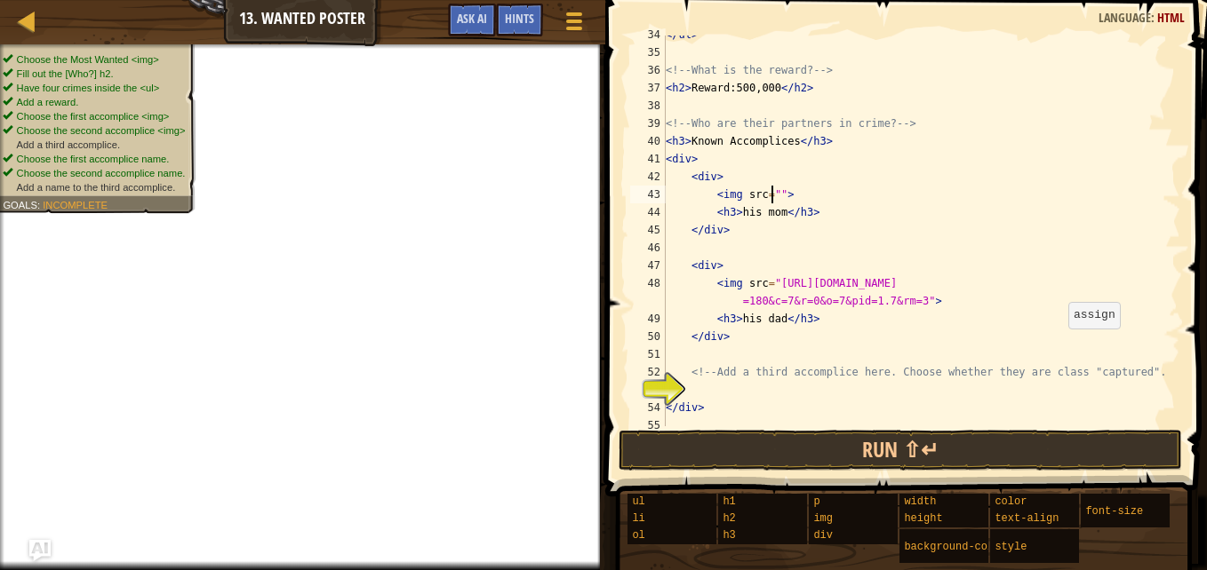
paste textarea "https://th.bing.com/th/id/OIP.pPhX9BDQPCG1-_OuGIyTiAAAAA?w=123&h=111&c=7&r=0&o=…"
type textarea "<img src="https://th.bing.com/th/id/OIP.pPhX9BDQPCG1-_OuGIyTiAAAAA?w=123&h=111&…"
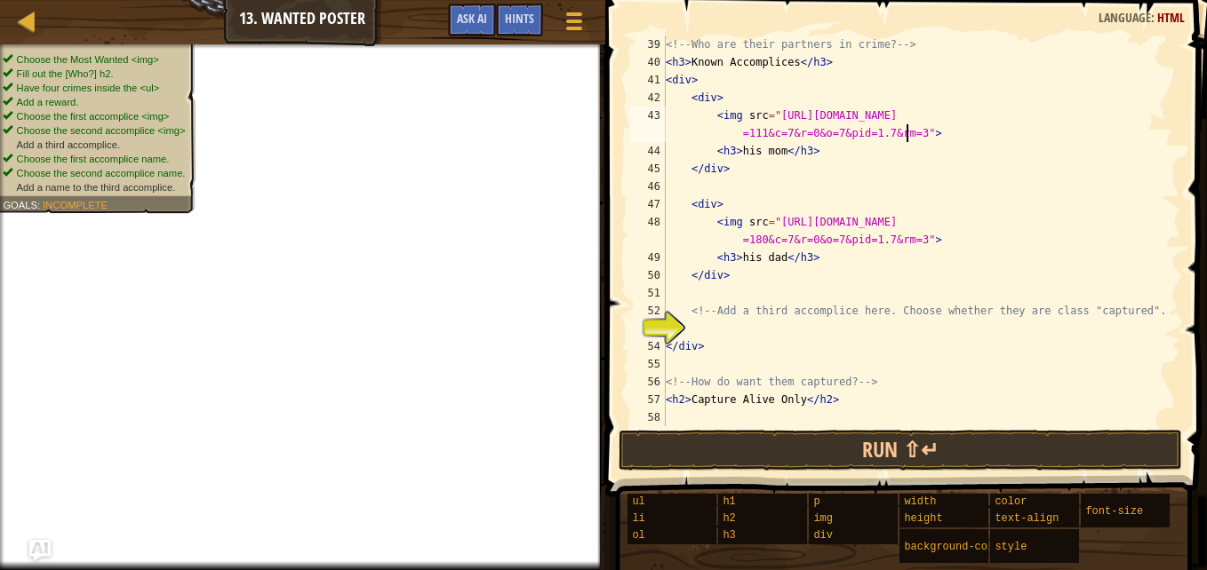
scroll to position [746, 0]
click at [706, 332] on div "<!-- Who are their partners in crime? --> < h3 > Known Accomplices </ h3 > < di…" at bounding box center [914, 249] width 505 height 427
type textarea "<div"
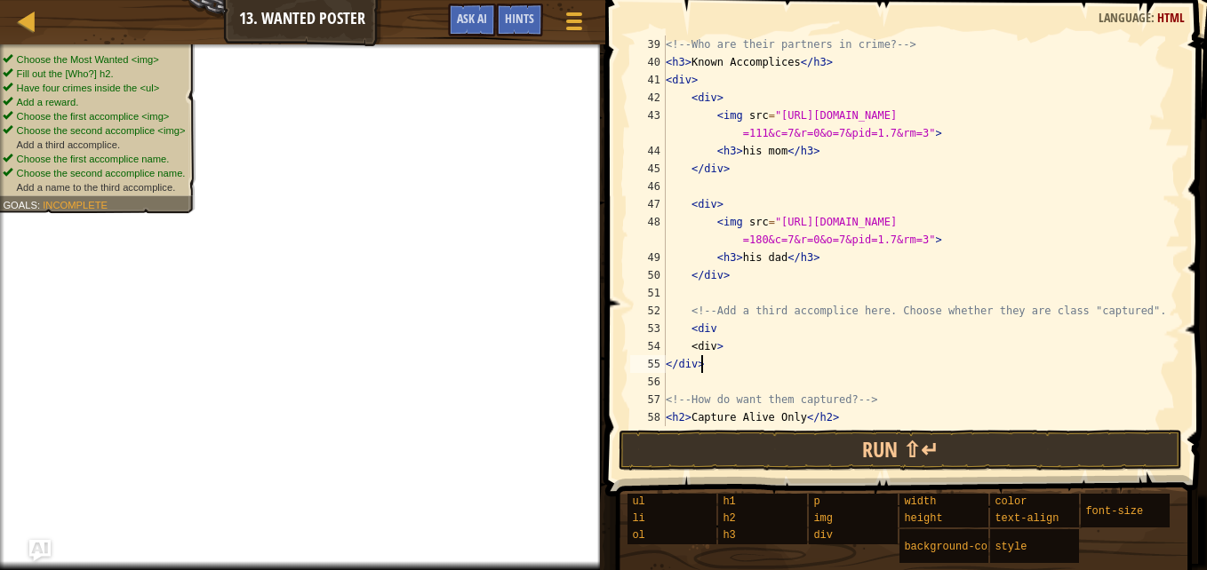
click at [710, 369] on div "<!-- Who are their partners in crime? --> < h3 > Known Accomplices </ h3 > < di…" at bounding box center [914, 249] width 505 height 427
click at [736, 398] on div "<!-- Who are their partners in crime? --> < h3 > Known Accomplices </ h3 > < di…" at bounding box center [914, 249] width 505 height 427
type textarea "<!-- How do want them captured? -->"
click at [698, 377] on div "<!-- Who are their partners in crime? --> < h3 > Known Accomplices </ h3 > < di…" at bounding box center [914, 249] width 505 height 427
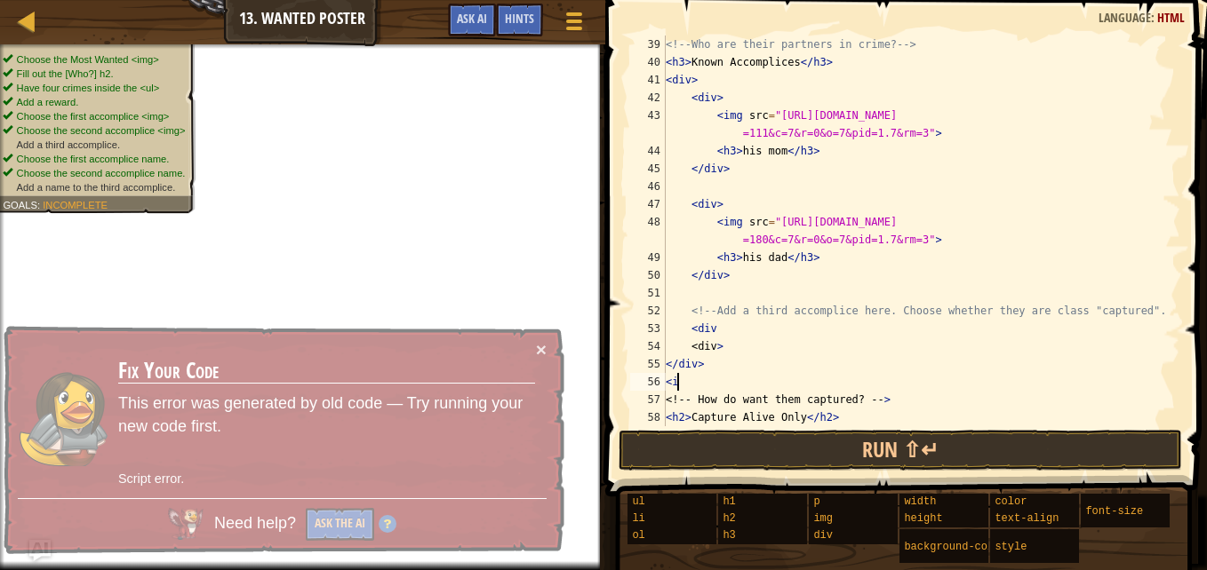
scroll to position [8, 0]
type textarea "<"
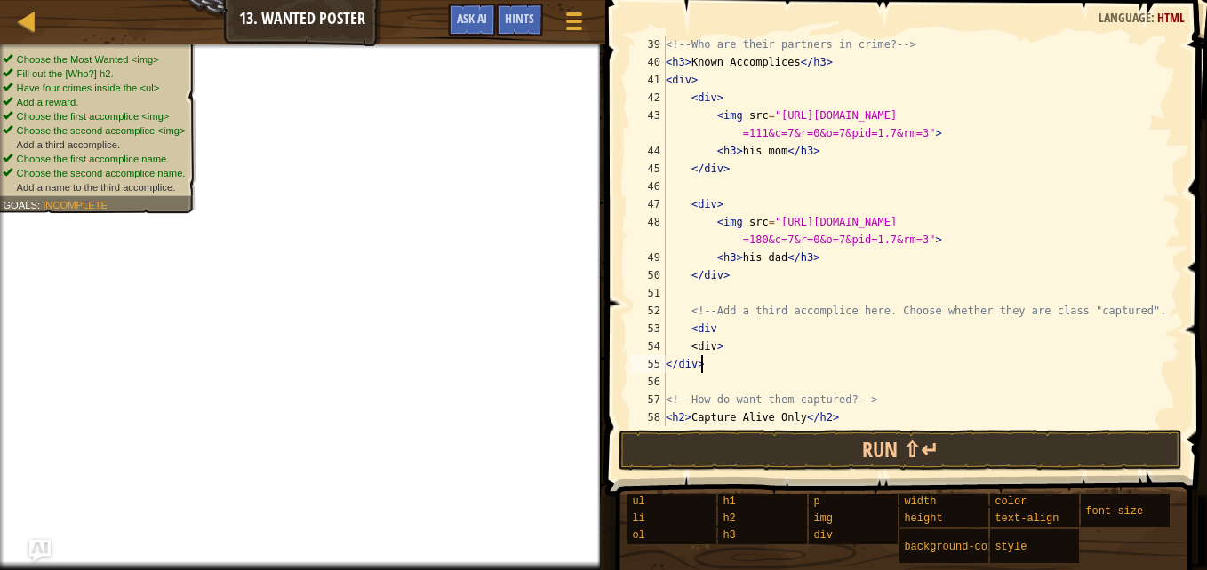
click at [716, 366] on div "<!-- Who are their partners in crime? --> < h3 > Known Accomplices </ h3 > < di…" at bounding box center [914, 249] width 505 height 427
type textarea "<"
click at [739, 349] on div "<!-- Who are their partners in crime? --> < h3 > Known Accomplices </ h3 > < di…" at bounding box center [914, 249] width 505 height 427
click at [722, 347] on div "<!-- Who are their partners in crime? --> < h3 > Known Accomplices </ h3 > < di…" at bounding box center [914, 249] width 505 height 427
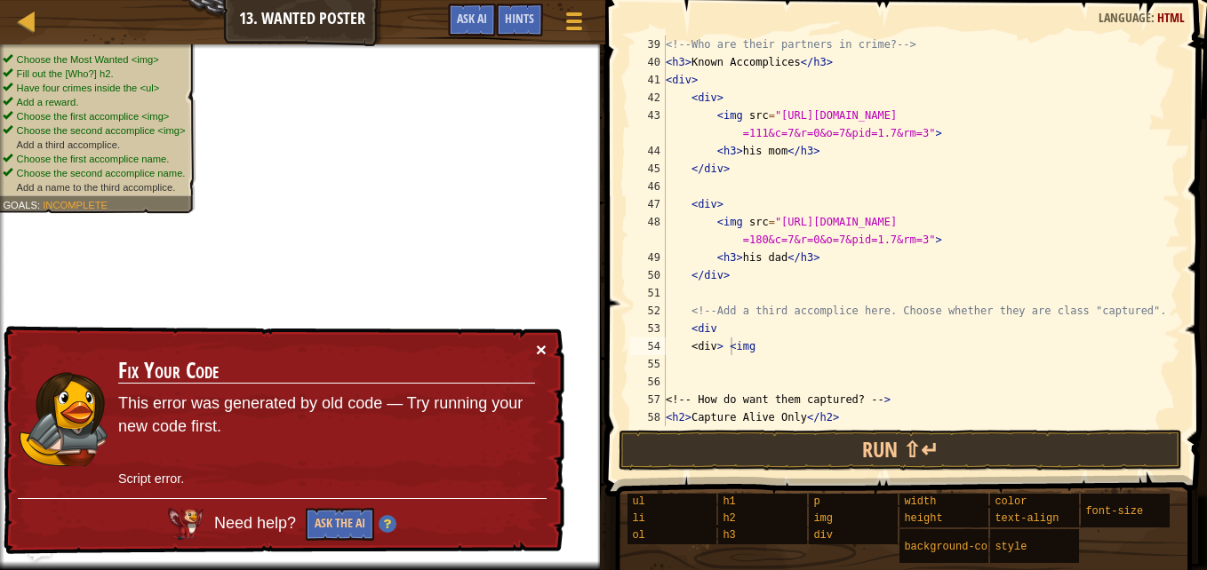
click at [544, 340] on button "×" at bounding box center [541, 349] width 11 height 19
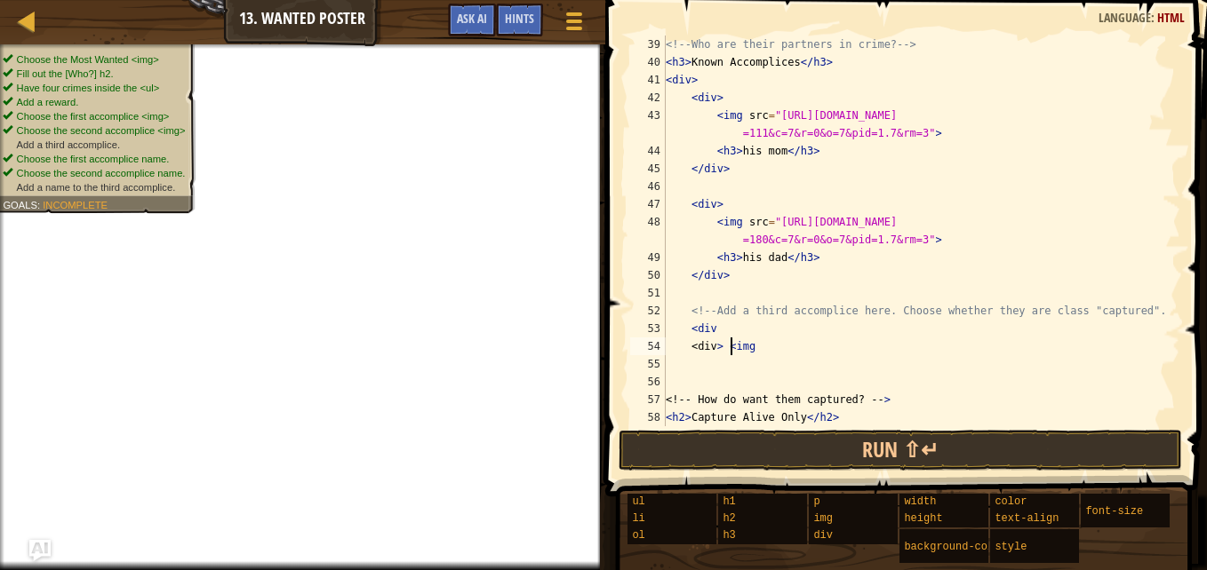
click at [758, 353] on div "<!-- Who are their partners in crime? --> < h3 > Known Accomplices </ h3 > < di…" at bounding box center [914, 249] width 505 height 427
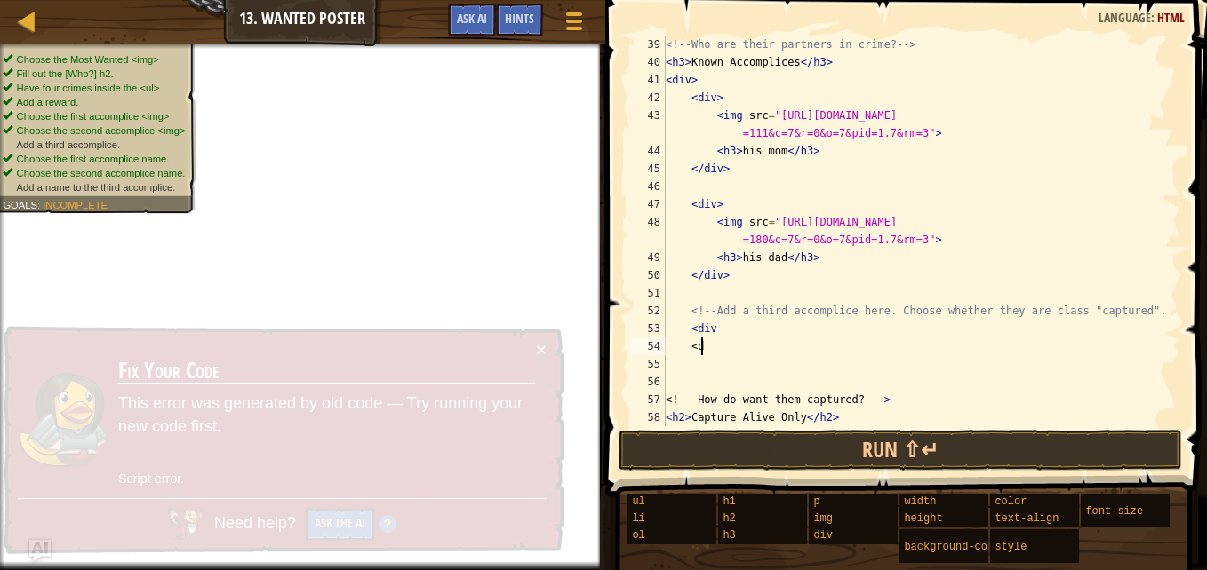
type textarea "<"
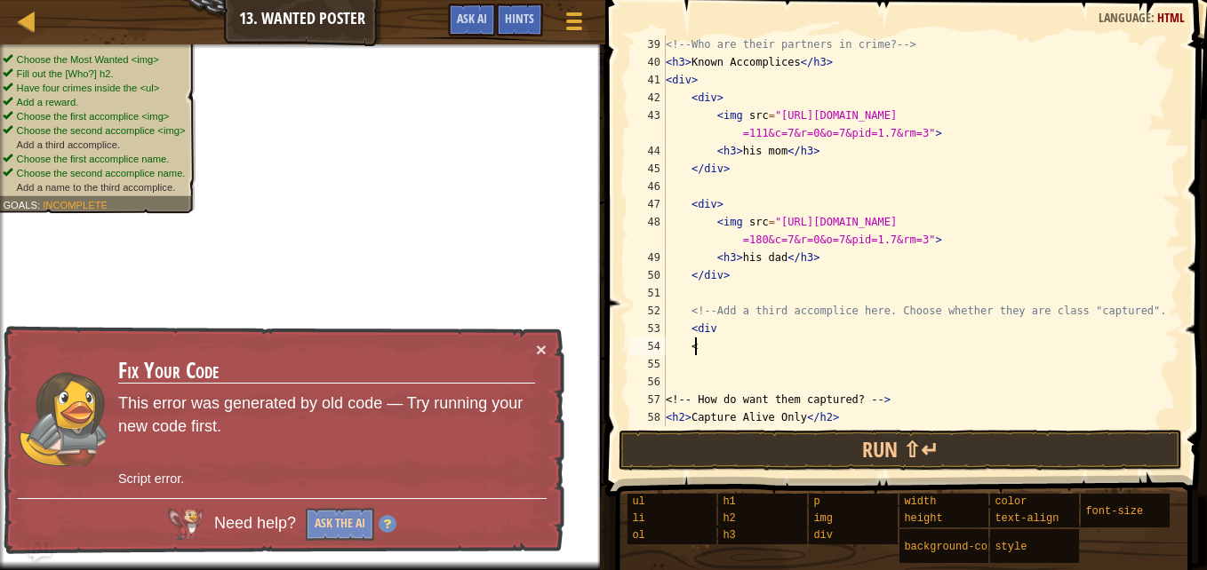
scroll to position [8, 1]
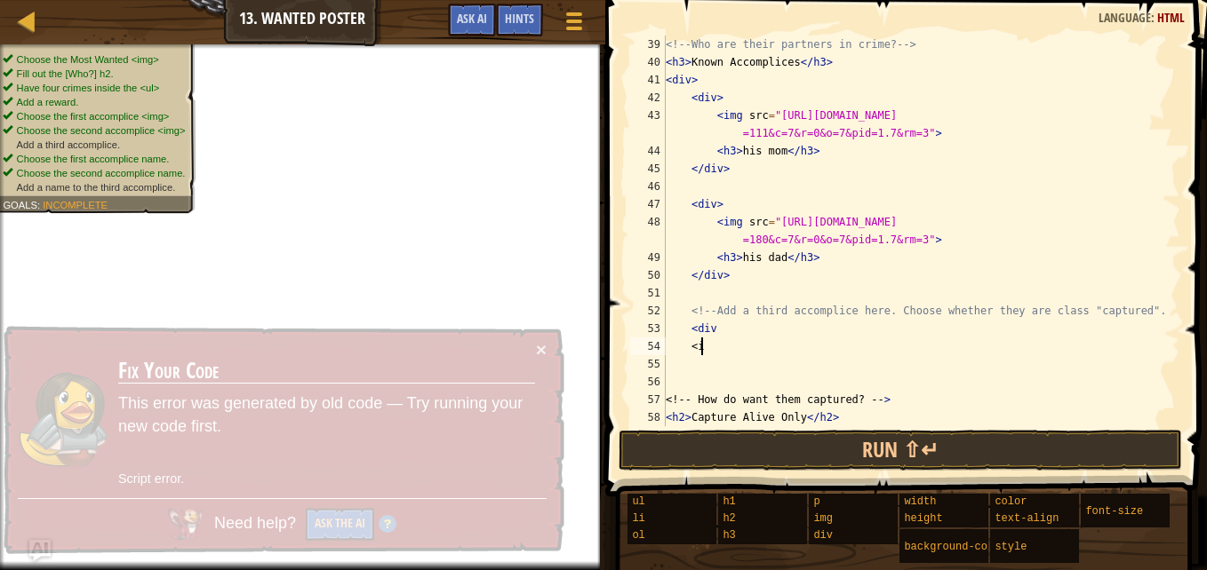
type textarea "<"
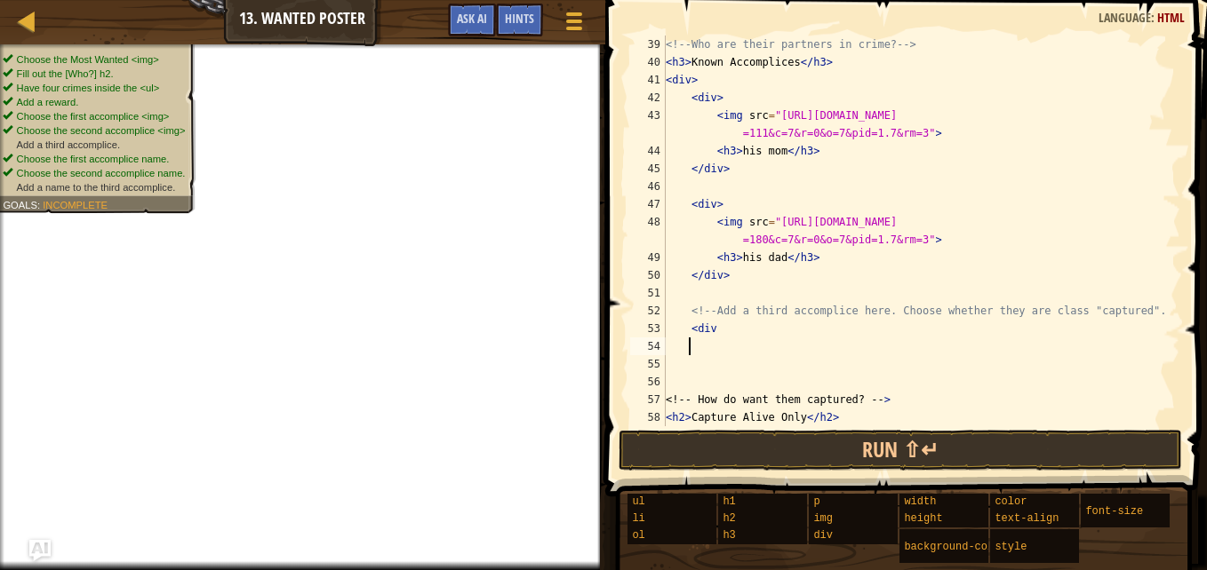
click at [738, 340] on div "<!-- Who are their partners in crime? --> < h3 > Known Accomplices </ h3 > < di…" at bounding box center [914, 249] width 505 height 427
type textarea ">"
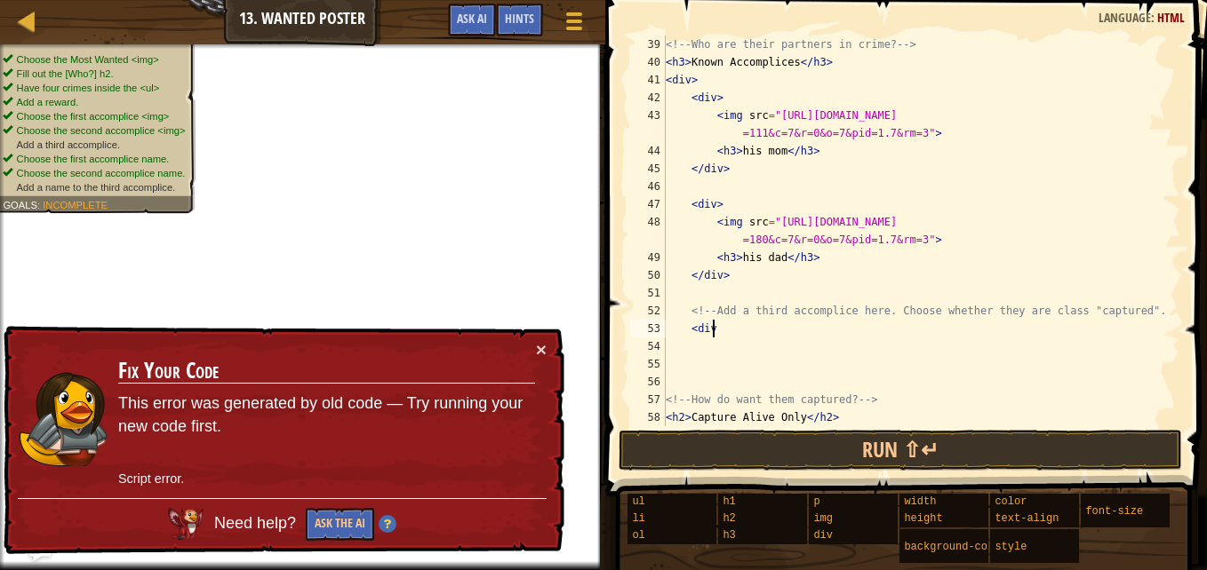
click at [725, 331] on div "<!-- Who are their partners in crime? --> < h3 > Known Accomplices </ h3 > < di…" at bounding box center [914, 249] width 505 height 427
type textarea "<div>"
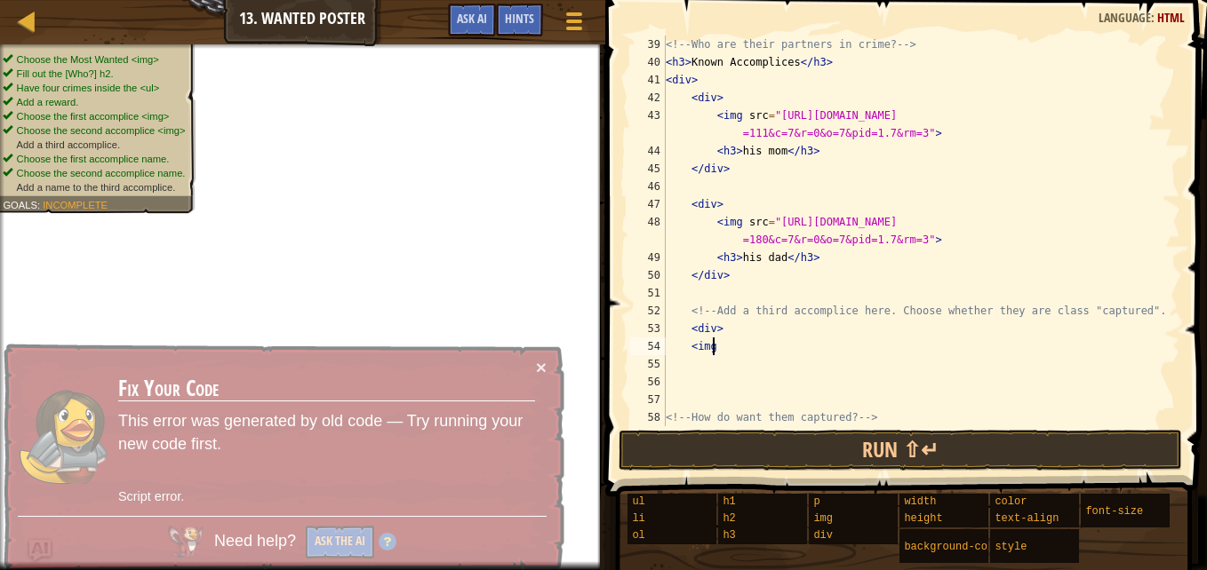
scroll to position [8, 3]
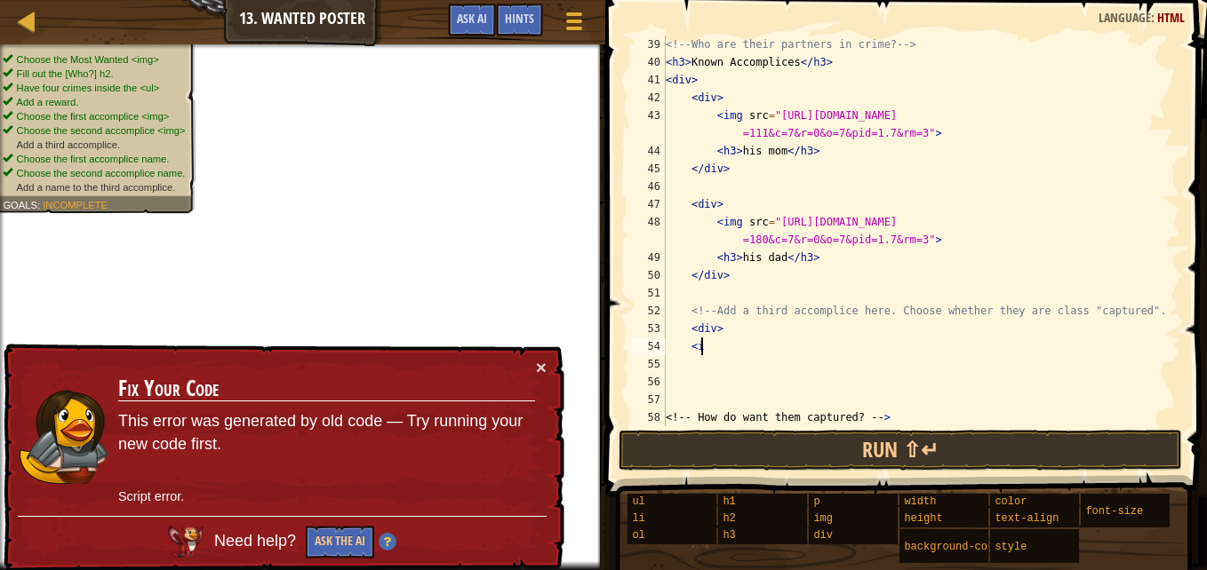
type textarea "<"
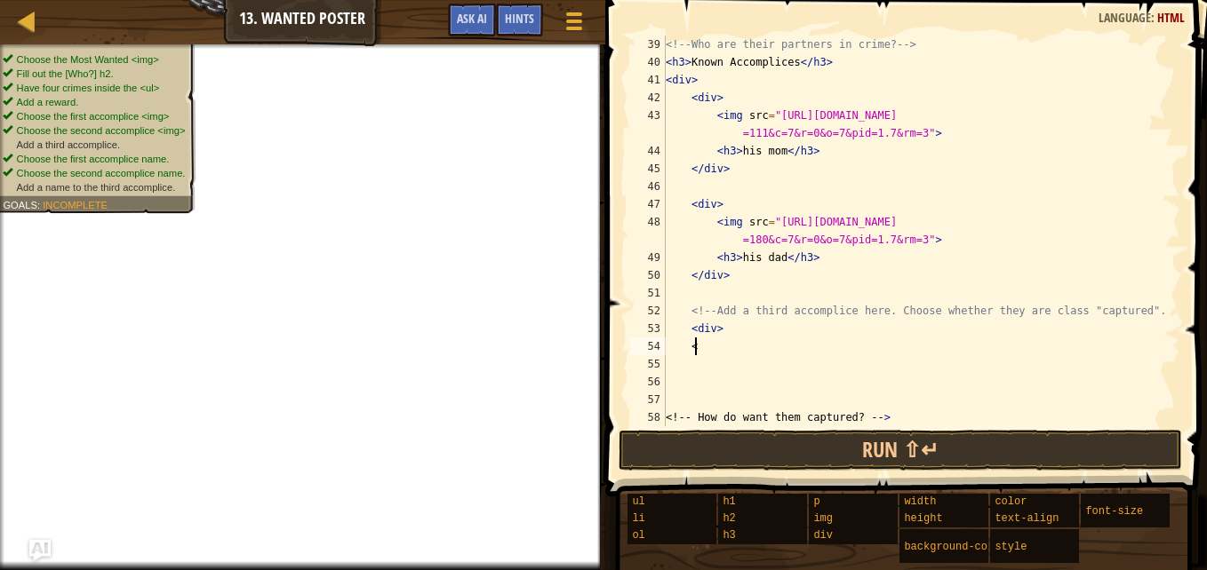
scroll to position [8, 1]
click at [714, 391] on div "<!-- Who are their partners in crime? --> < h3 > Known Accomplices </ h3 > < di…" at bounding box center [914, 249] width 505 height 427
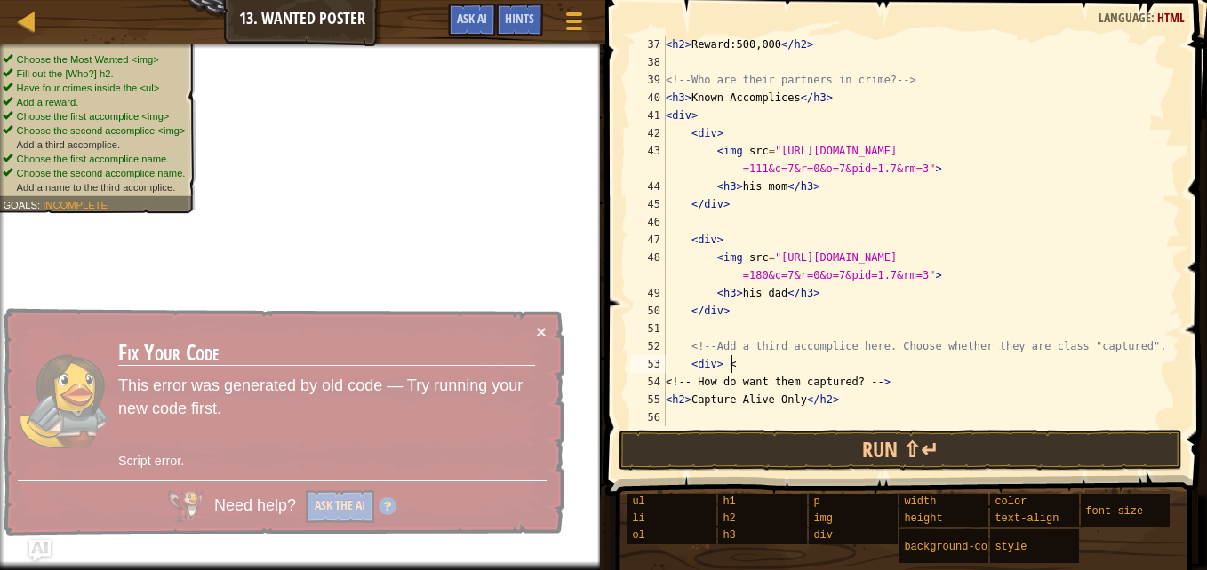
scroll to position [8, 4]
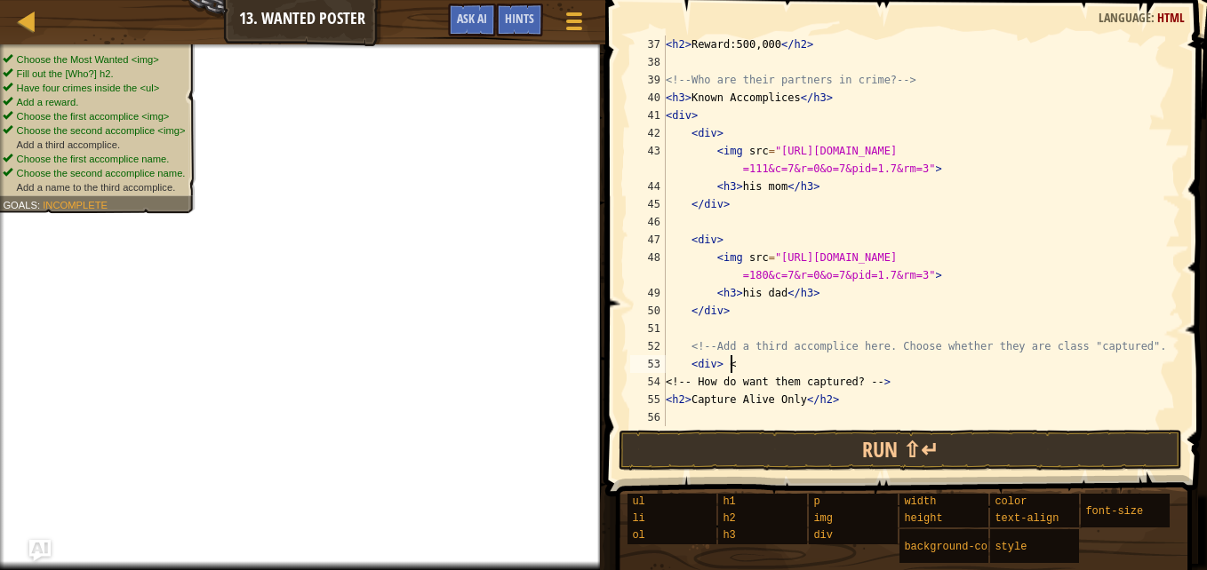
type textarea "<div>"
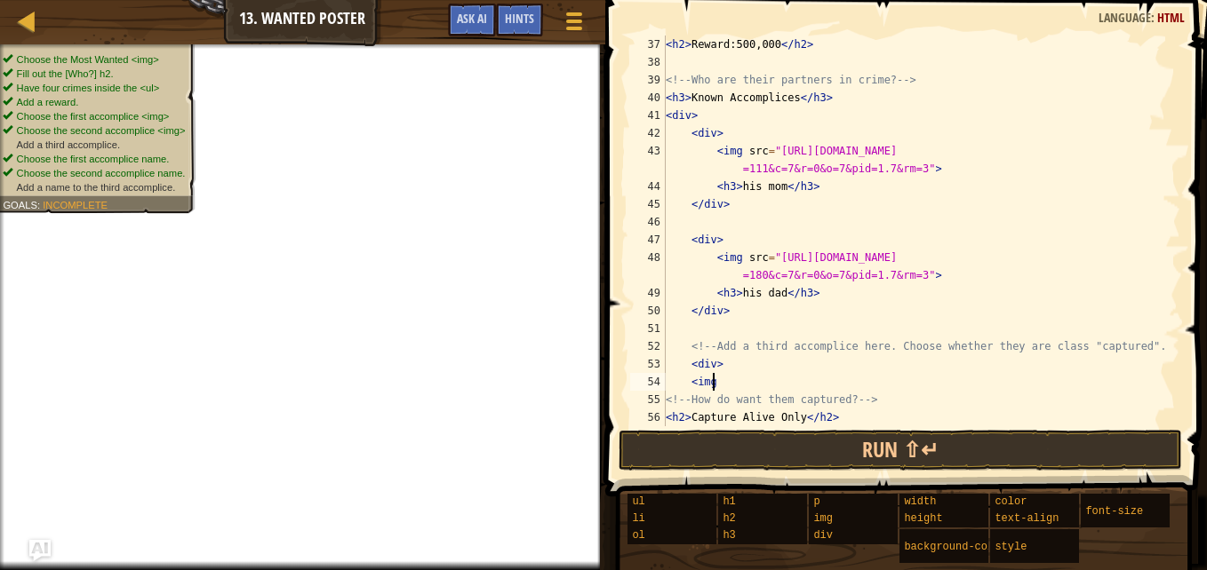
scroll to position [8, 3]
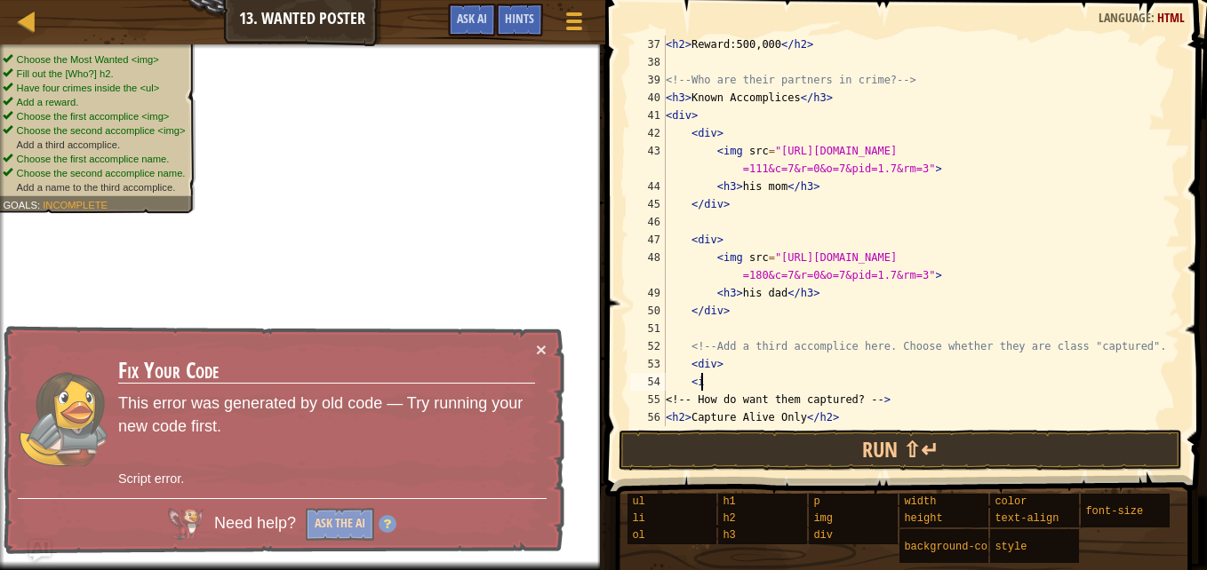
type textarea "<"
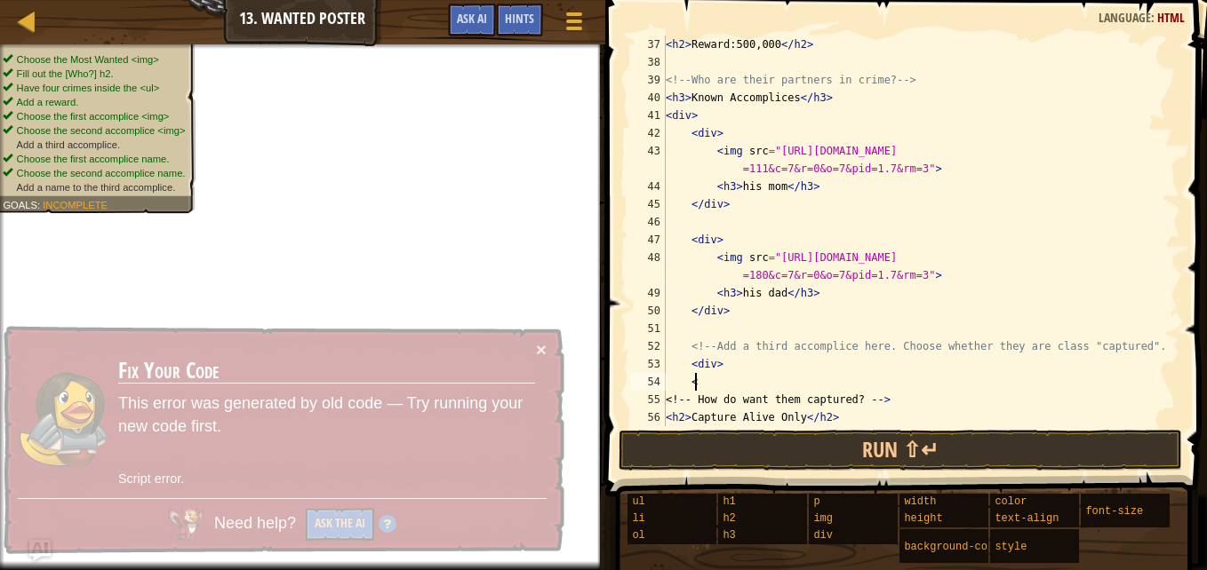
scroll to position [8, 1]
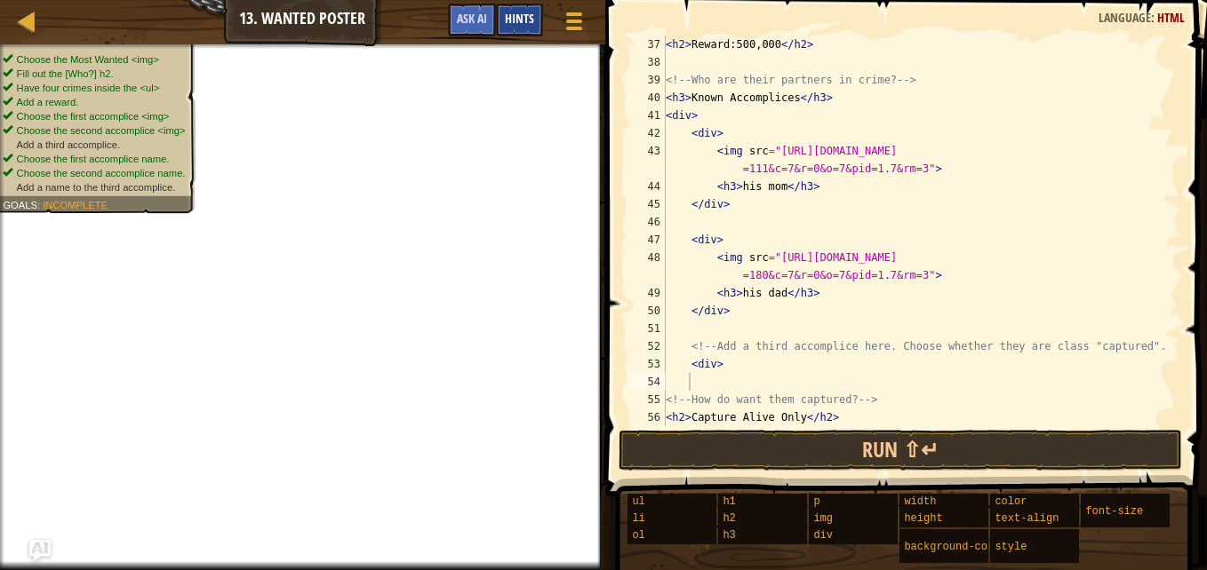
click at [532, 36] on div "Hints" at bounding box center [519, 20] width 47 height 33
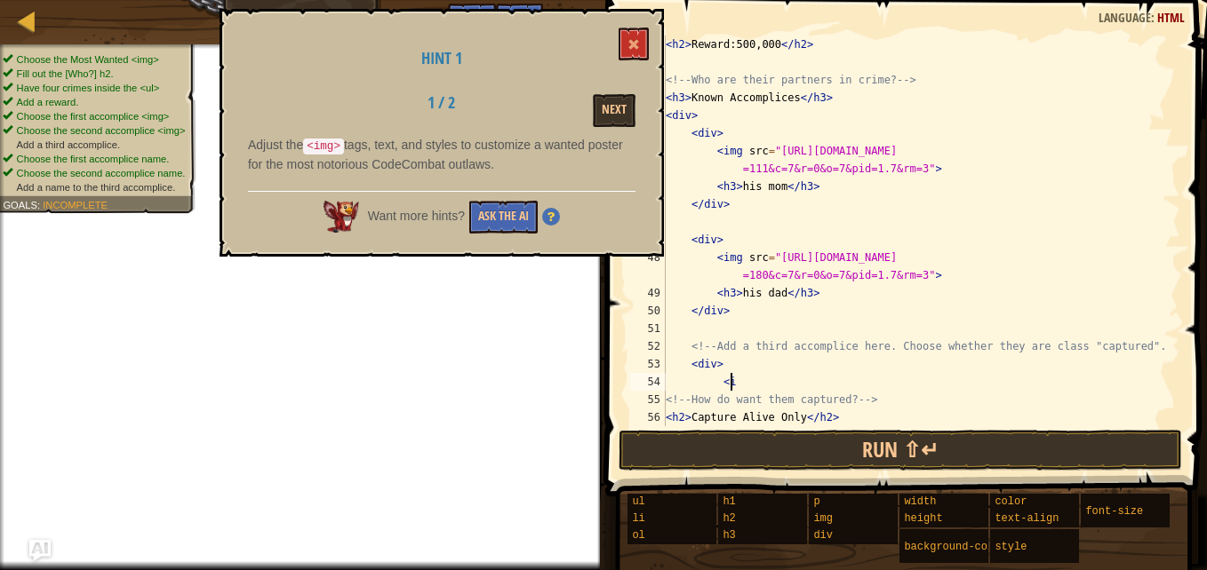
scroll to position [8, 4]
type textarea "<"
type textarea "I"
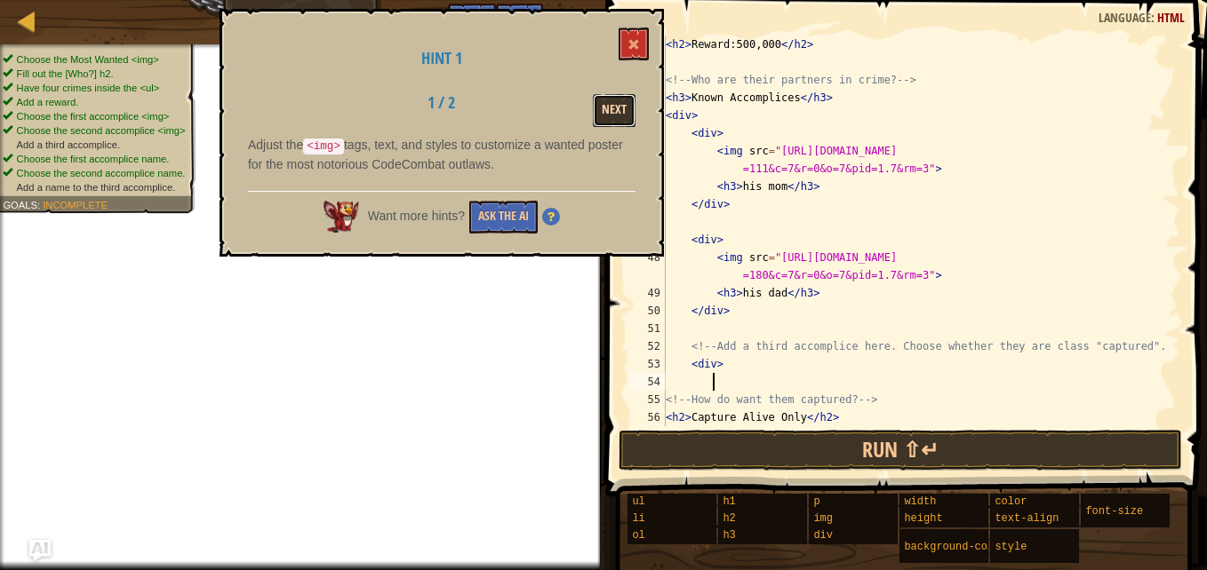
click at [603, 111] on button "Next" at bounding box center [614, 110] width 43 height 33
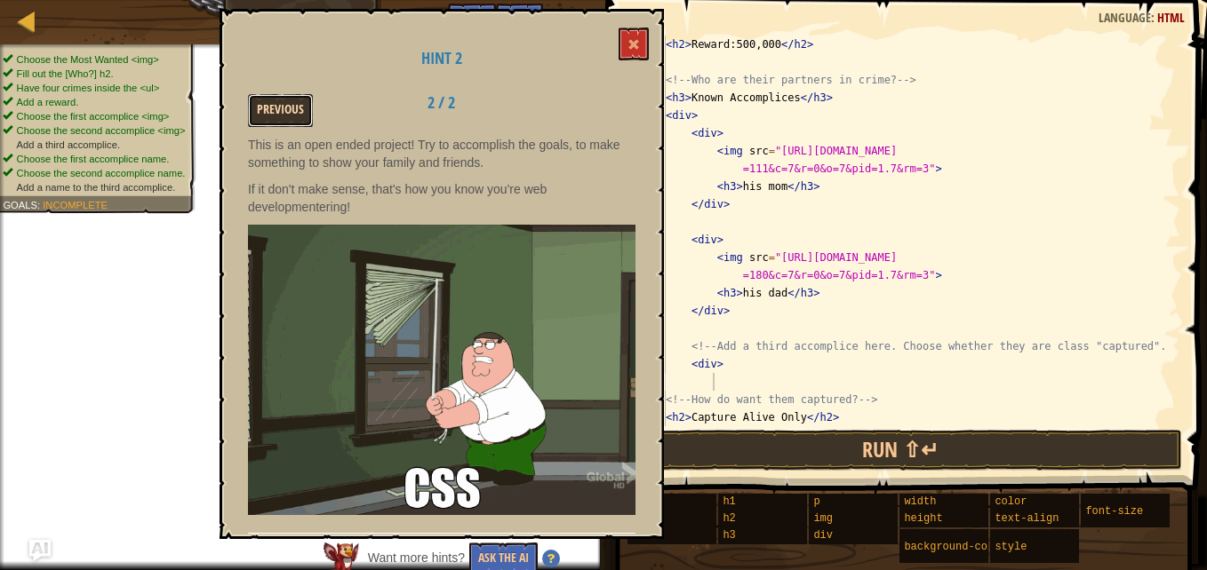
click at [309, 124] on button "Previous" at bounding box center [280, 110] width 65 height 33
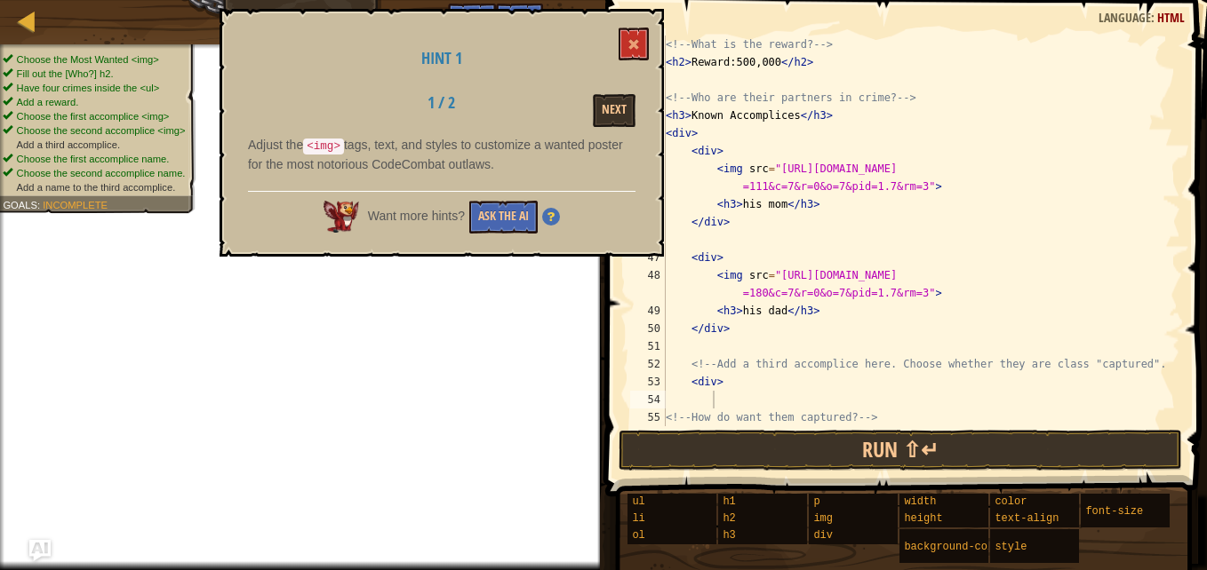
scroll to position [694, 0]
click at [637, 52] on button at bounding box center [633, 44] width 30 height 33
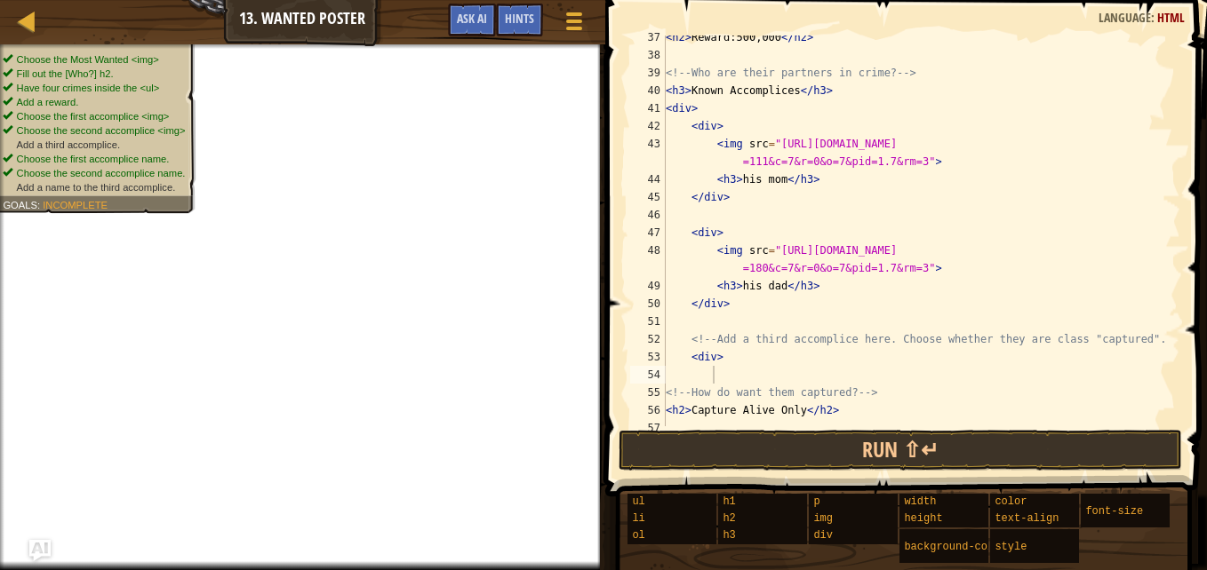
scroll to position [722, 0]
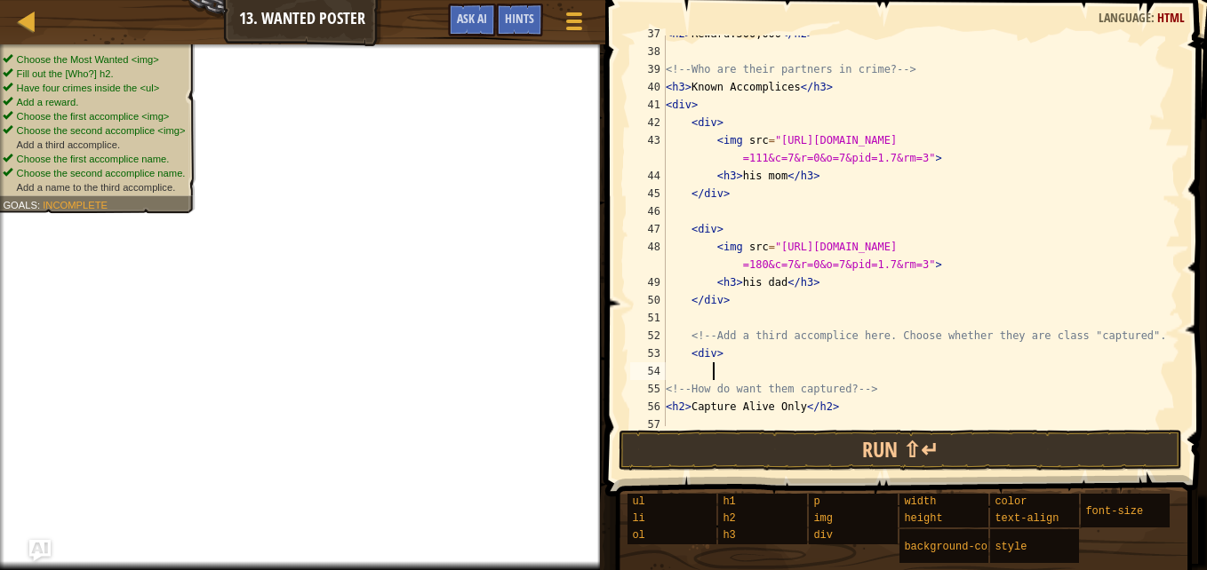
click at [762, 370] on div "< h2 > Reward:500,000 </ h2 > <!-- Who are their partners in crime? --> < h3 > …" at bounding box center [914, 238] width 505 height 427
click at [739, 360] on div "< h2 > Reward:500,000 </ h2 > <!-- Who are their partners in crime? --> < h3 > …" at bounding box center [914, 238] width 505 height 427
type textarea "<div>"
type textarea "<"
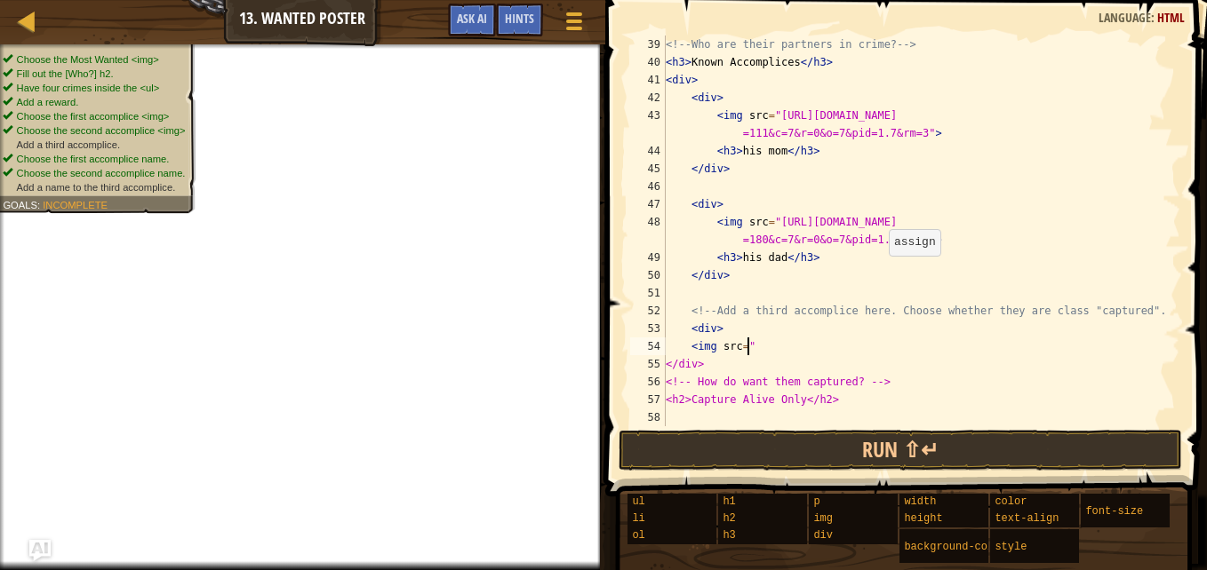
scroll to position [746, 0]
paste textarea "https://www.bing.com/ck/a?!&&p=bda07f8cbe241b6025b20dea05ced0717d5e55c9a2e13b40…"
type textarea "<img src=https://www.bing.com/ck/a?!&&p=bda07f8cbe241b6025b20dea05ced0717d5e55c…"
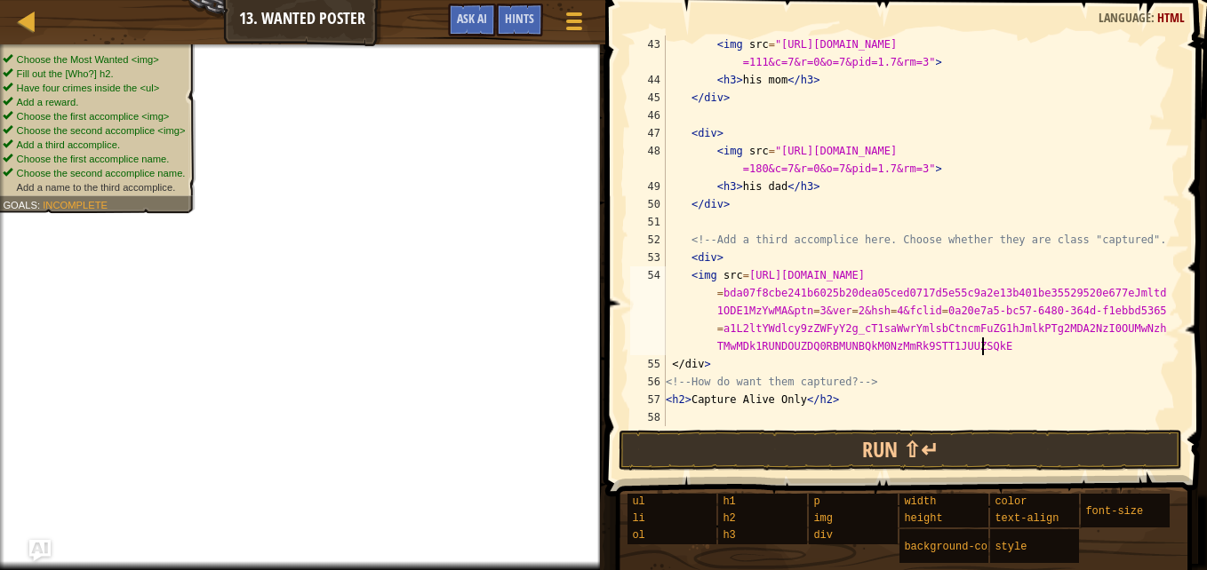
scroll to position [8, 1]
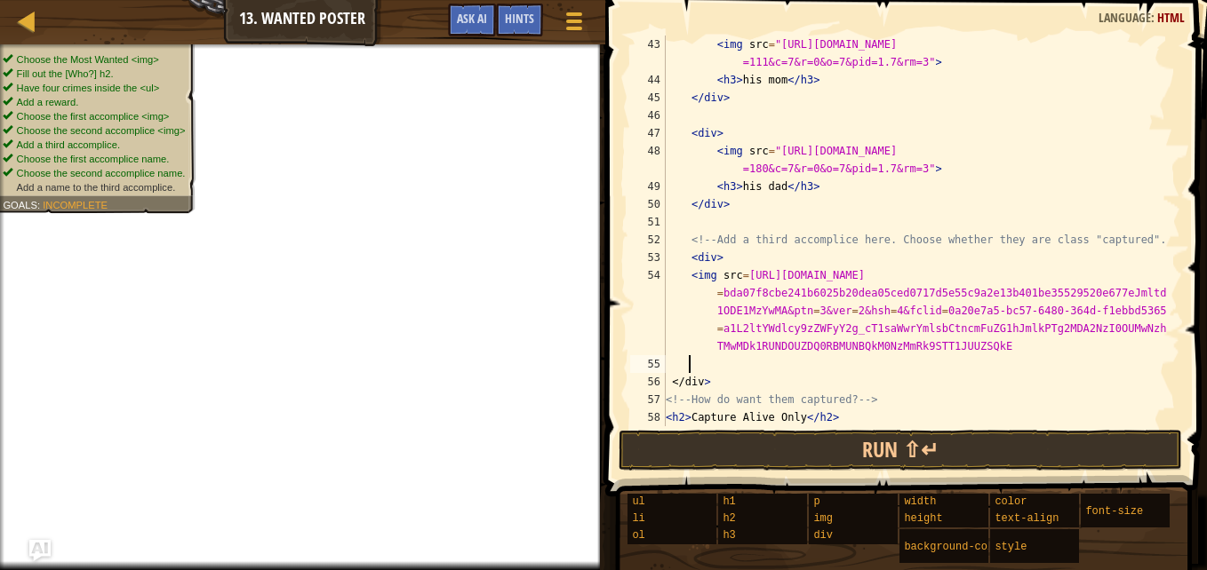
select select "ace/mode/html"
select select "ace/theme/textmate"
select select "markbegin"
select select "true"
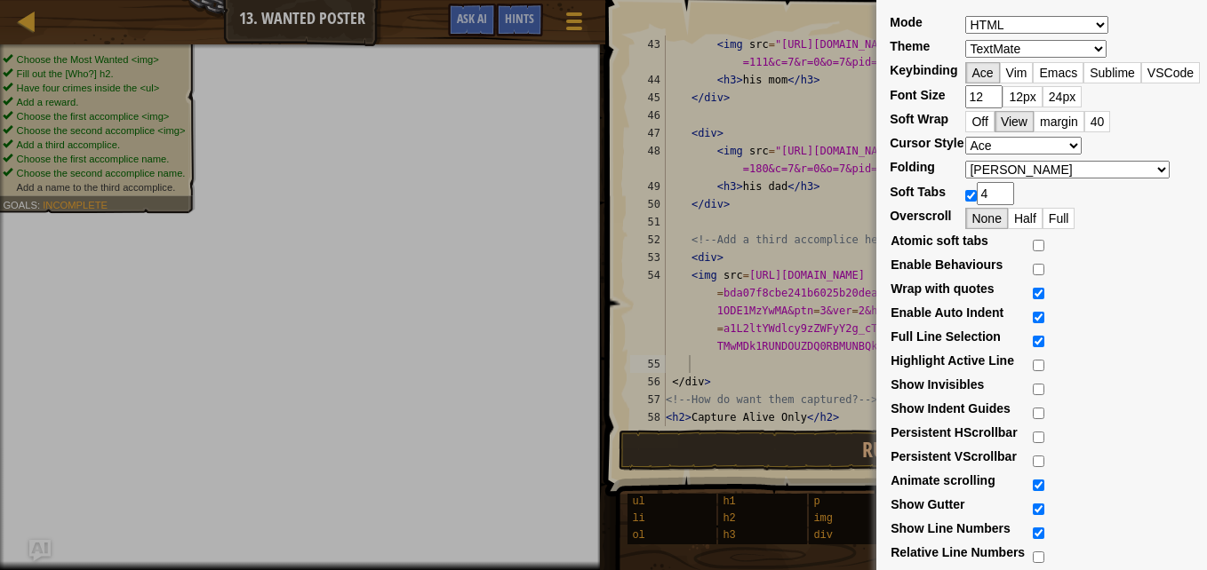
click at [742, 403] on div "Mode ABAP ABC ActionScript ADA Alda Apache Conf Apex AQL AsciiDoc ASL Assembly …" at bounding box center [603, 285] width 1207 height 570
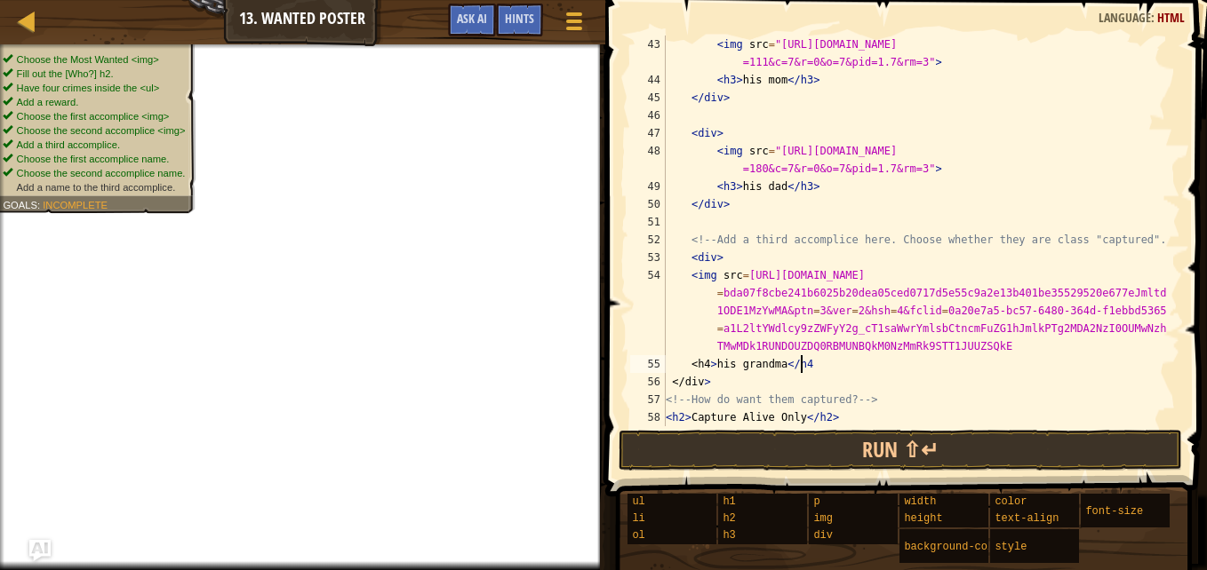
scroll to position [8, 11]
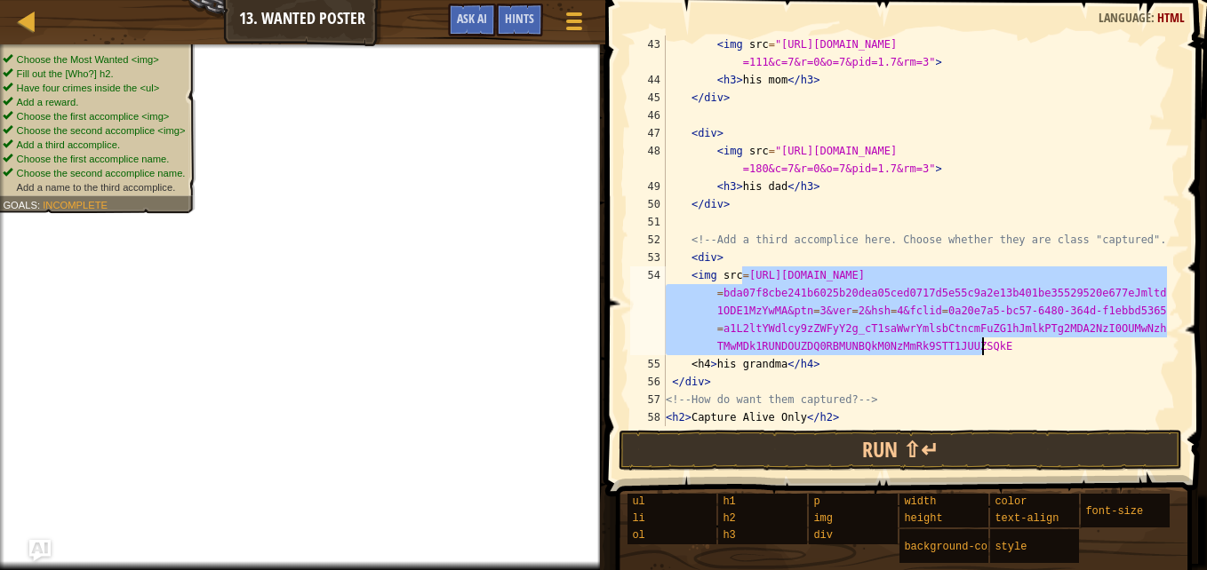
drag, startPoint x: 743, startPoint y: 275, endPoint x: 988, endPoint y: 347, distance: 255.6
click at [988, 347] on div "< img src = "https://th.bing.com/th/id/OIP.pPhX9BDQPCG1-_OuGIyTiAAAAA?w=123&h =…" at bounding box center [914, 258] width 505 height 444
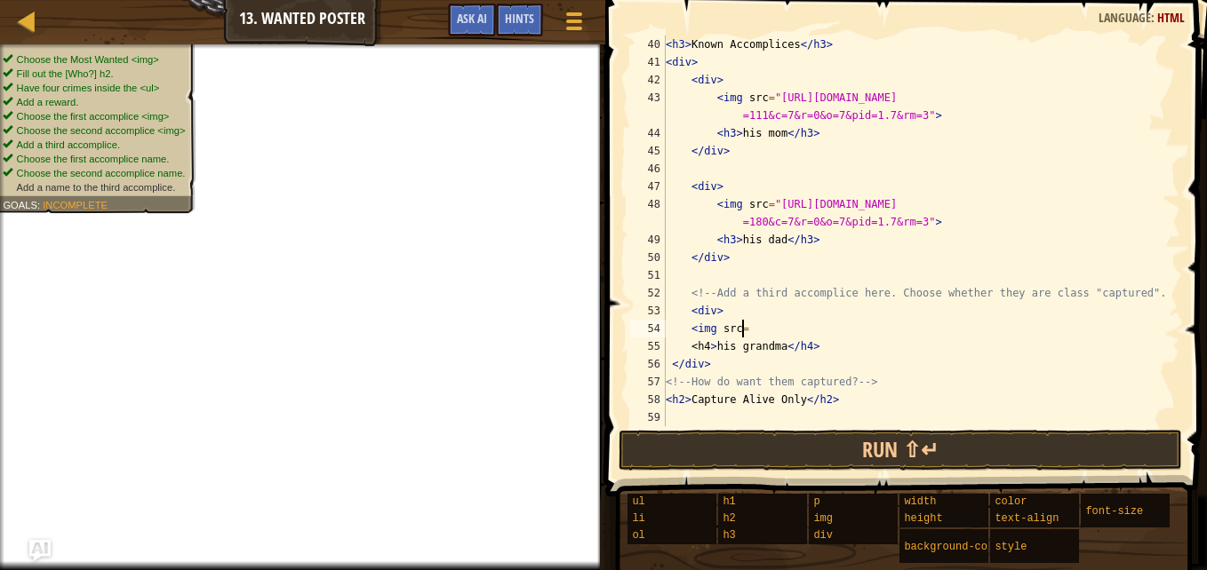
scroll to position [764, 0]
paste textarea "https://th.bing.com/th/id/OIP.Z2b6yqvJR-6mMKxqGcB_yAAAAA?w=129&h=148&c=7&r=0&o=…"
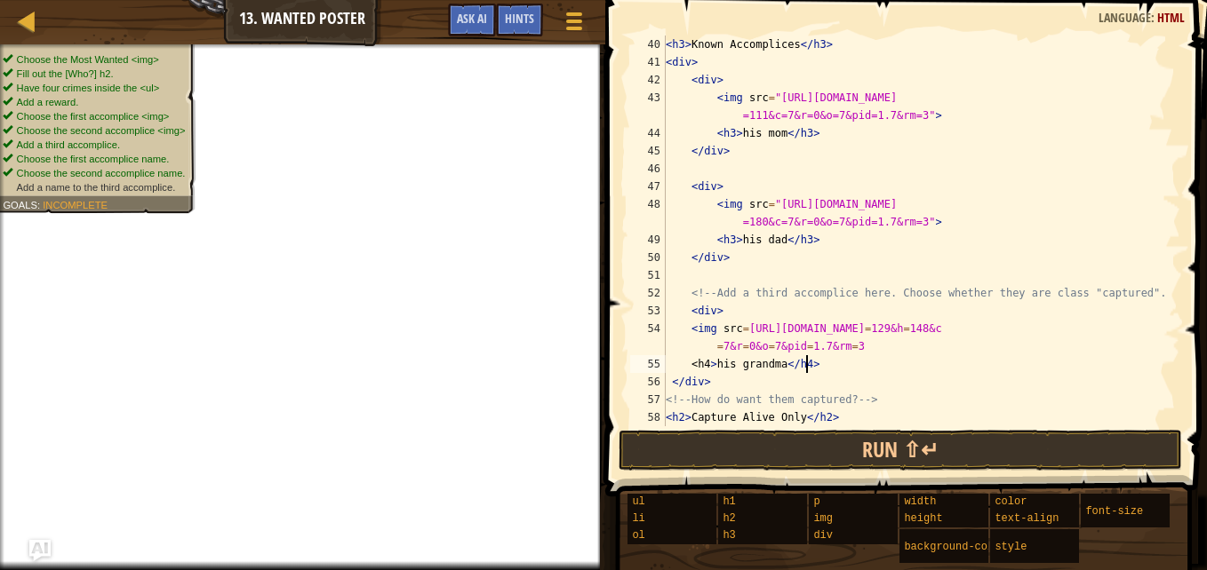
click at [831, 369] on div "< h3 > Known Accomplices </ h3 > < div > < div > < img src = "https://th.bing.c…" at bounding box center [914, 249] width 505 height 427
click at [713, 363] on div "< h3 > Known Accomplices </ h3 > < div > < div > < img src = "https://th.bing.c…" at bounding box center [914, 249] width 505 height 427
click at [805, 368] on div "< h3 > Known Accomplices </ h3 > < div > < div > < img src = "https://th.bing.c…" at bounding box center [914, 249] width 505 height 427
click at [704, 361] on div "< h3 > Known Accomplices </ h3 > < div > < div > < img src = "https://th.bing.c…" at bounding box center [914, 249] width 505 height 427
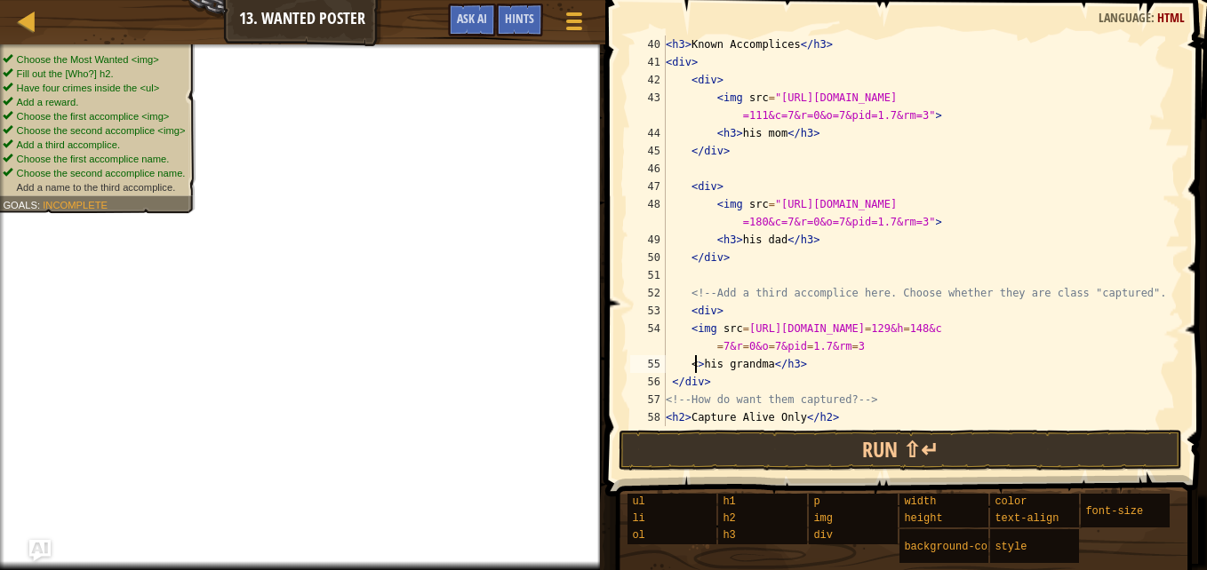
scroll to position [8, 2]
click at [704, 361] on div "< h3 > Known Accomplices </ h3 > < div > < div > < img src = "https://th.bing.c…" at bounding box center [914, 249] width 505 height 427
click at [694, 366] on div "< h3 > Known Accomplices </ h3 > < div > < div > < img src = "https://th.bing.c…" at bounding box center [914, 249] width 505 height 427
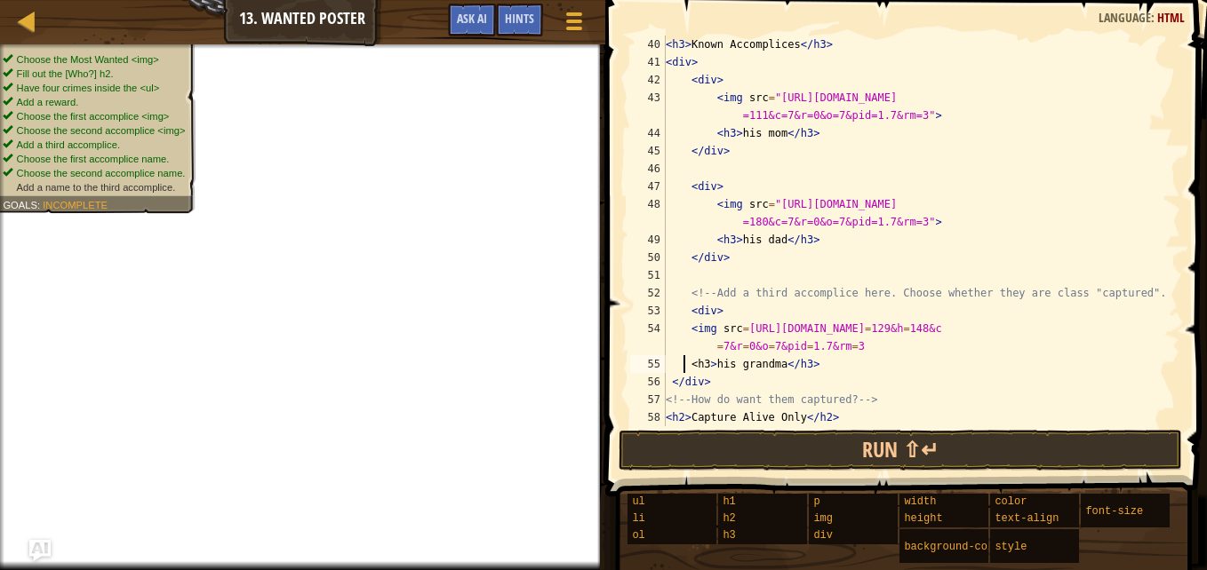
click at [682, 366] on div "< h3 > Known Accomplices </ h3 > < div > < div > < img src = "https://th.bing.c…" at bounding box center [914, 249] width 505 height 427
click at [690, 368] on div "< h3 > Known Accomplices </ h3 > < div > < div > < img src = "https://th.bing.c…" at bounding box center [914, 249] width 505 height 427
click at [694, 364] on div "< h3 > Known Accomplices </ h3 > < div > < div > < img src = "https://th.bing.c…" at bounding box center [914, 249] width 505 height 427
click at [668, 369] on div "< h3 > Known Accomplices </ h3 > < div > < div > < img src = "https://th.bing.c…" at bounding box center [914, 249] width 505 height 427
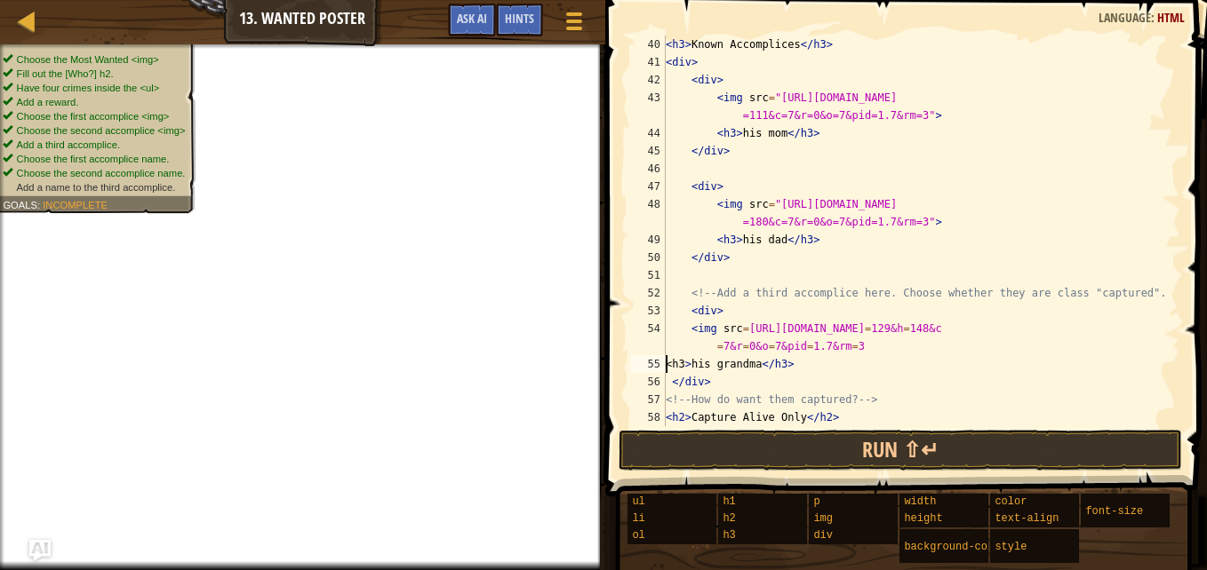
scroll to position [8, 0]
click at [722, 360] on div "< h3 > Known Accomplices </ h3 > < div > < div > < img src = "https://th.bing.c…" at bounding box center [914, 249] width 505 height 427
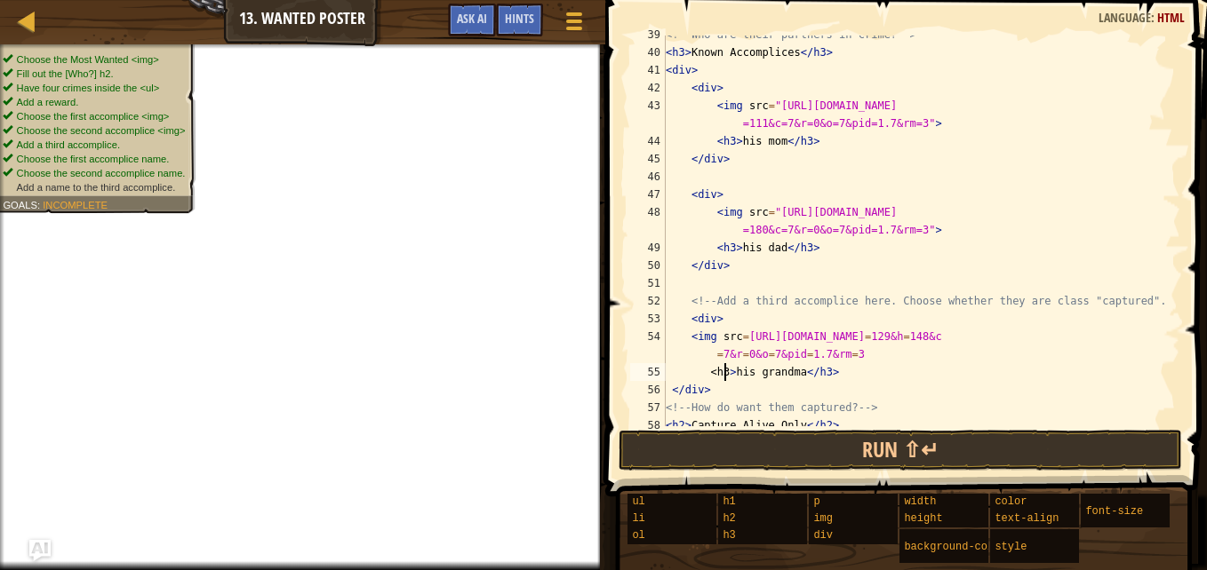
scroll to position [782, 0]
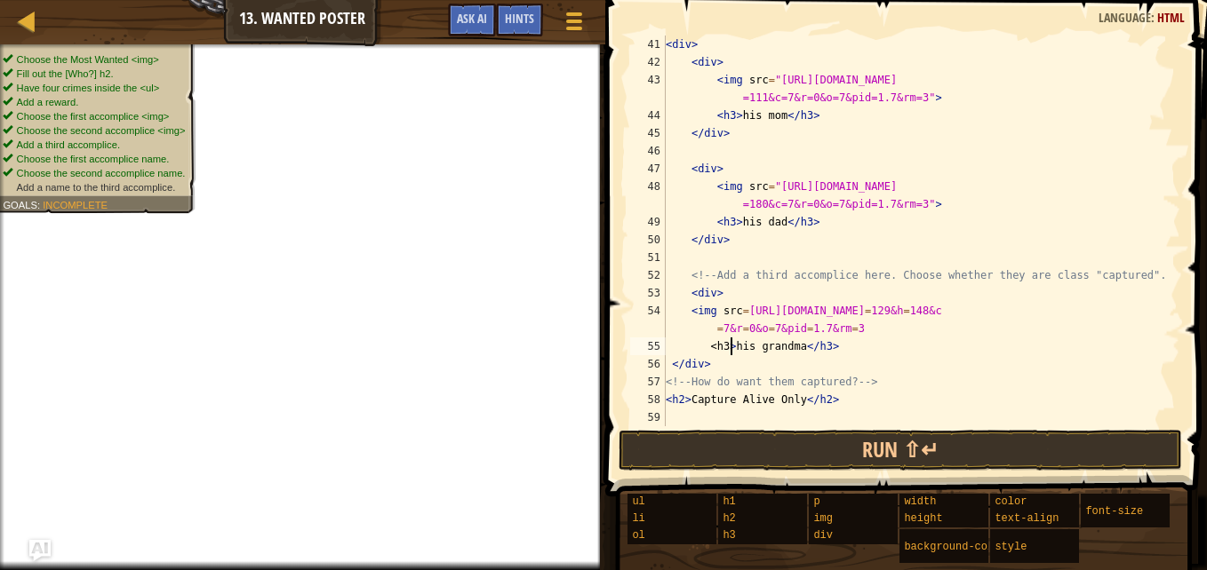
click at [730, 349] on div "< div > < div > < img src = "https://th.bing.com/th/id/OIP.pPhX9BDQPCG1-_OuGIyT…" at bounding box center [914, 249] width 505 height 427
type textarea "<h3>his grandma</h3>"
click at [0, 114] on div at bounding box center [2, 320] width 4 height 553
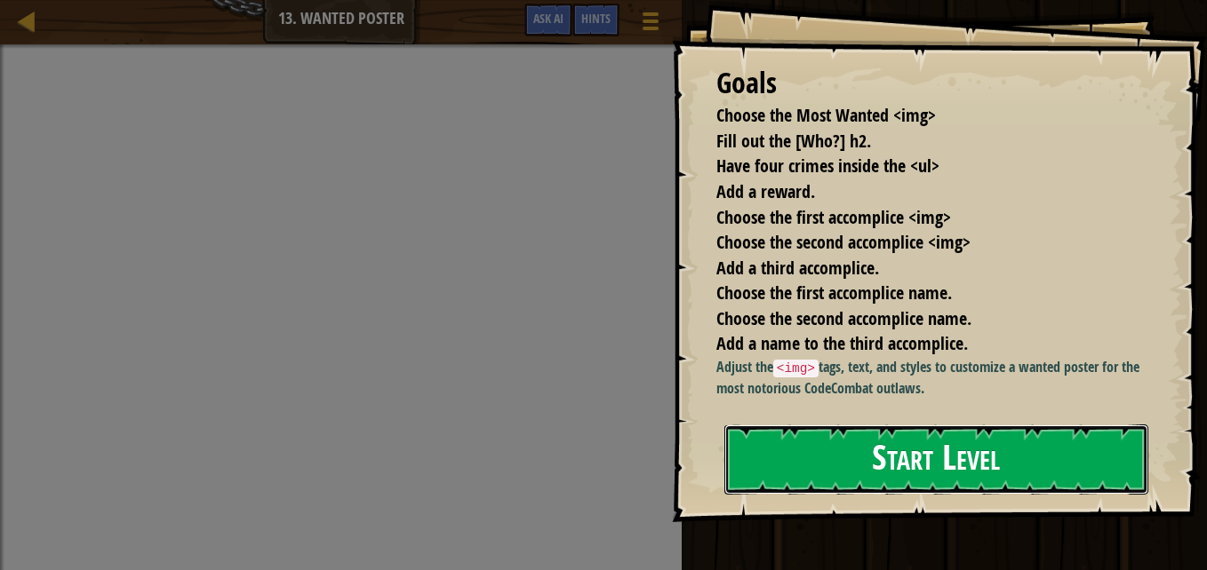
click at [945, 457] on button "Start Level" at bounding box center [936, 460] width 424 height 70
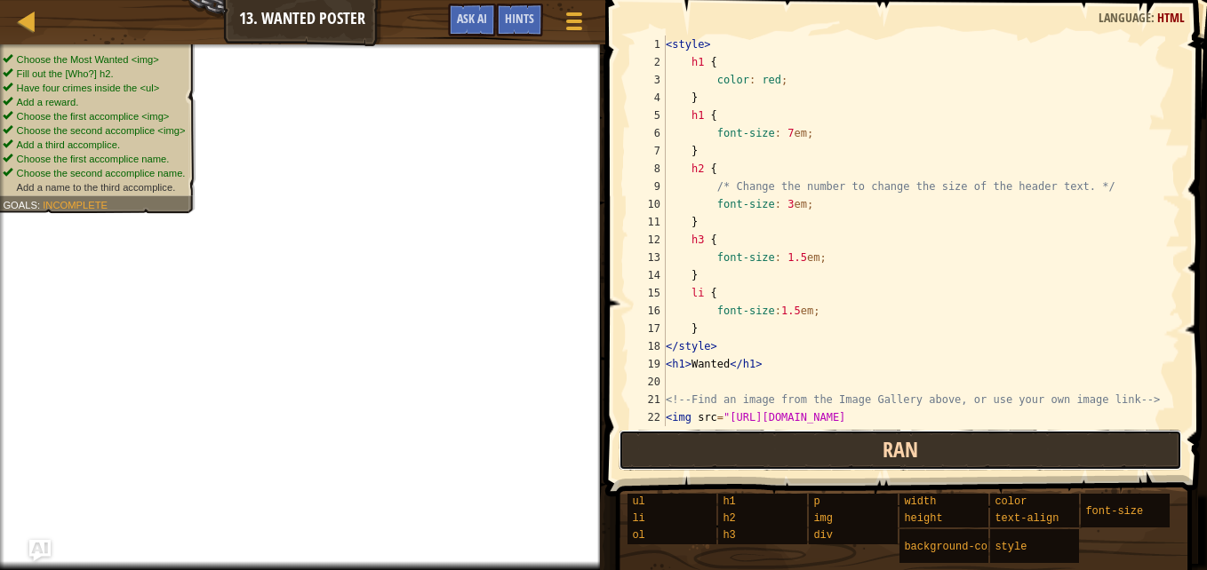
click at [865, 459] on button "Ran" at bounding box center [899, 450] width 563 height 41
click at [931, 446] on button "Ran" at bounding box center [899, 450] width 563 height 41
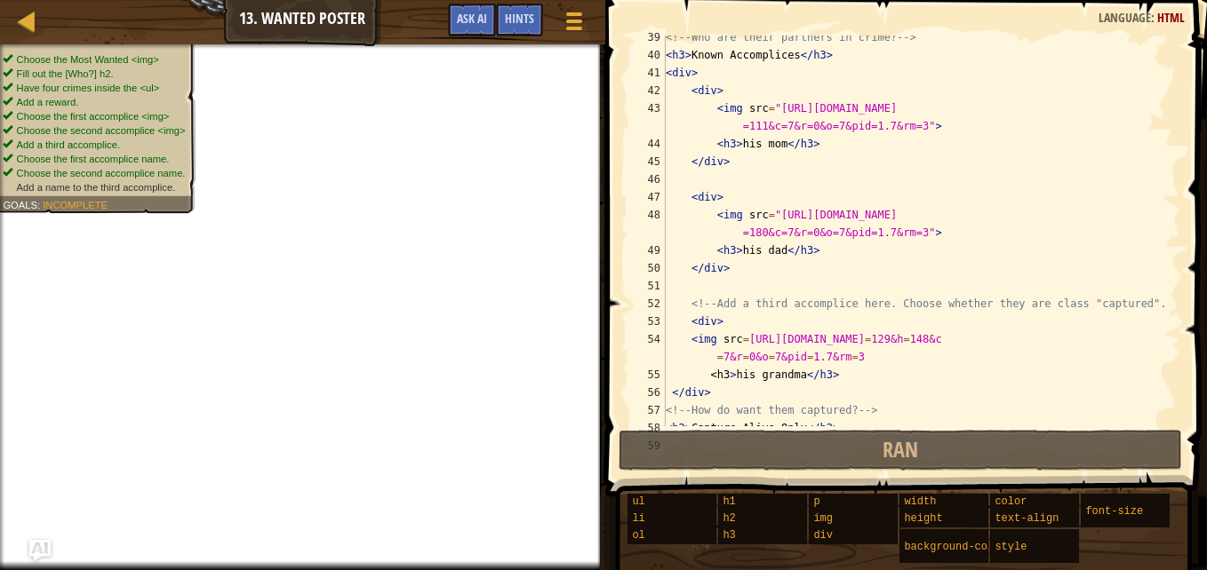
scroll to position [754, 0]
click at [673, 392] on div "<!-- Who are their partners in crime? --> < h3 > Known Accomplices </ h3 > < di…" at bounding box center [914, 241] width 505 height 427
type textarea "</div>"
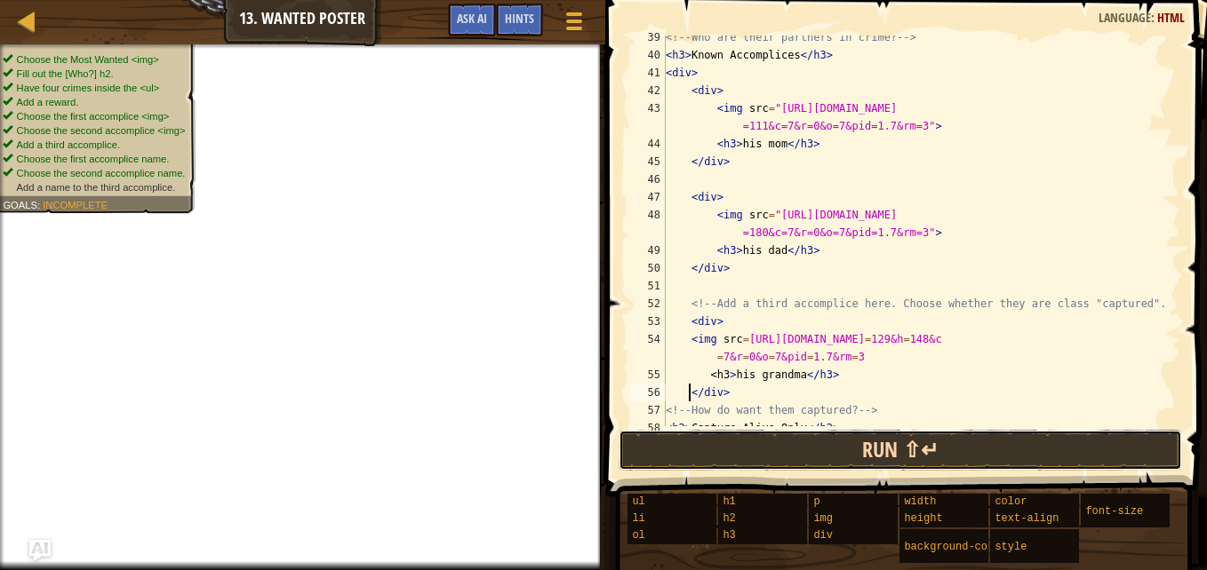
click at [865, 454] on button "Run ⇧↵" at bounding box center [899, 450] width 563 height 41
click at [931, 455] on button "Run ⇧↵" at bounding box center [899, 450] width 563 height 41
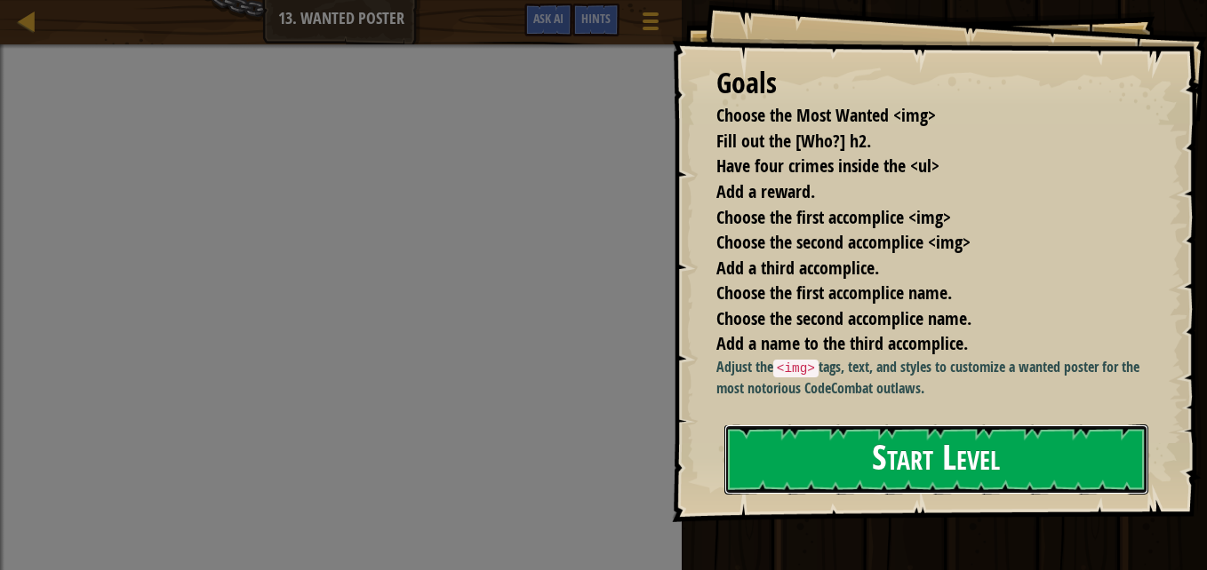
click at [865, 461] on button "Start Level" at bounding box center [936, 460] width 424 height 70
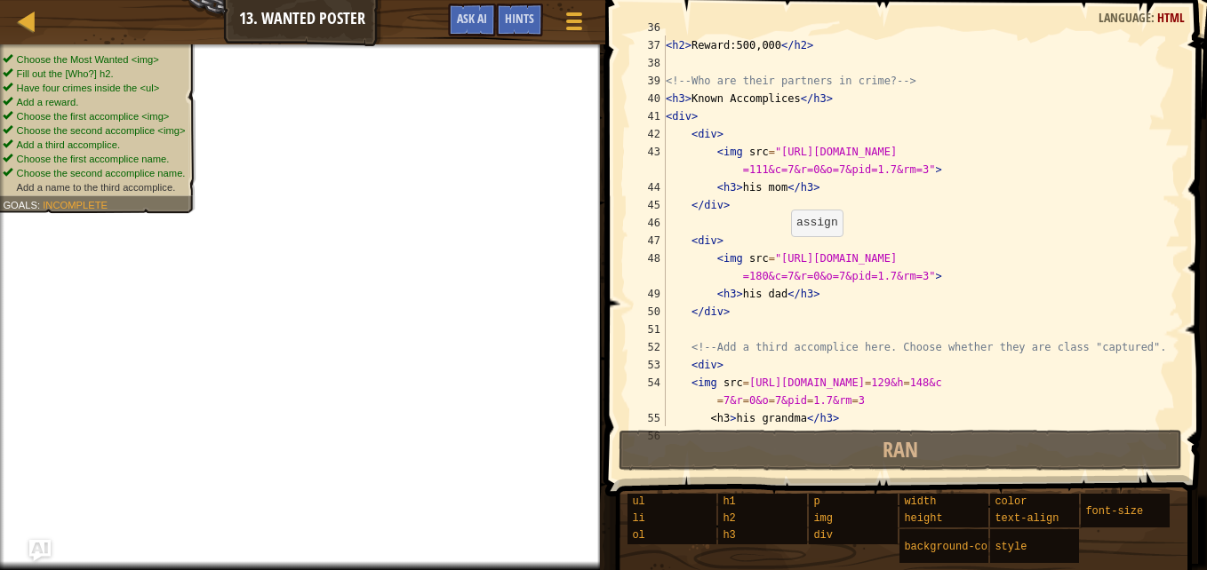
scroll to position [711, 0]
click at [685, 389] on div "<!-- What is the reward? --> < h2 > Reward:500,000 </ h2 > <!-- Who are their p…" at bounding box center [914, 232] width 505 height 427
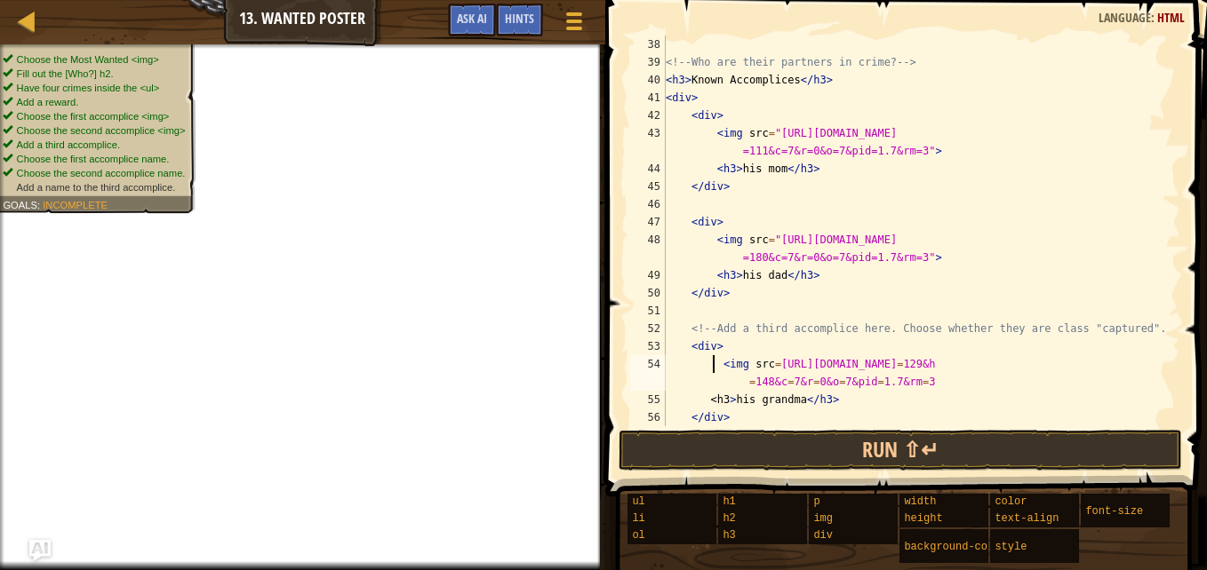
scroll to position [730, 0]
click at [880, 446] on button "Run ⇧↵" at bounding box center [899, 450] width 563 height 41
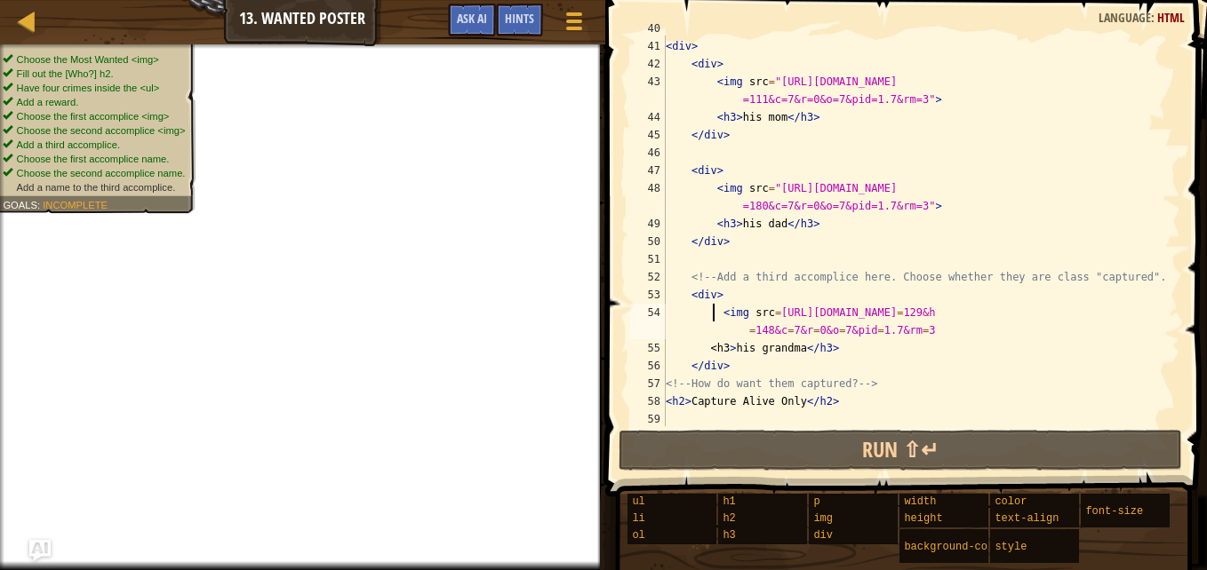
scroll to position [781, 0]
click at [703, 347] on div "< h3 > Known Accomplices </ h3 > < div > < div > < img src = "[URL][DOMAIN_NAME…" at bounding box center [914, 233] width 505 height 427
type textarea "<h3>his grandma</h3>"
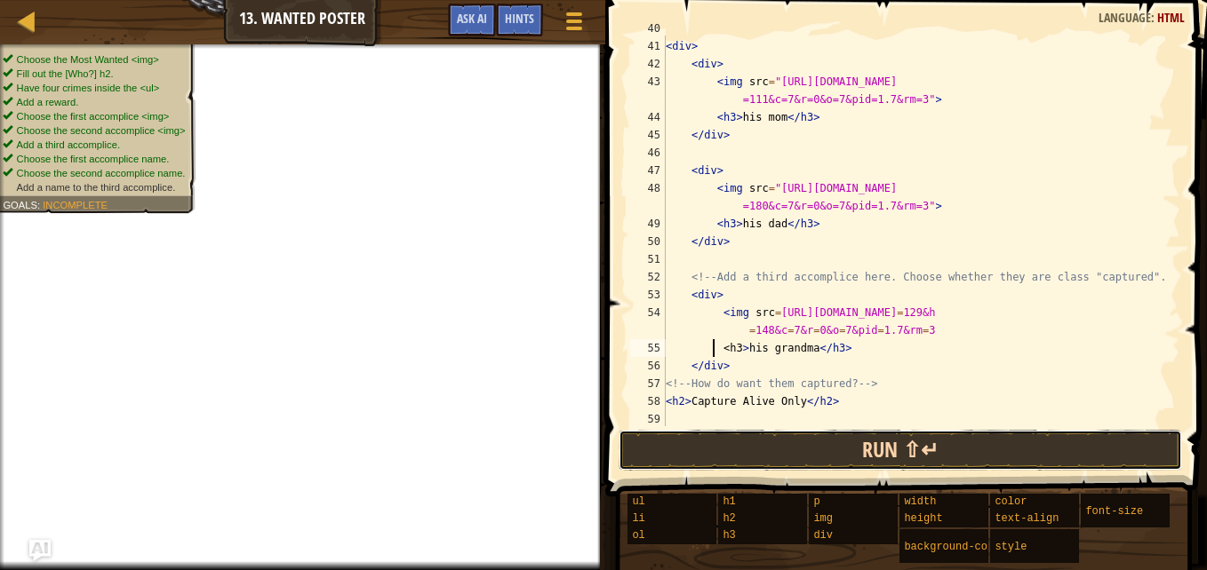
click at [879, 450] on button "Run ⇧↵" at bounding box center [899, 450] width 563 height 41
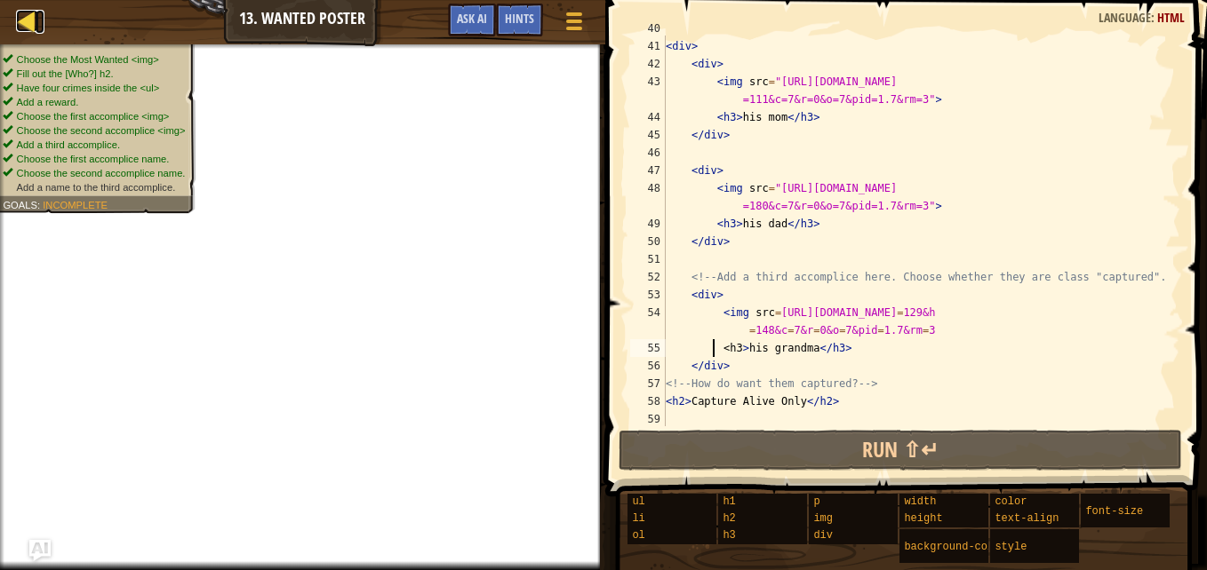
click at [29, 18] on div at bounding box center [27, 21] width 22 height 22
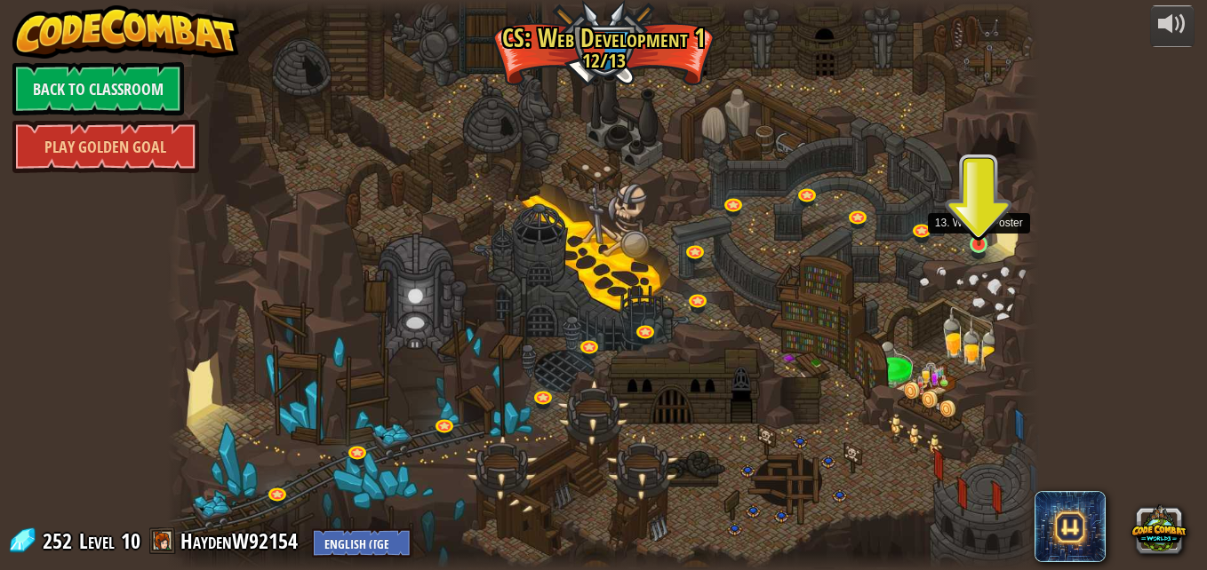
click at [977, 243] on img at bounding box center [979, 221] width 20 height 47
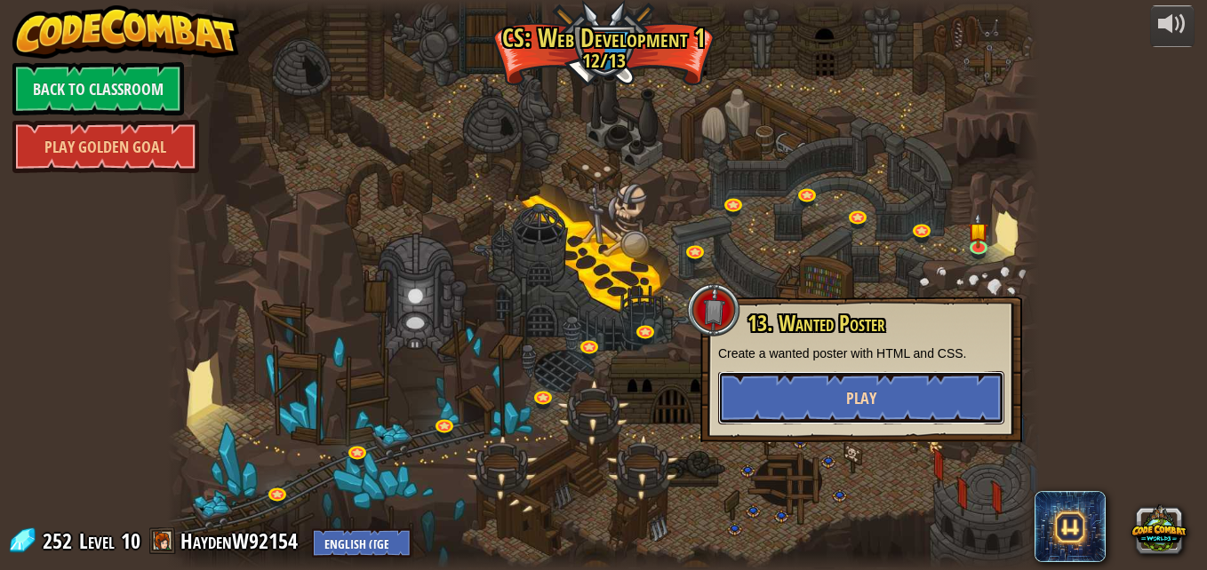
click at [872, 423] on button "Play" at bounding box center [861, 397] width 286 height 53
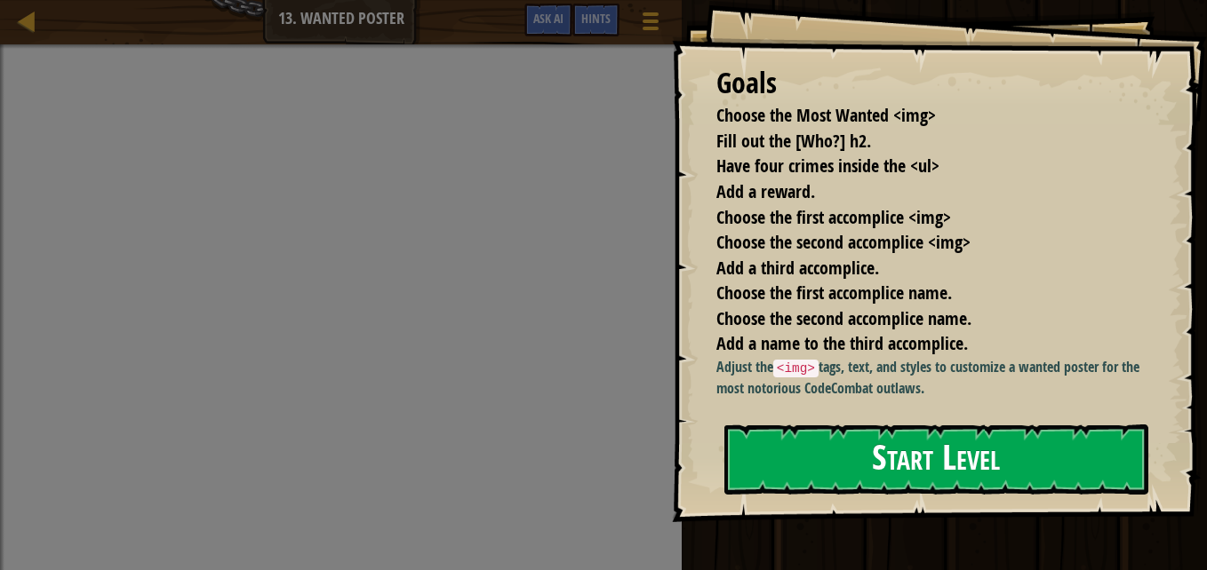
click at [928, 445] on button "Start Level" at bounding box center [936, 460] width 424 height 70
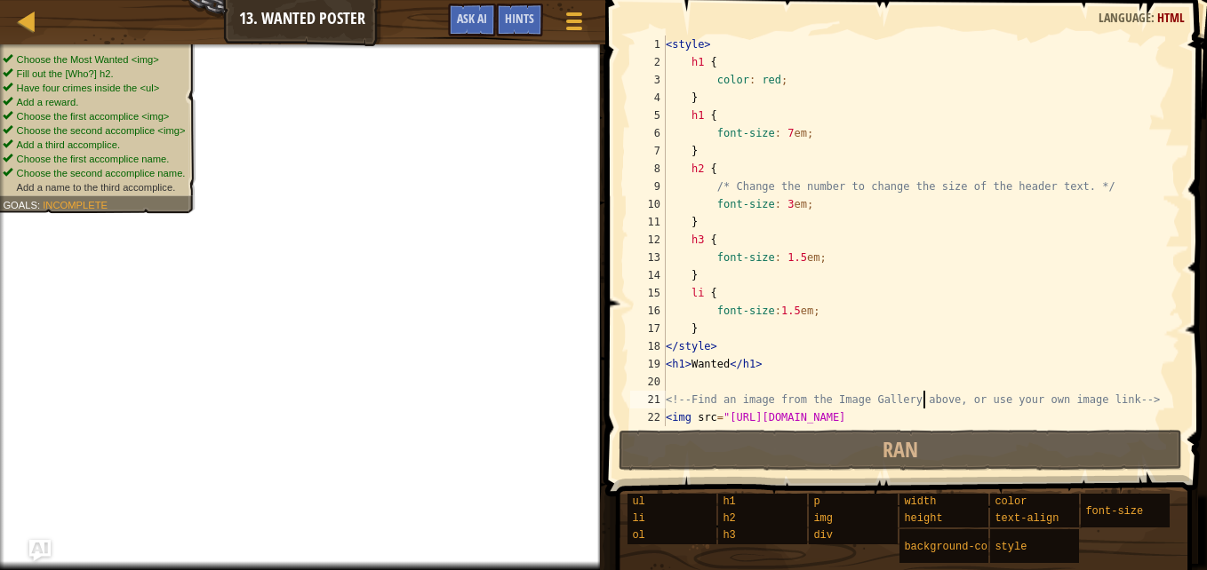
click at [921, 393] on div "< style > h1 { color : red ; } h1 { font-size : 7 em ; } h2 { /* Change the num…" at bounding box center [914, 285] width 505 height 498
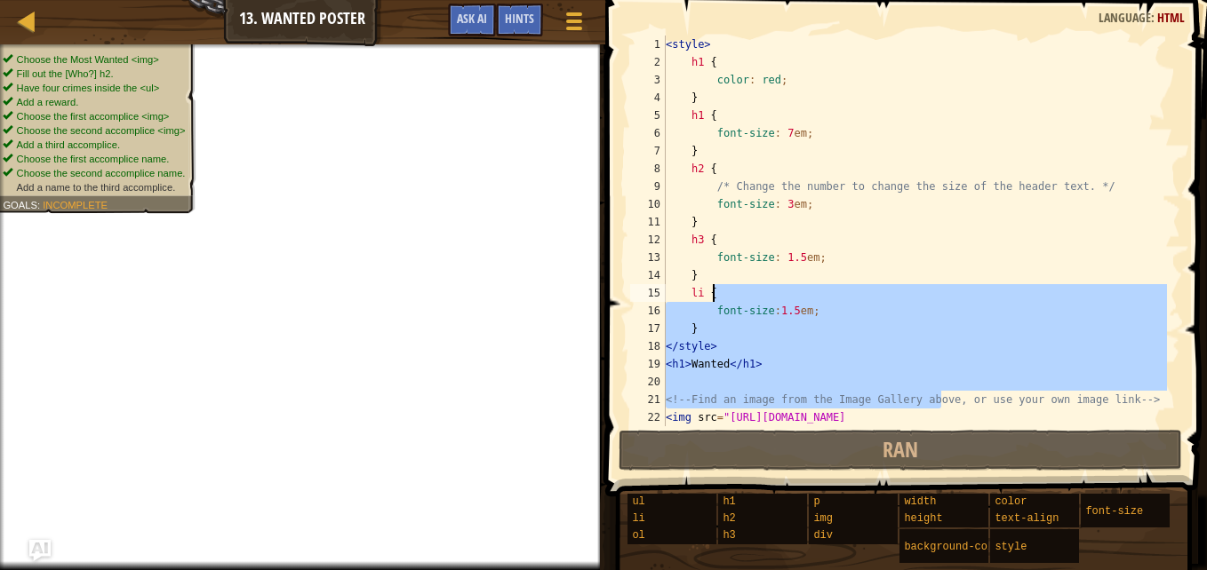
drag, startPoint x: 921, startPoint y: 393, endPoint x: 990, endPoint y: 294, distance: 120.5
click at [990, 294] on div "< style > h1 { color : red ; } h1 { font-size : 7 em ; } h2 { /* Change the num…" at bounding box center [914, 285] width 505 height 498
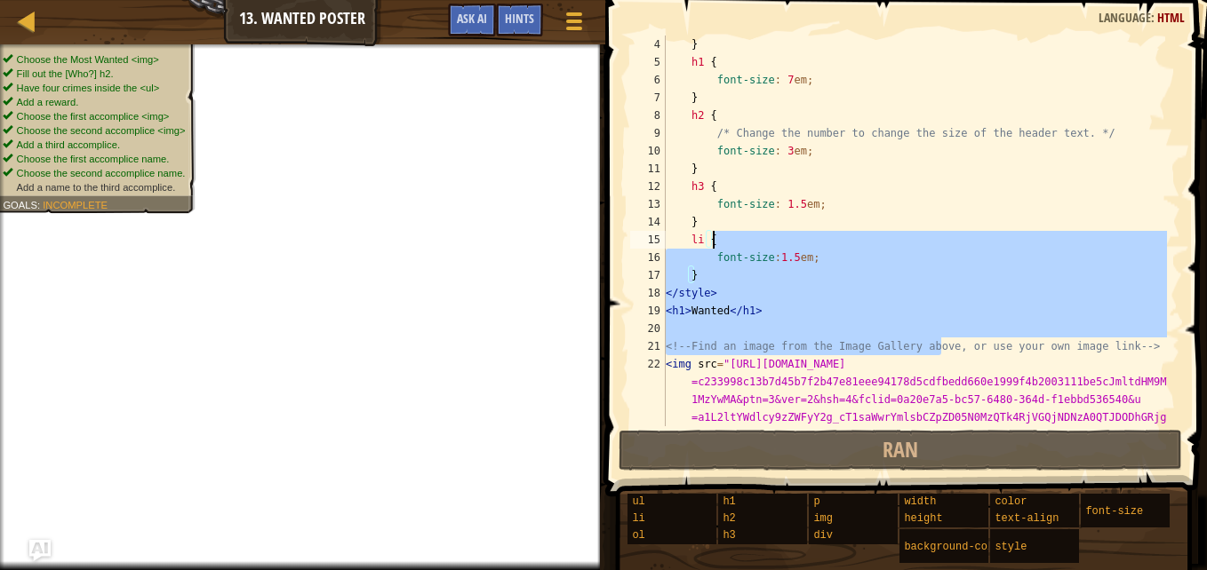
scroll to position [54, 0]
click at [871, 317] on div "} h1 { font-size : 7 em ; } h2 { /* Change the number to change the size of the…" at bounding box center [914, 231] width 505 height 391
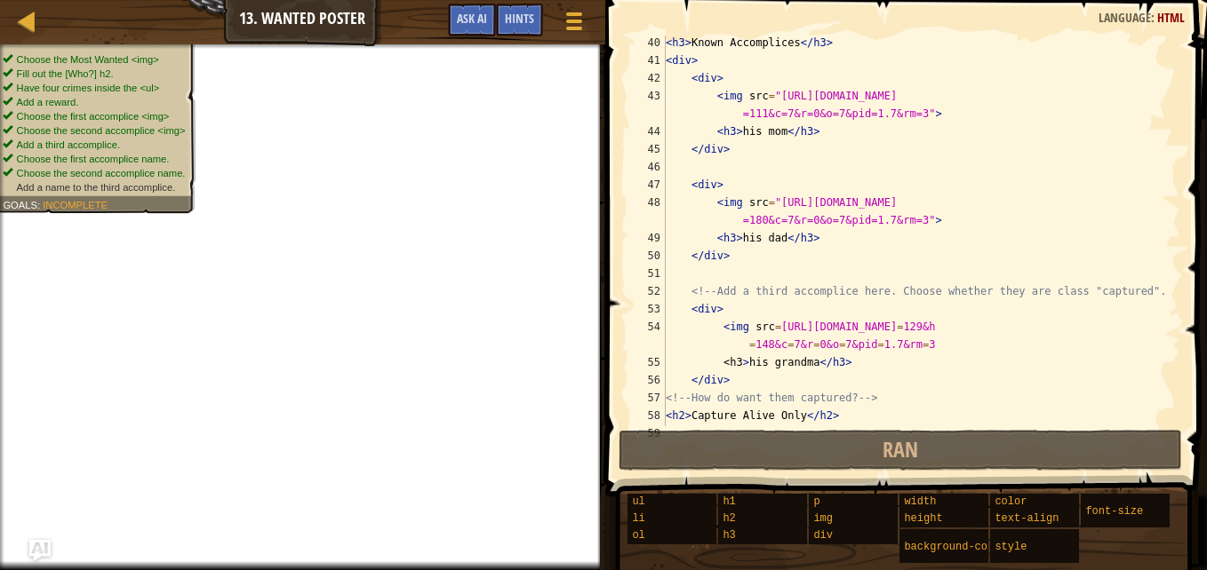
scroll to position [782, 0]
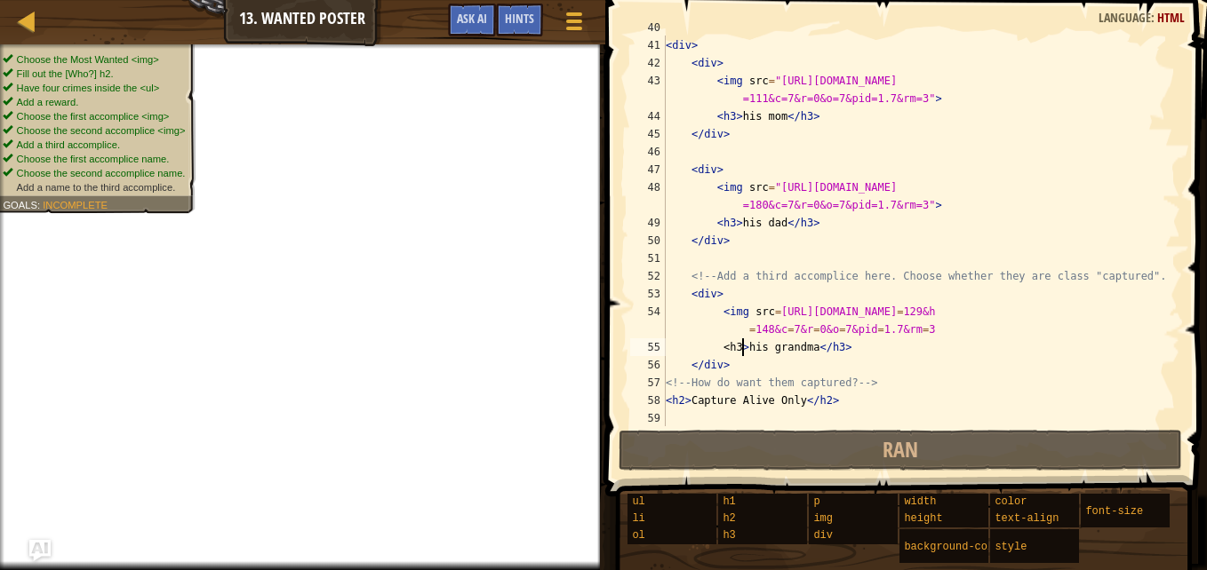
click at [741, 349] on div "< h3 > Known Accomplices </ h3 > < div > < div > < img src = "[URL][DOMAIN_NAME…" at bounding box center [914, 232] width 505 height 427
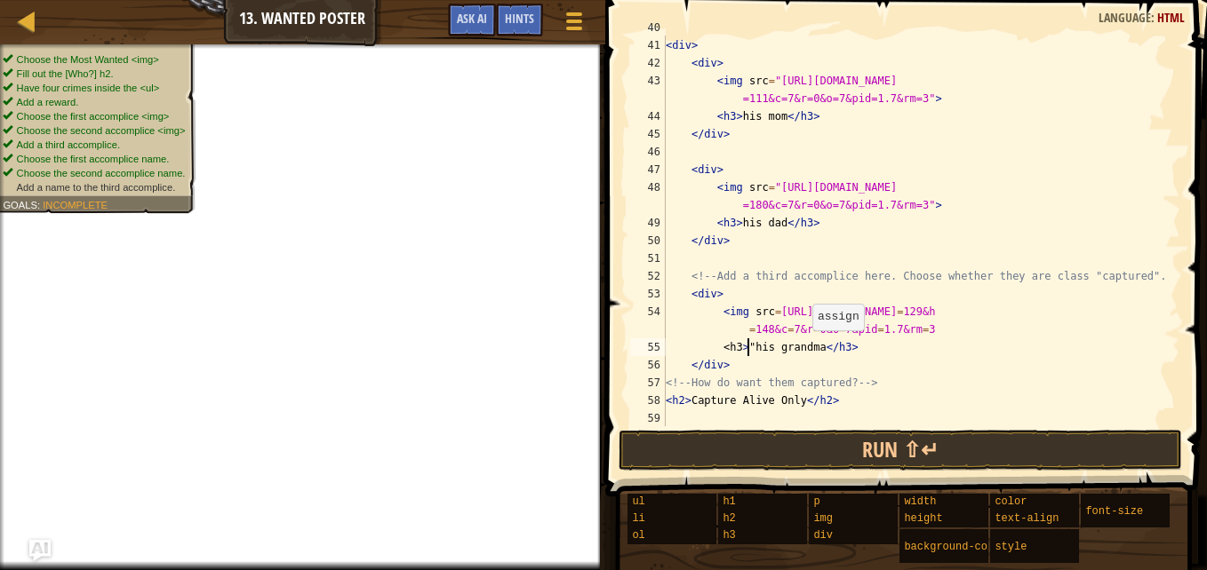
type textarea "<h3>his grandma</h3>"
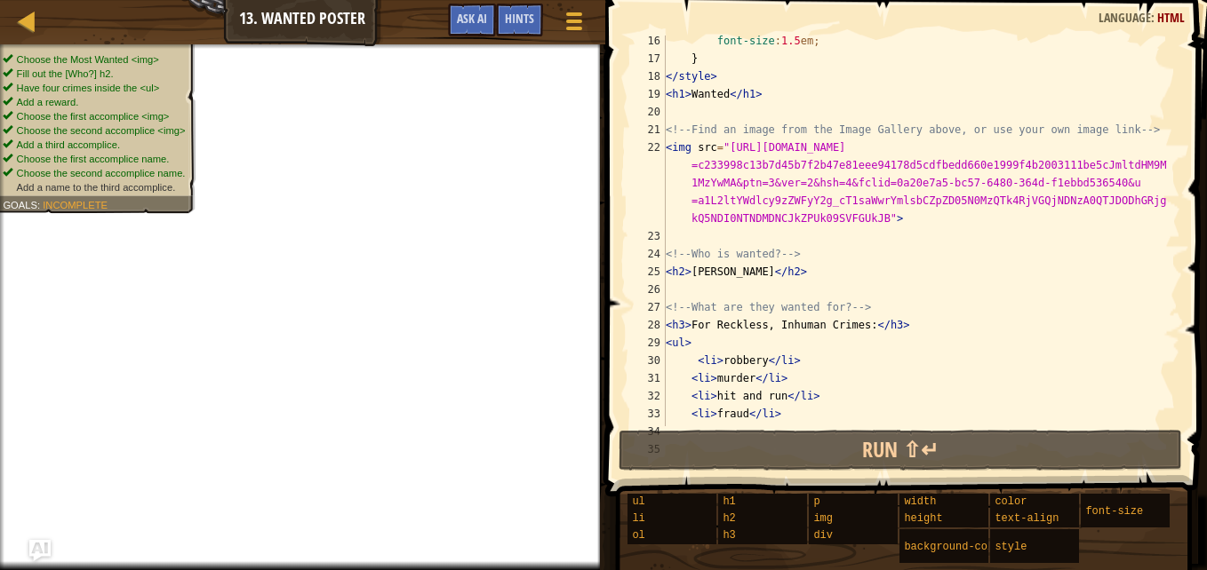
scroll to position [270, 0]
click at [568, 20] on span at bounding box center [573, 22] width 17 height 4
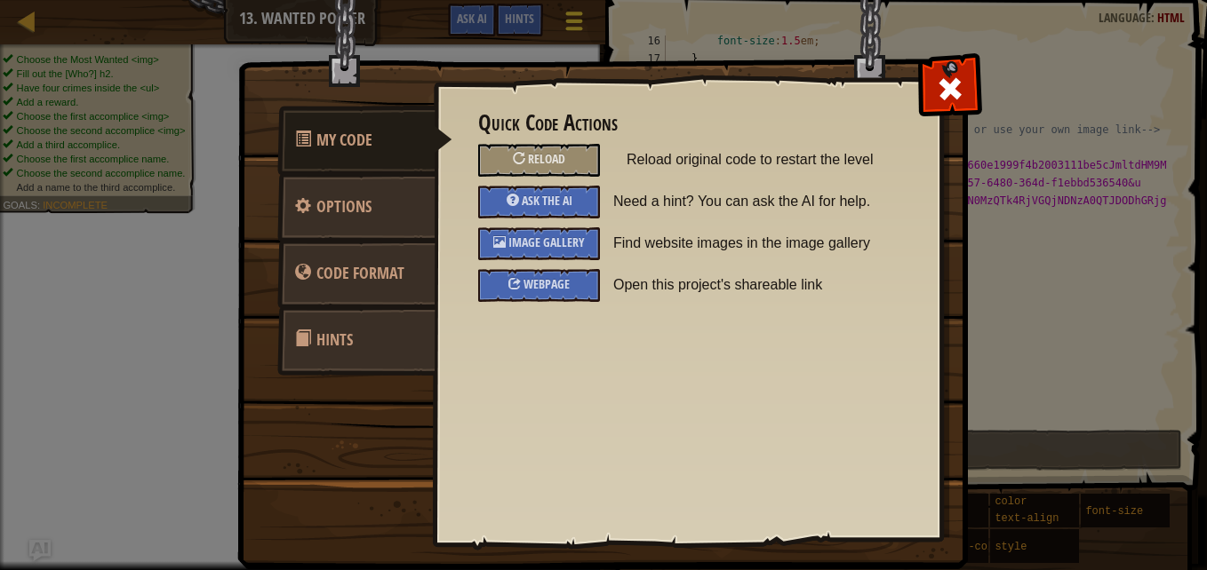
click at [568, 20] on img at bounding box center [609, 251] width 745 height 636
click at [547, 237] on span "Image Gallery" at bounding box center [546, 242] width 76 height 17
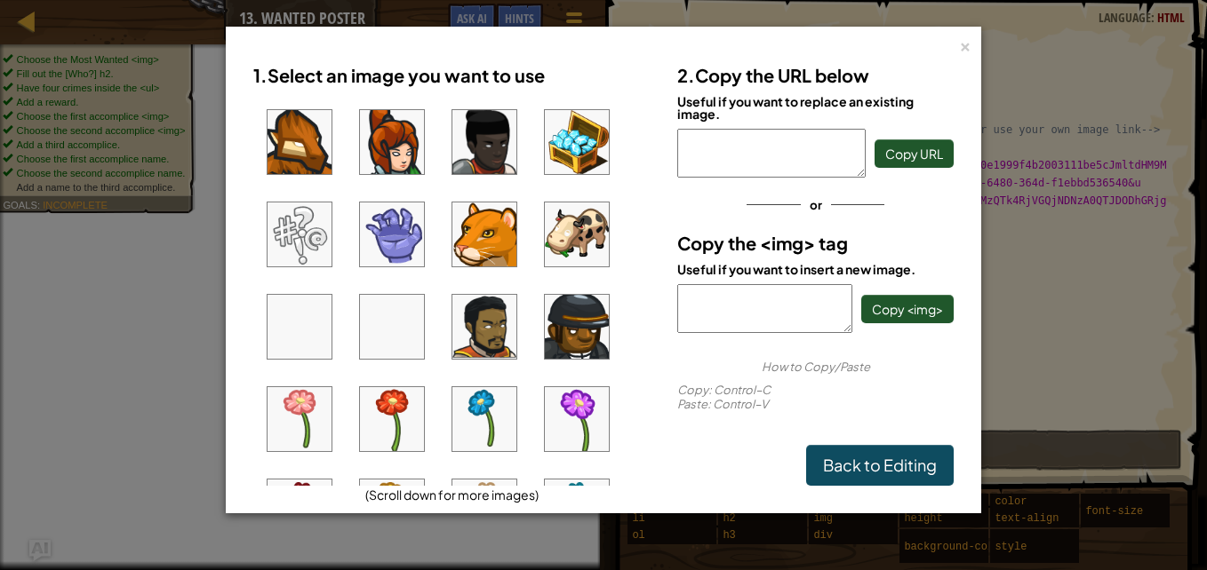
scroll to position [185, 0]
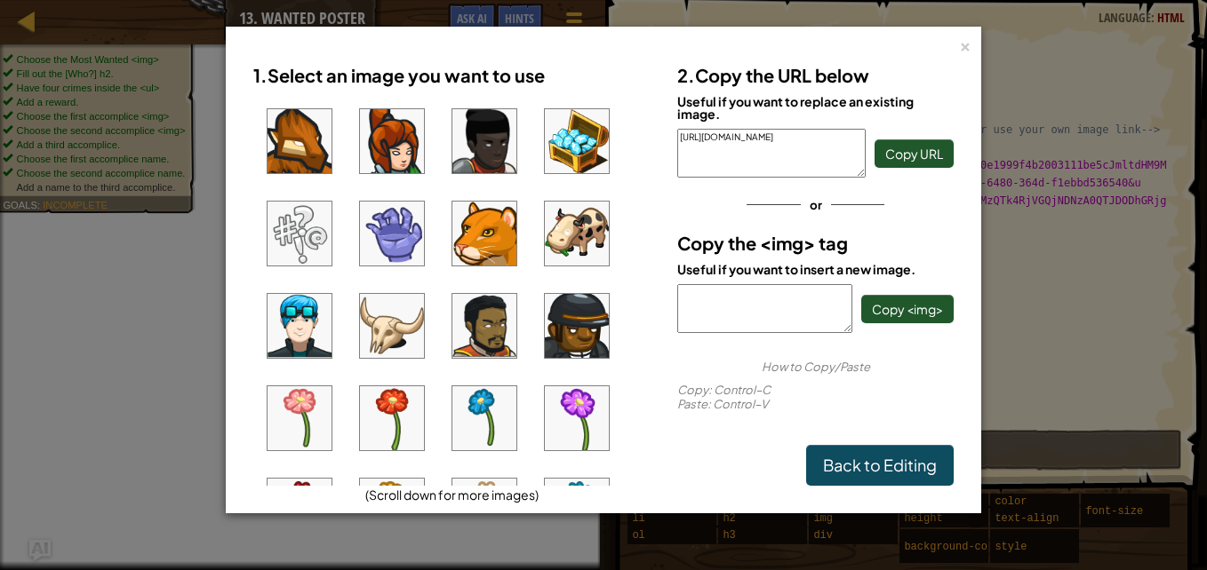
type textarea "[URL][DOMAIN_NAME]"
click at [916, 148] on span "Copy URL" at bounding box center [914, 154] width 58 height 16
click at [948, 45] on div "1. Select an image you want to use (Scroll down for more images) 2. Copy the UR…" at bounding box center [603, 270] width 736 height 466
click at [953, 49] on div "1. Select an image you want to use (Scroll down for more images) 2. Copy the UR…" at bounding box center [603, 270] width 736 height 466
click at [960, 56] on div "2. Copy the URL below Useful if you want to replace an existing image. [URL][DO…" at bounding box center [815, 270] width 303 height 431
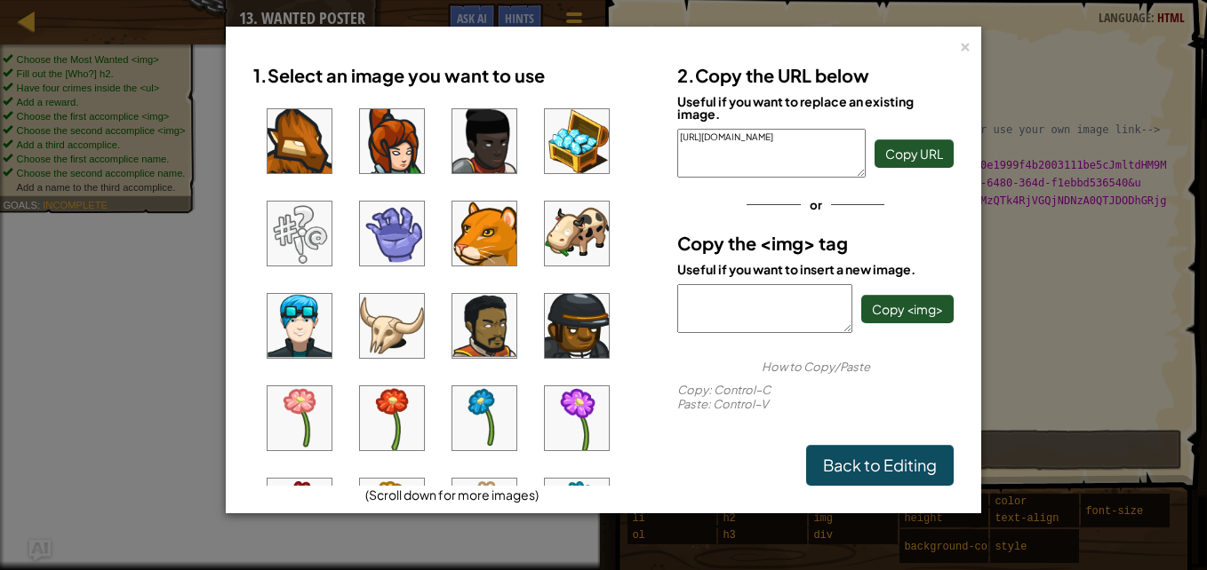
click at [961, 56] on div "2. Copy the URL below Useful if you want to replace an existing image. [URL][DO…" at bounding box center [815, 270] width 303 height 431
click at [966, 51] on div "×" at bounding box center [965, 44] width 12 height 19
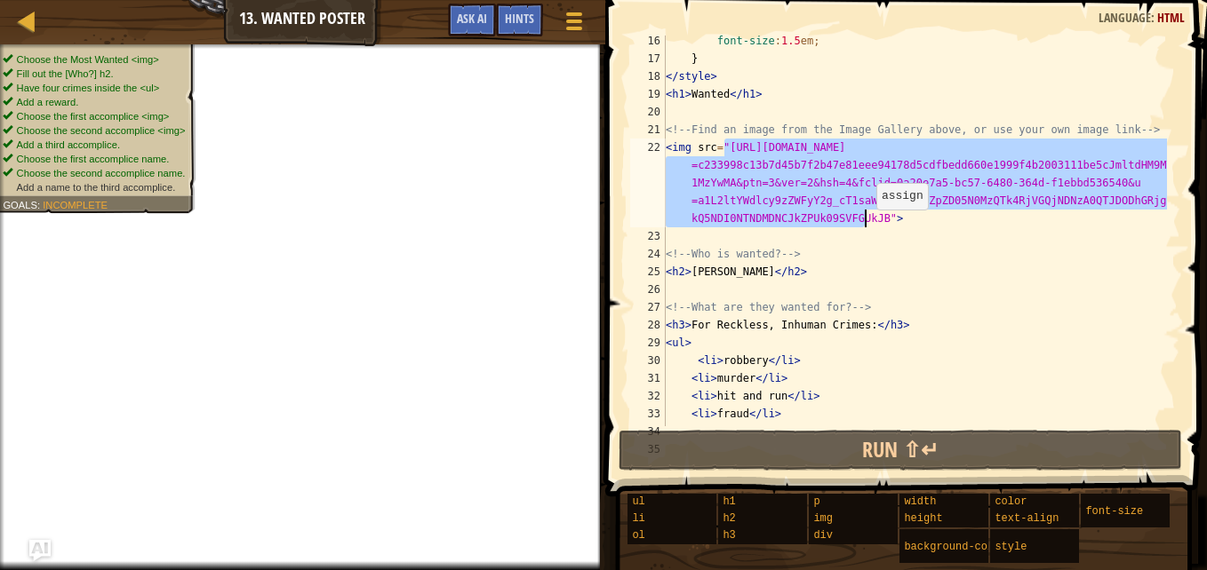
drag, startPoint x: 724, startPoint y: 148, endPoint x: 867, endPoint y: 224, distance: 161.8
click at [867, 224] on div "font-size : 1.5 em ; } </ style > < h1 > Wanted </ h1 > <!-- Find an image from…" at bounding box center [914, 245] width 505 height 427
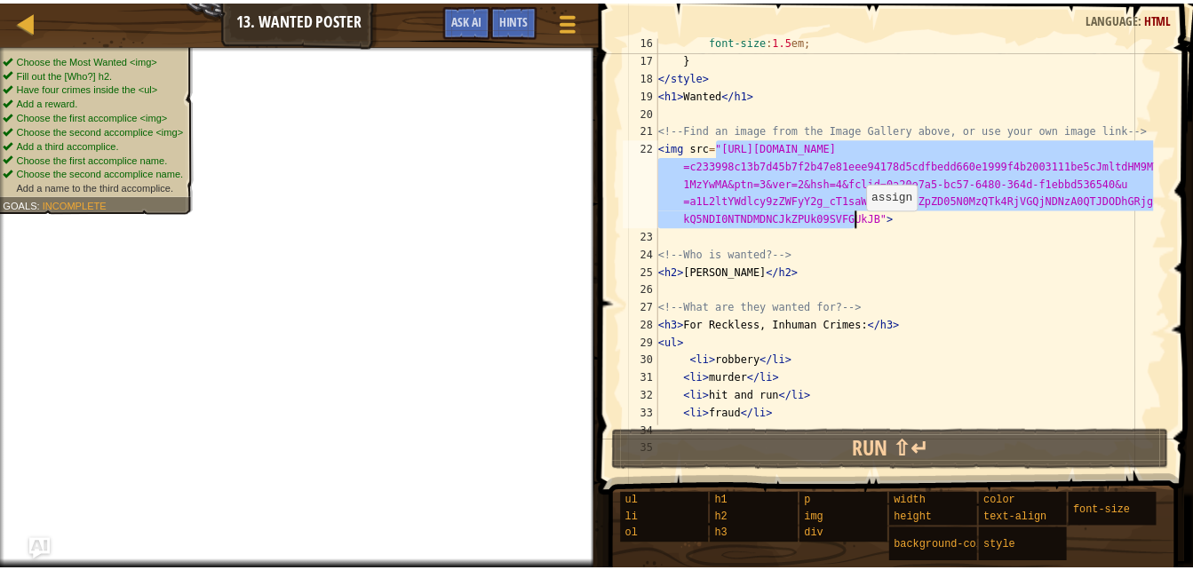
scroll to position [8, 5]
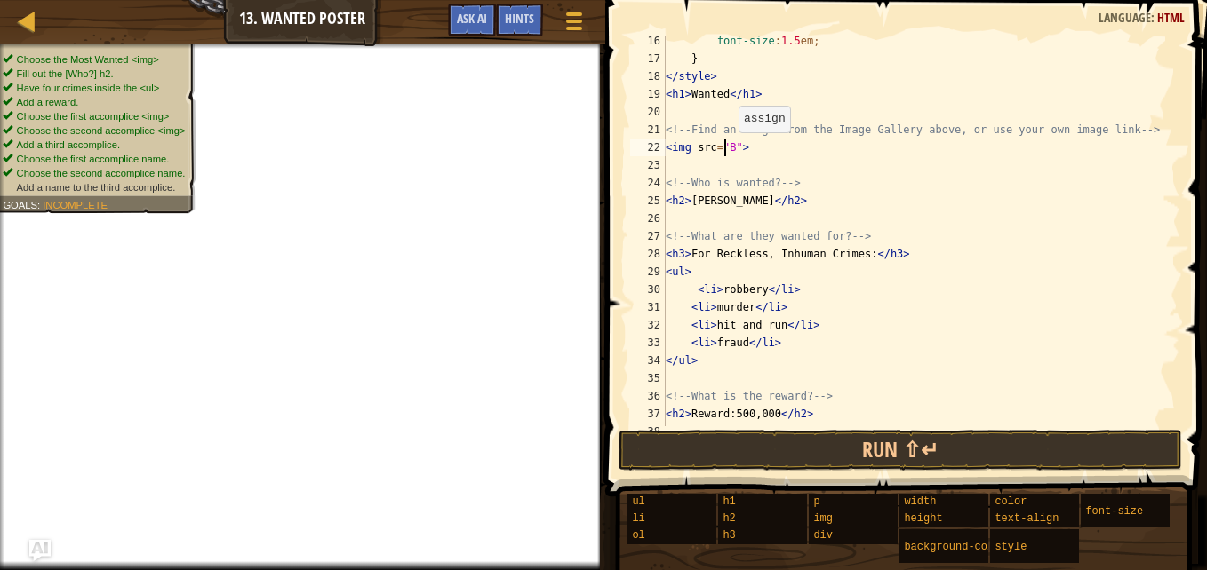
click at [730, 147] on div "font-size : 1.5 em ; } </ style > < h1 > Wanted </ h1 > <!-- Find an image from…" at bounding box center [914, 245] width 505 height 427
paste textarea "[URL][DOMAIN_NAME]"
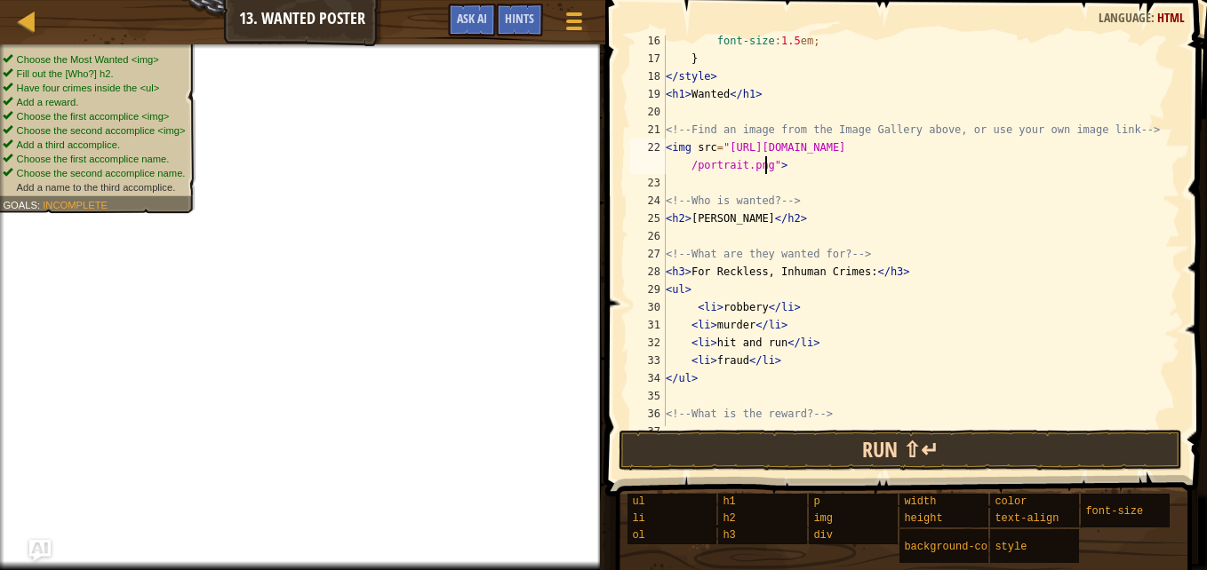
type textarea "<img src="[URL][DOMAIN_NAME]">"
click at [754, 451] on button "Run ⇧↵" at bounding box center [899, 450] width 563 height 41
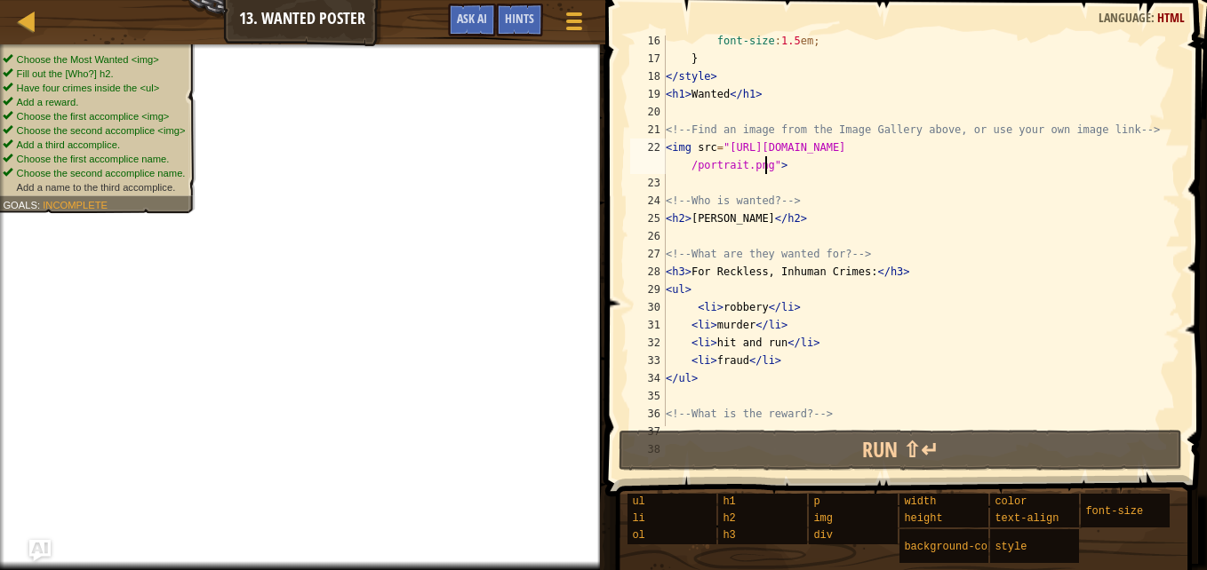
click at [25, 40] on div "Map Web Development 1 13. Wanted Poster Game Menu Done Hints Ask AI" at bounding box center [302, 22] width 605 height 44
click at [28, 25] on div at bounding box center [27, 21] width 22 height 22
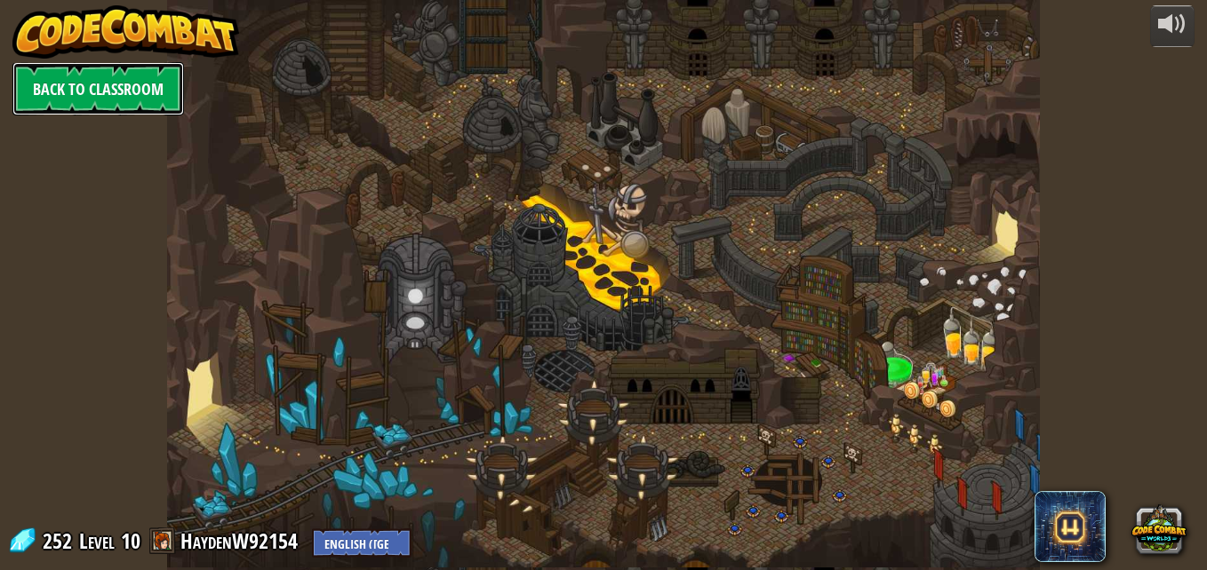
click at [64, 92] on link "Back to Classroom" at bounding box center [97, 88] width 171 height 53
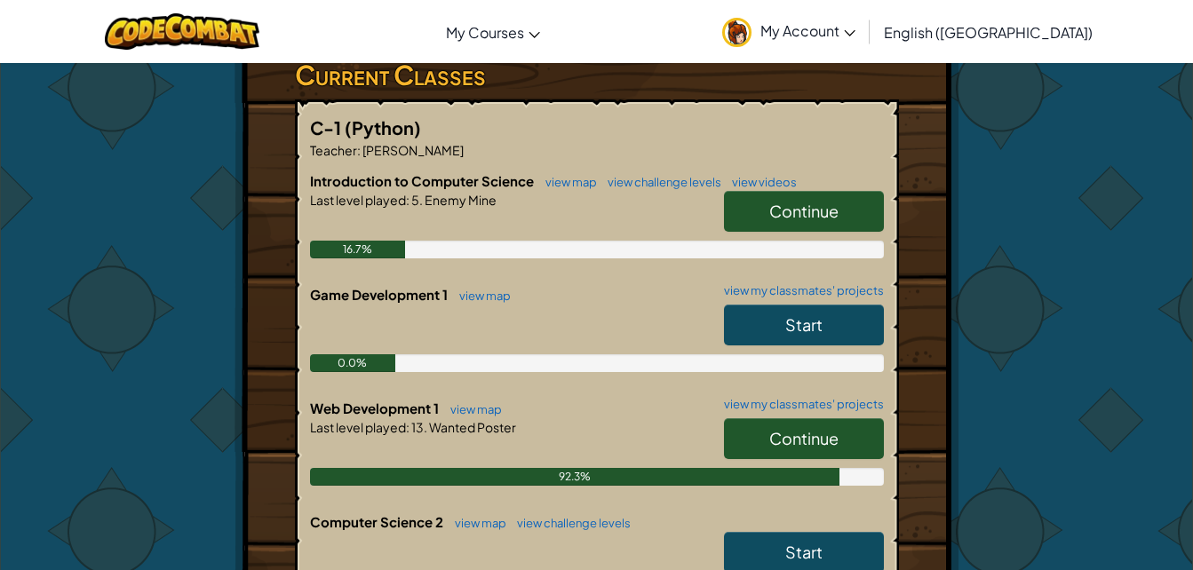
scroll to position [342, 0]
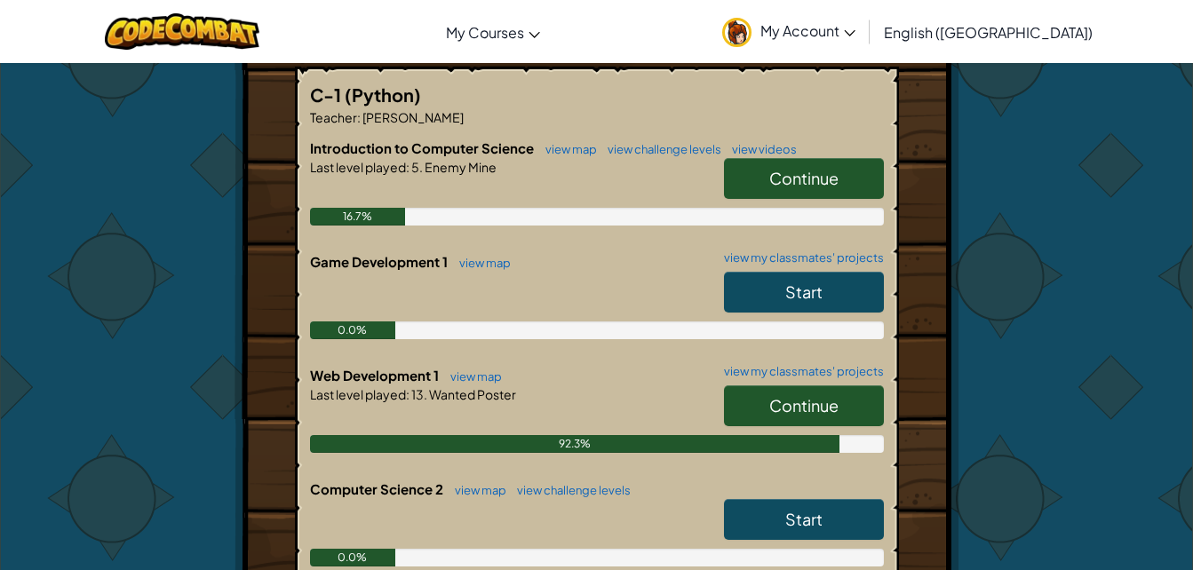
click at [865, 305] on link "Start" at bounding box center [804, 292] width 160 height 41
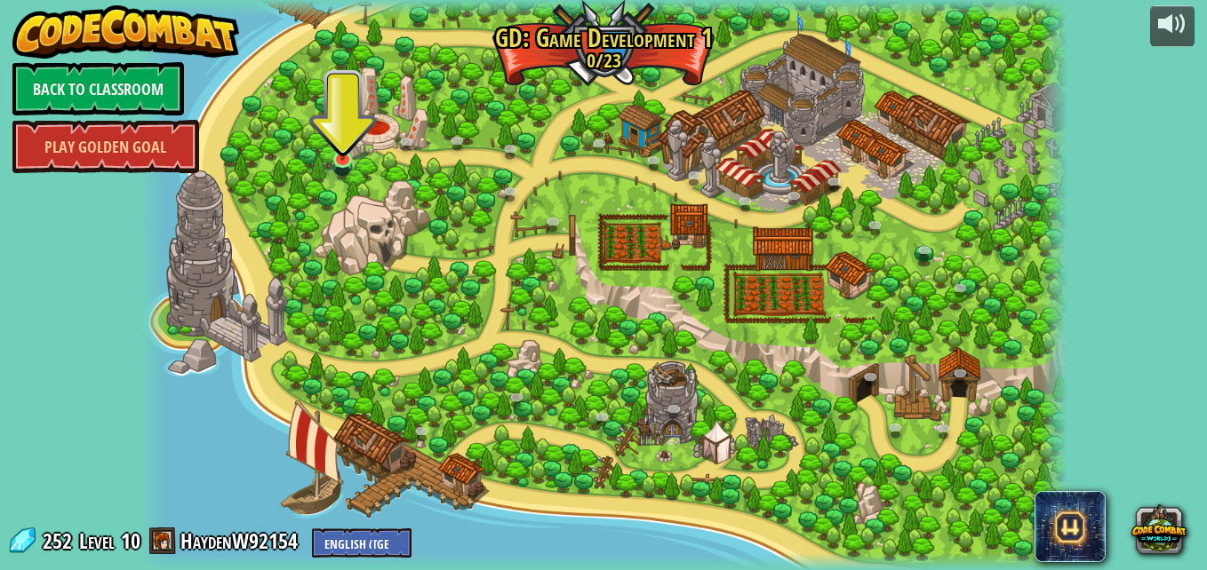
click at [352, 143] on img at bounding box center [342, 135] width 22 height 52
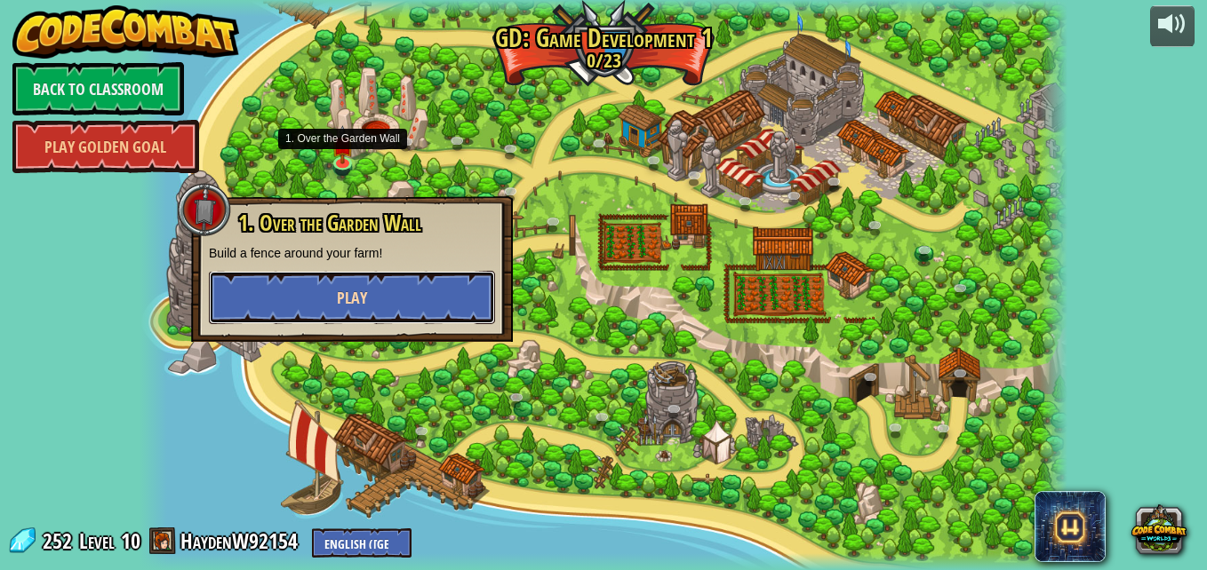
click at [394, 311] on button "Play" at bounding box center [352, 297] width 286 height 53
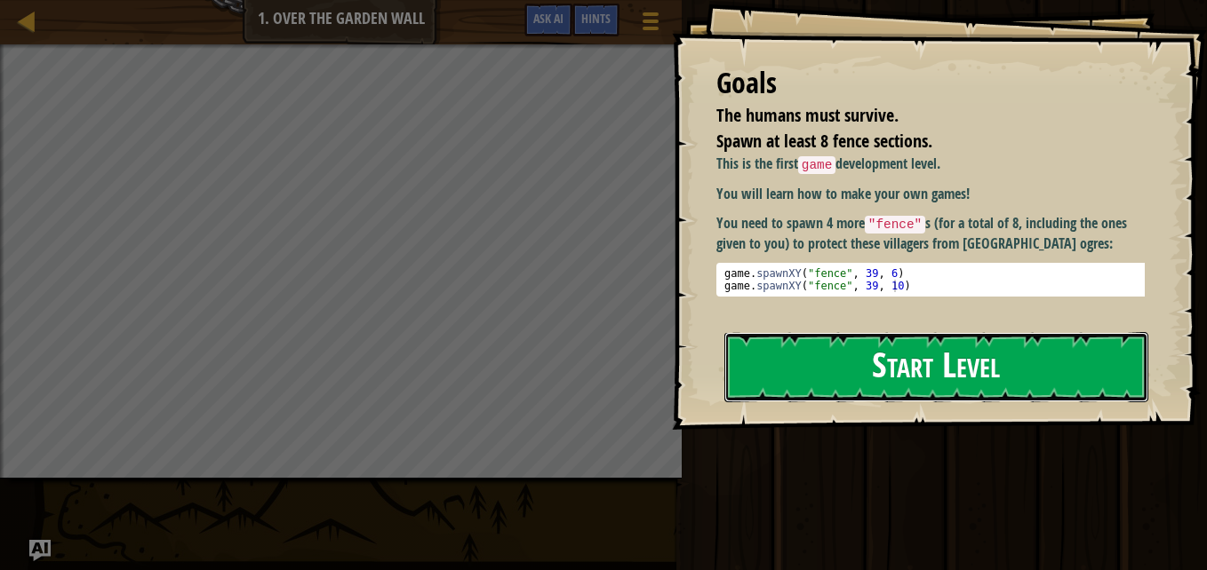
click at [1084, 388] on button "Start Level" at bounding box center [936, 367] width 424 height 70
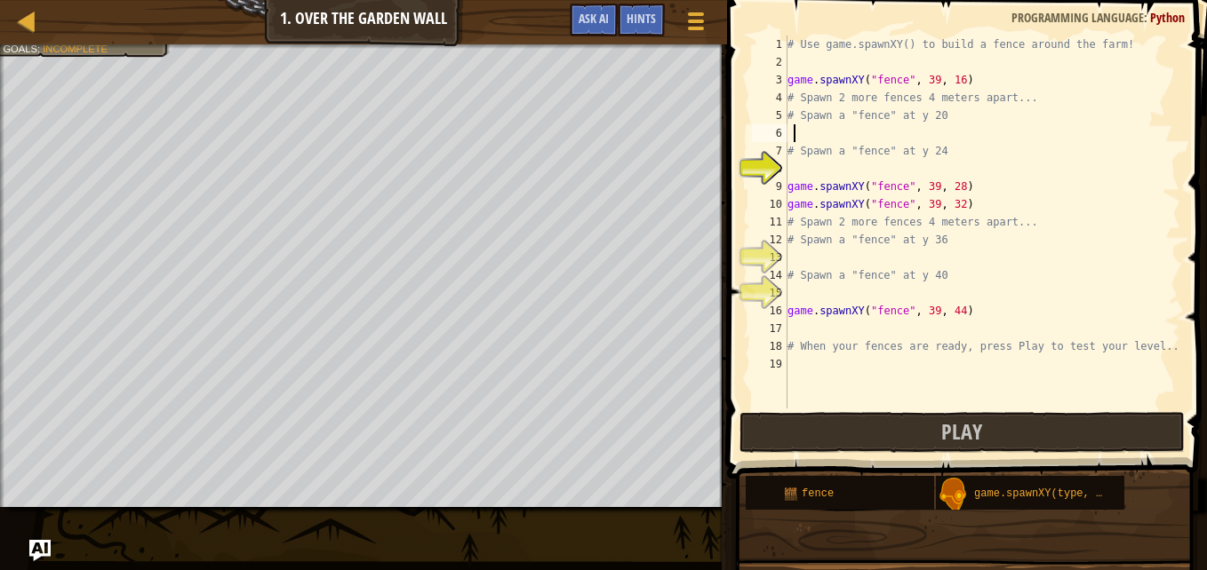
click at [45, 55] on div "Goals : Incomplete" at bounding box center [55, 49] width 105 height 14
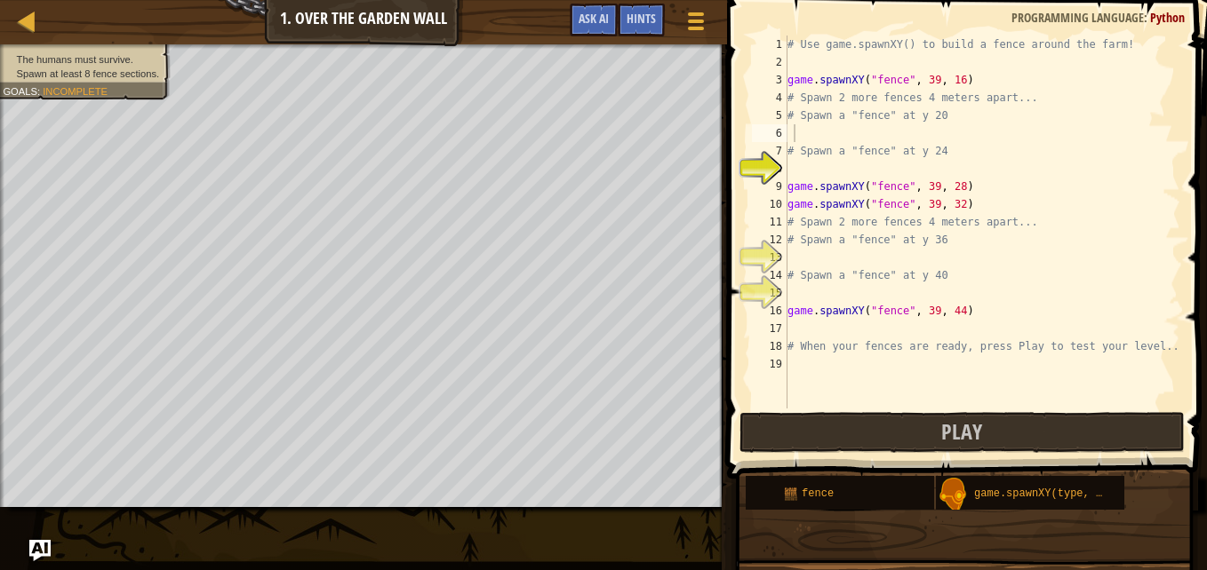
click at [815, 174] on div "# Use game.spawnXY() to build a fence around the farm! game . spawnXY ( "fence"…" at bounding box center [982, 240] width 396 height 409
